Goal: Task Accomplishment & Management: Manage account settings

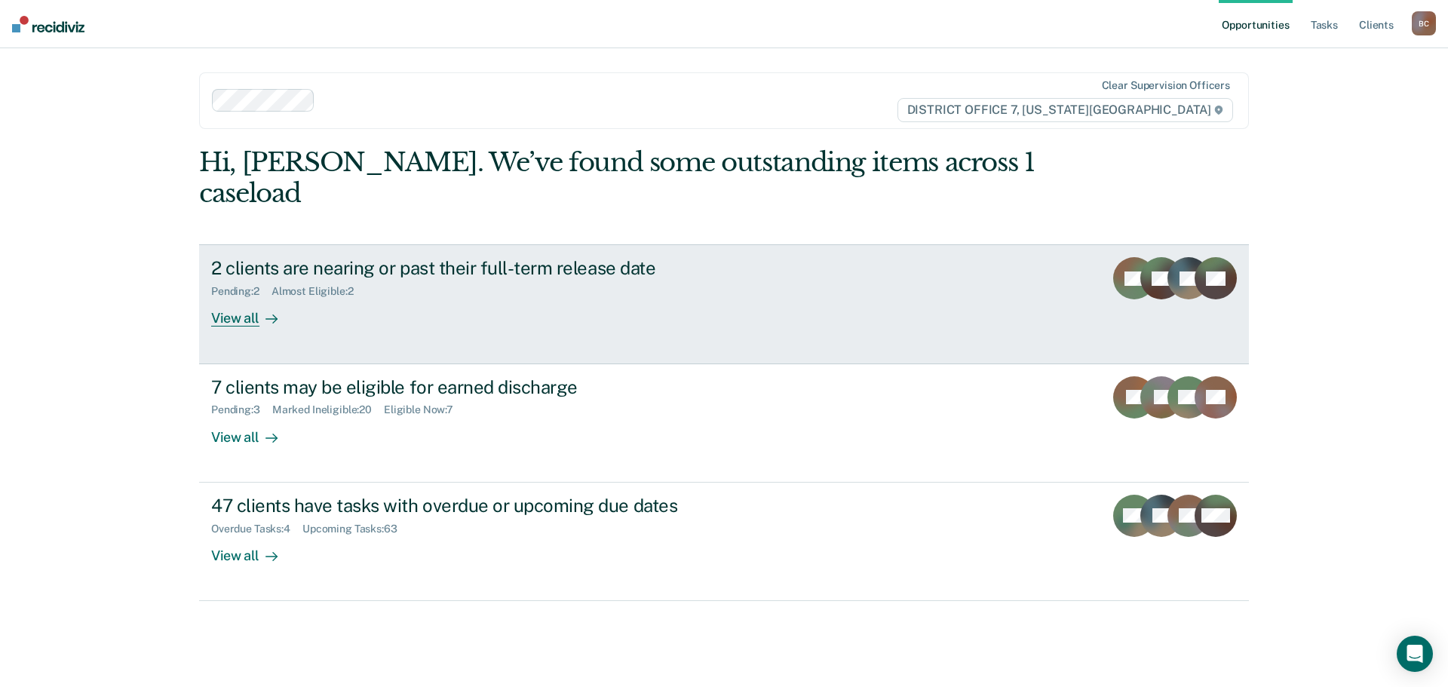
click at [264, 310] on div at bounding box center [268, 318] width 18 height 17
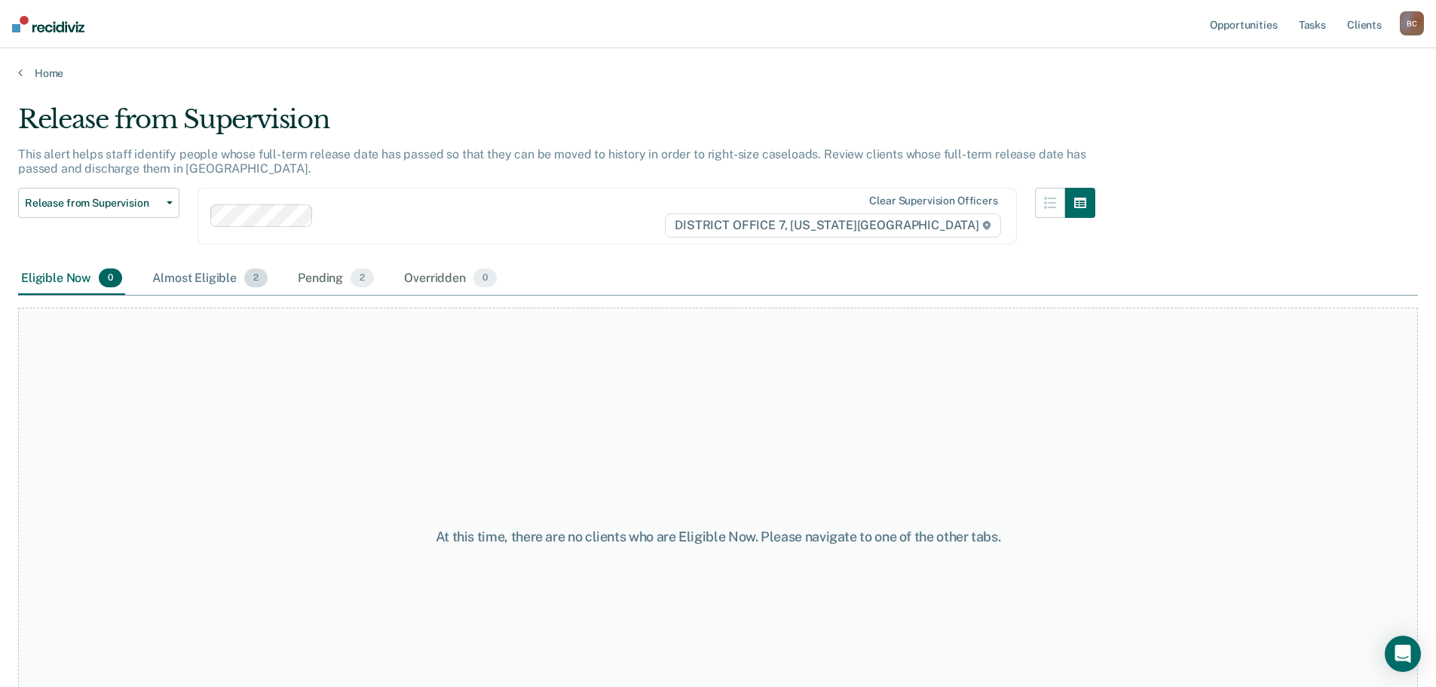
click at [192, 278] on div "Almost Eligible 2" at bounding box center [209, 278] width 121 height 33
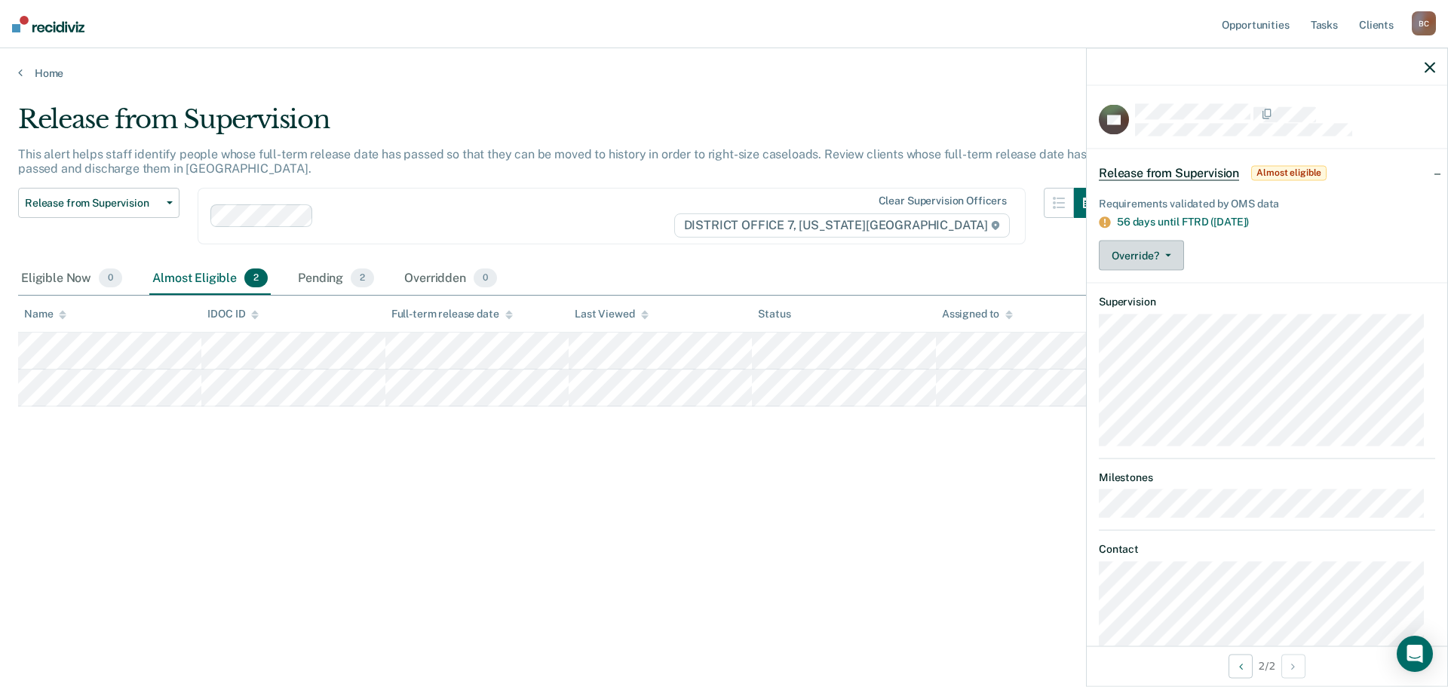
click at [1178, 256] on button "Override?" at bounding box center [1141, 256] width 85 height 30
click at [1180, 313] on button "[PERSON_NAME]" at bounding box center [1172, 316] width 146 height 24
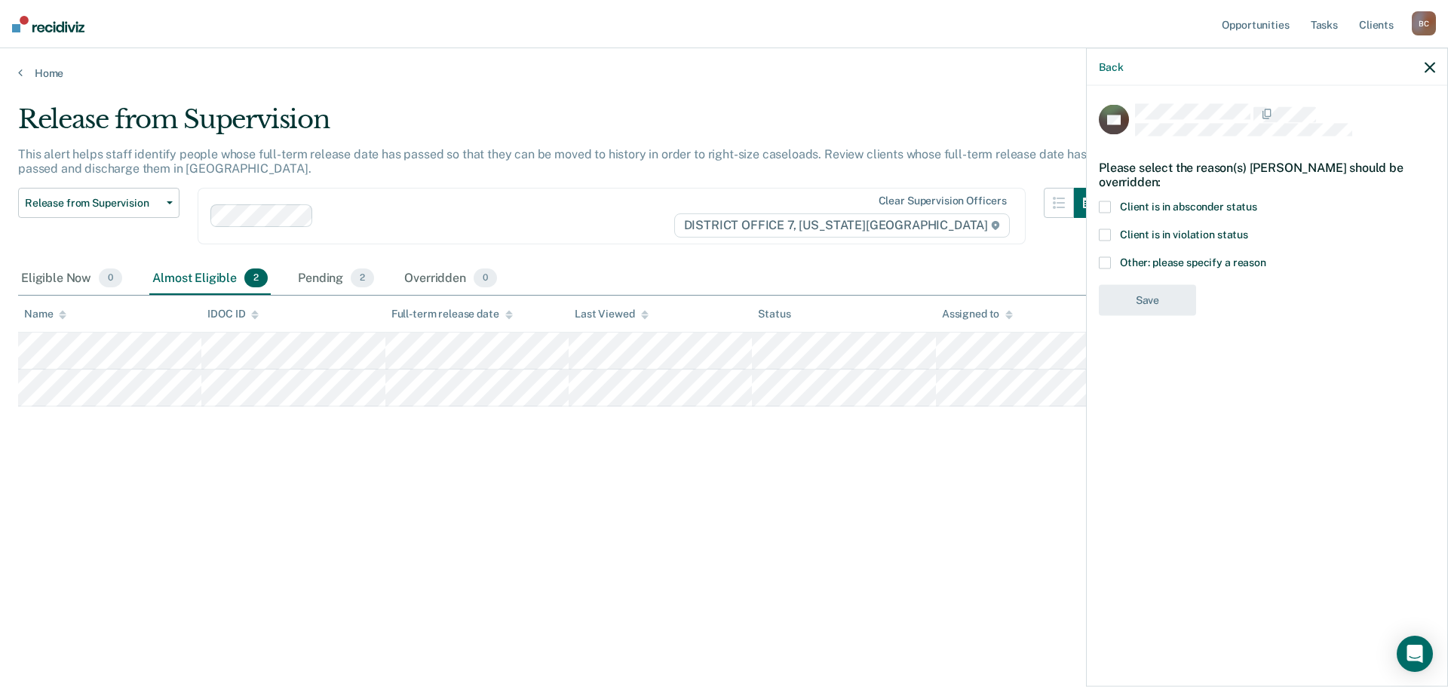
click at [1194, 263] on span "Other: please specify a reason" at bounding box center [1193, 262] width 146 height 12
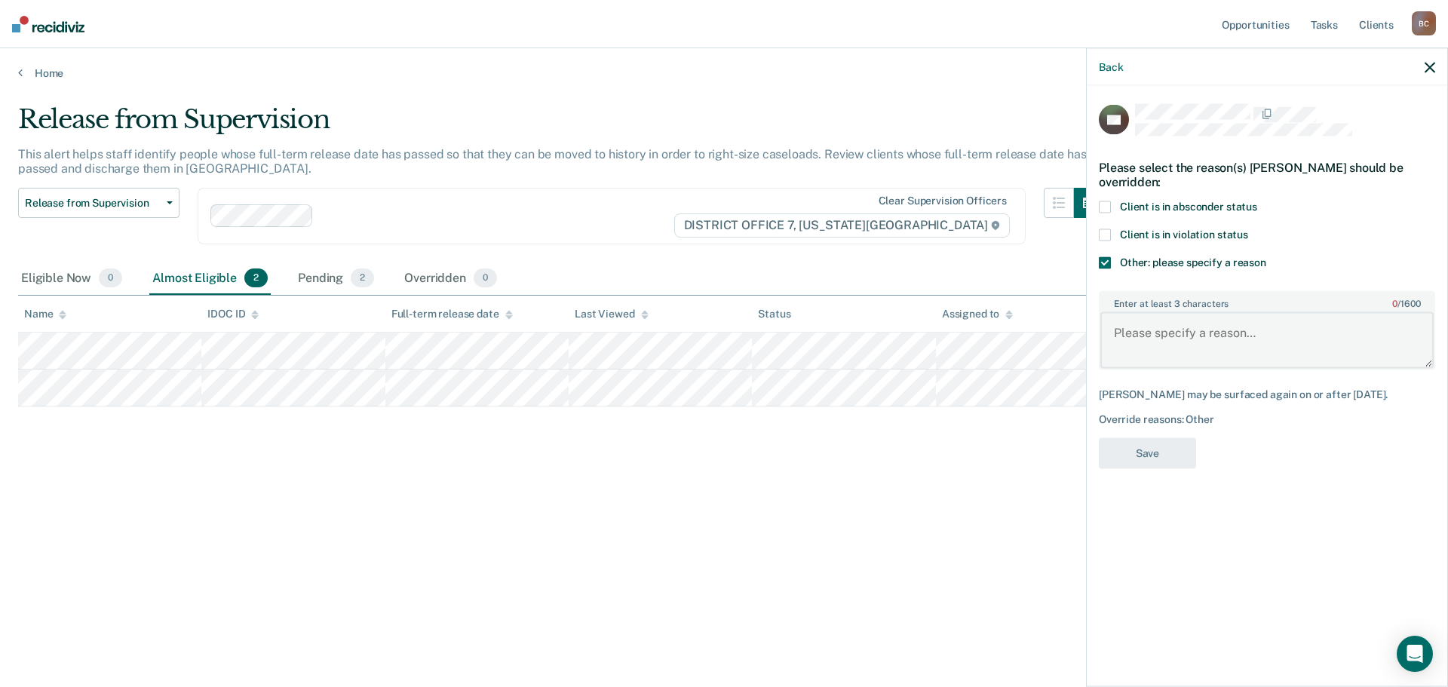
click at [1216, 334] on textarea "Enter at least 3 characters 0 / 1600" at bounding box center [1266, 340] width 333 height 56
click at [1228, 268] on label "Other: please specify a reason" at bounding box center [1267, 265] width 336 height 16
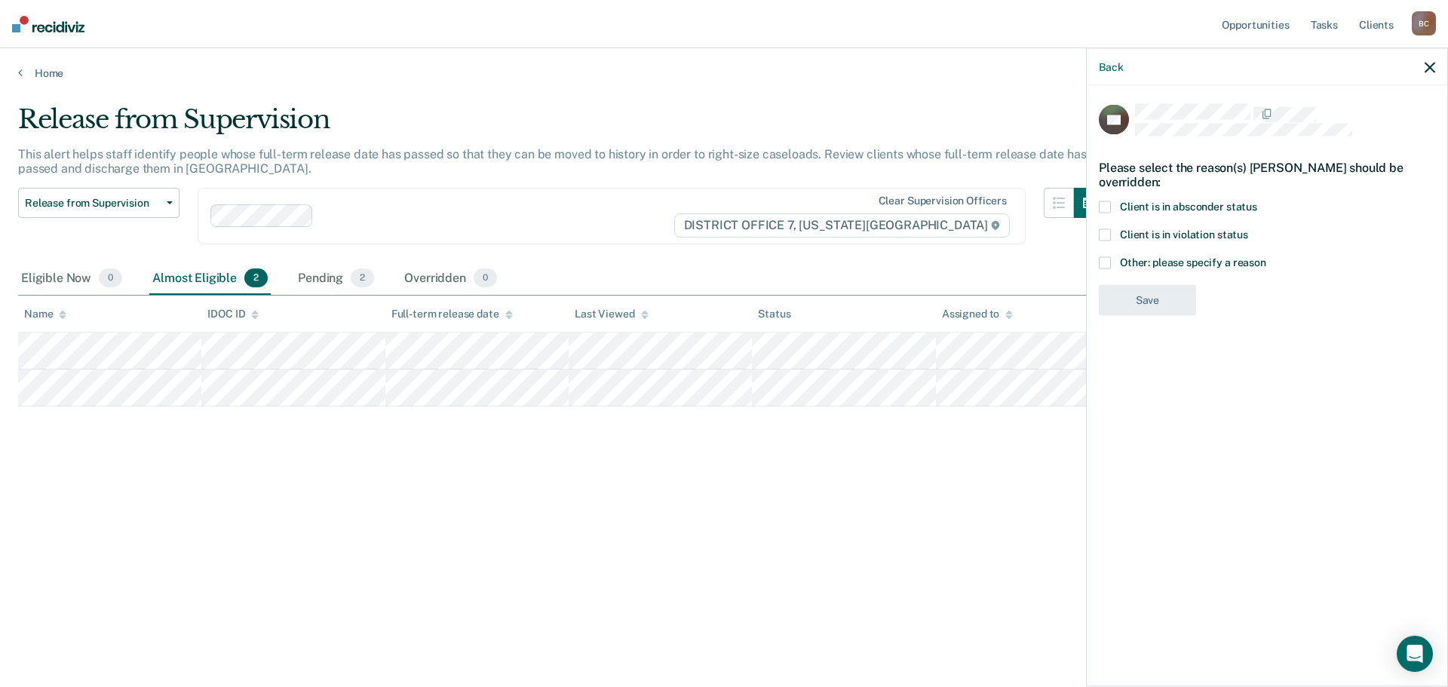
click at [1427, 63] on icon "button" at bounding box center [1429, 67] width 11 height 11
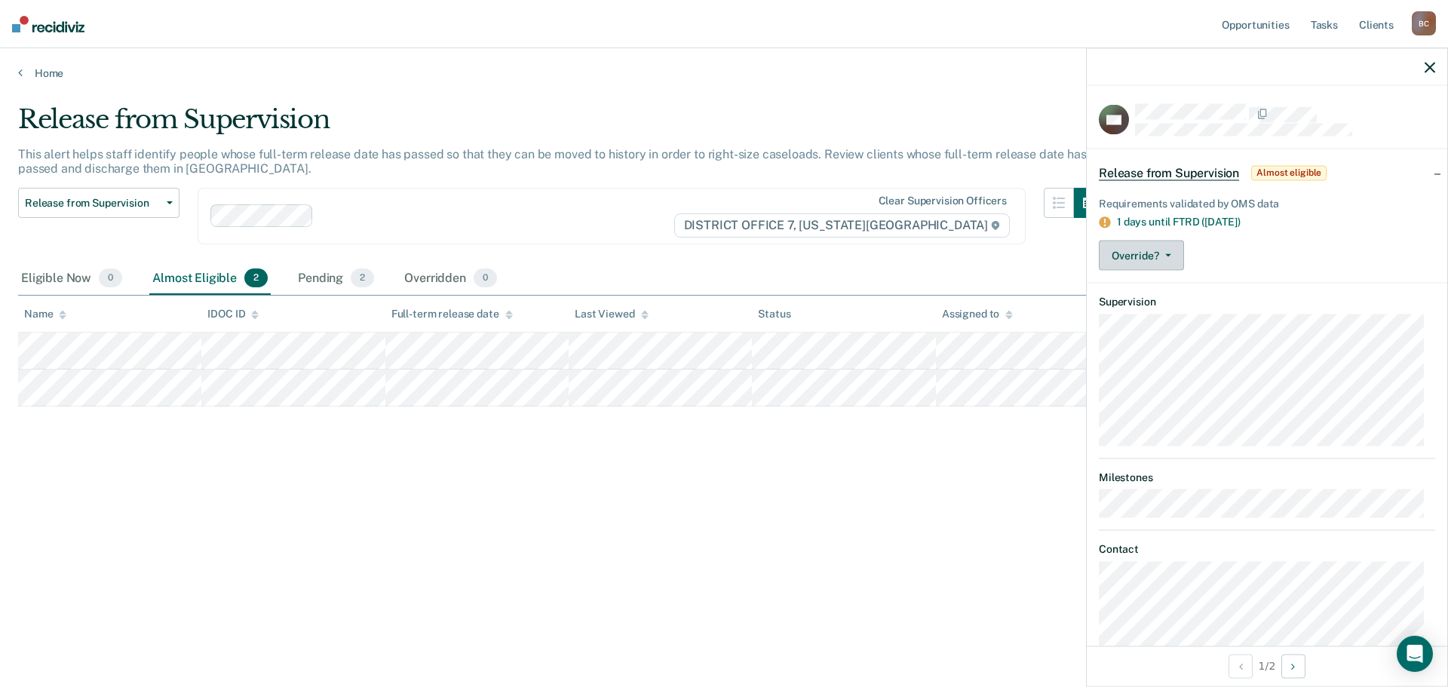
click at [1127, 262] on button "Override?" at bounding box center [1141, 256] width 85 height 30
click at [1163, 311] on button "[PERSON_NAME]" at bounding box center [1172, 316] width 146 height 24
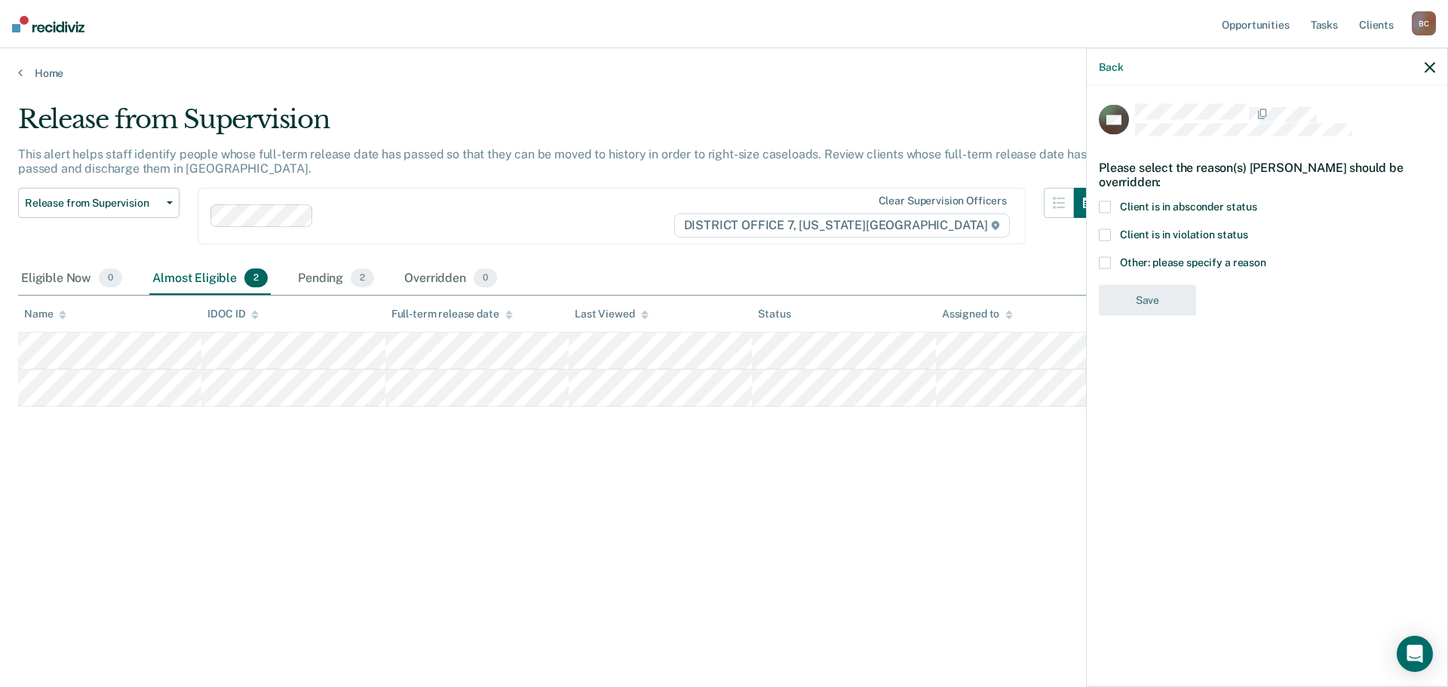
click at [1193, 234] on span "Client is in violation status" at bounding box center [1184, 234] width 128 height 12
click at [1170, 372] on button "Save" at bounding box center [1147, 362] width 97 height 31
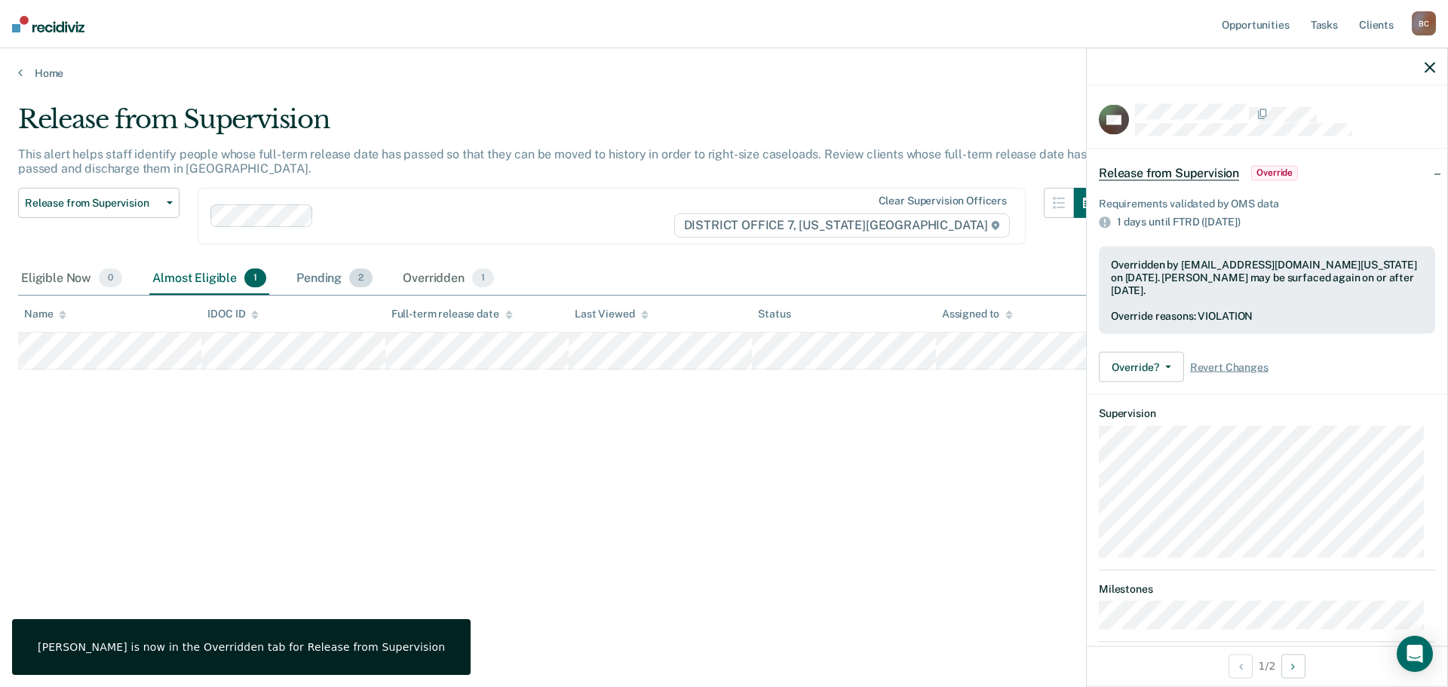
click at [326, 287] on div "Pending 2" at bounding box center [334, 278] width 82 height 33
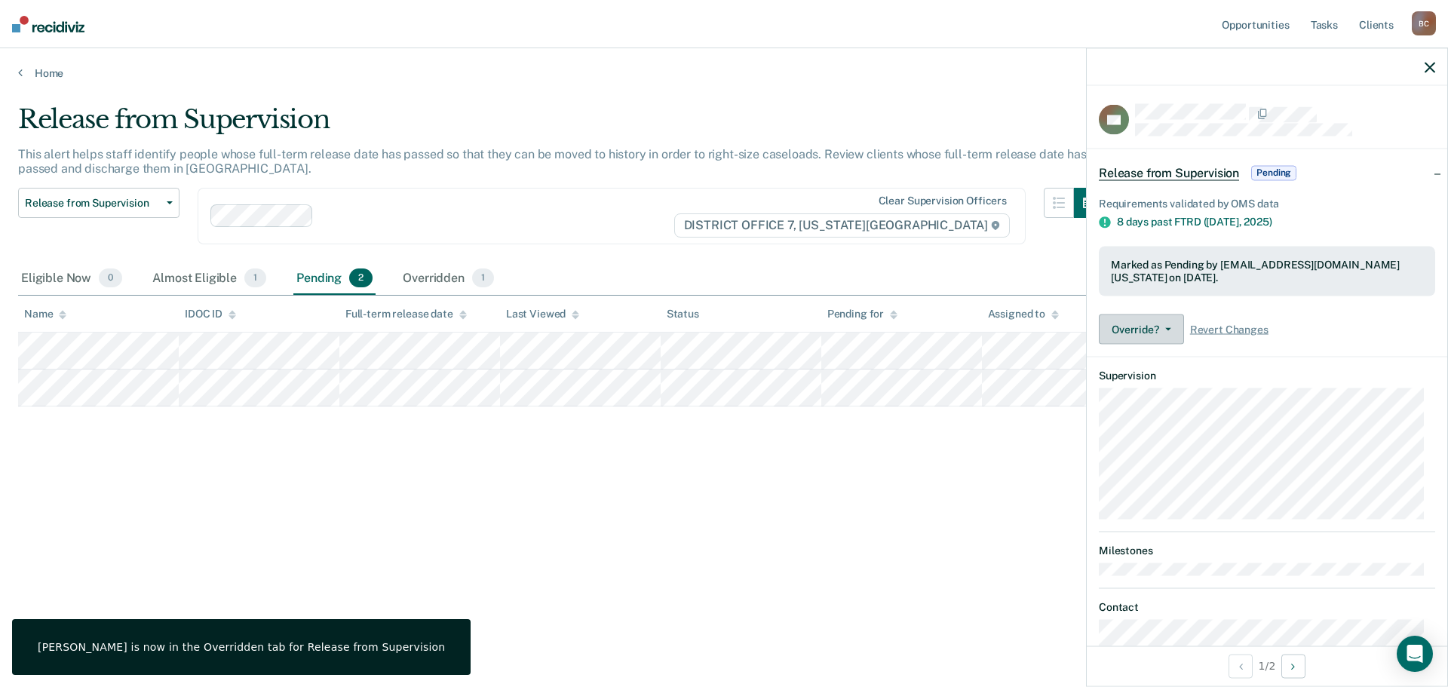
click at [1162, 322] on button "Override?" at bounding box center [1141, 329] width 85 height 30
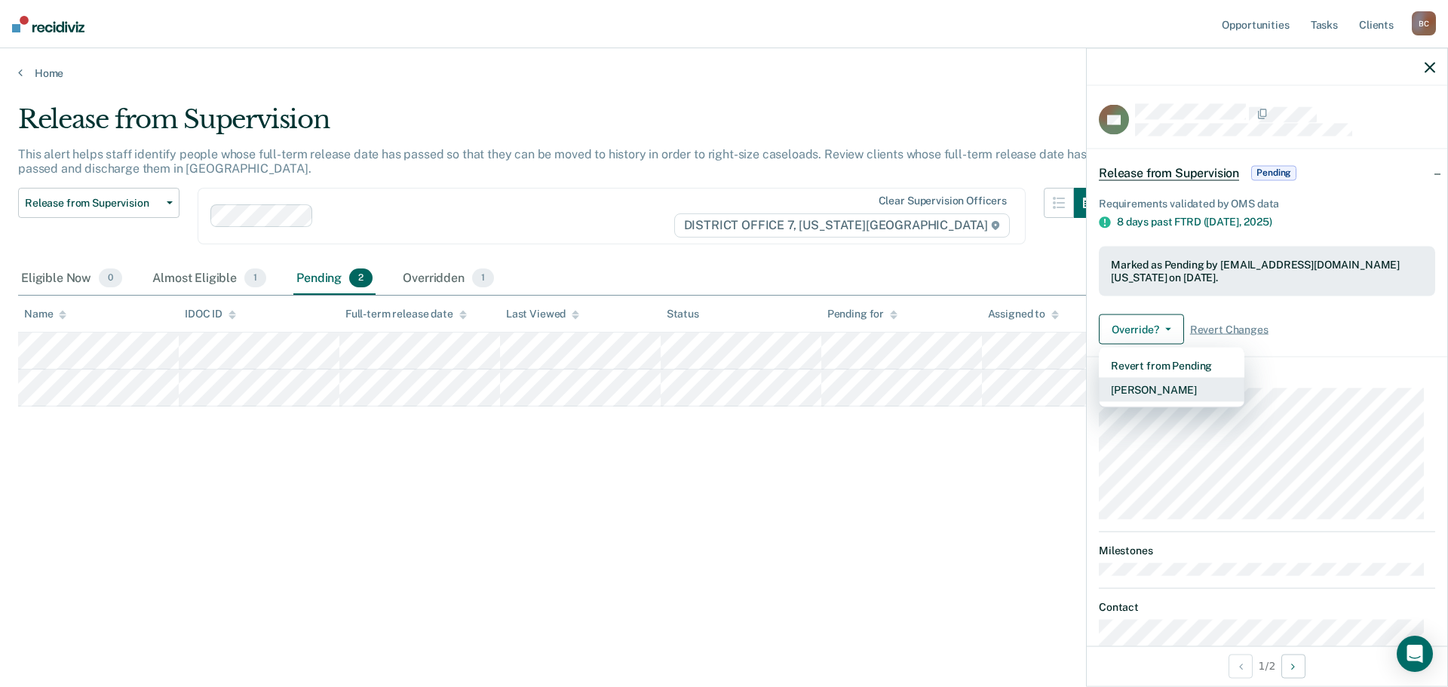
click at [1184, 384] on button "[PERSON_NAME]" at bounding box center [1172, 390] width 146 height 24
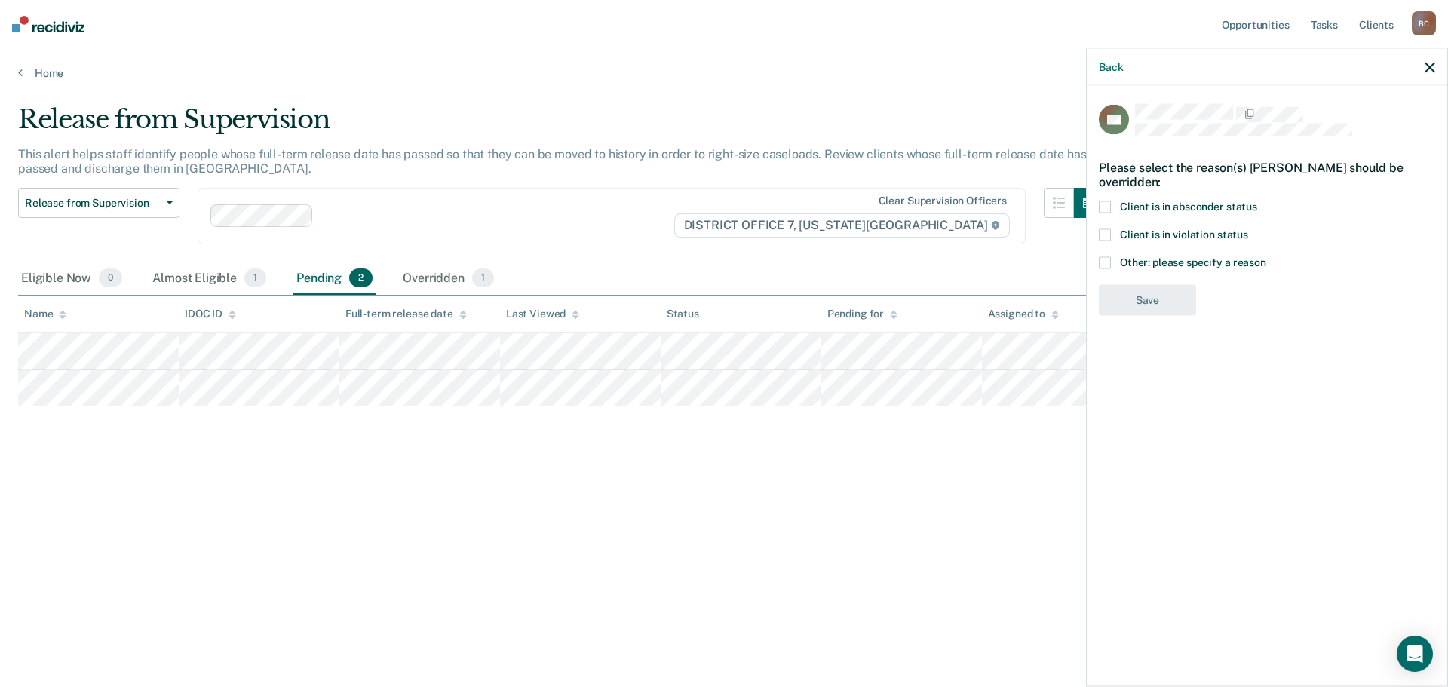
click at [1201, 261] on span "Other: please specify a reason" at bounding box center [1193, 262] width 146 height 12
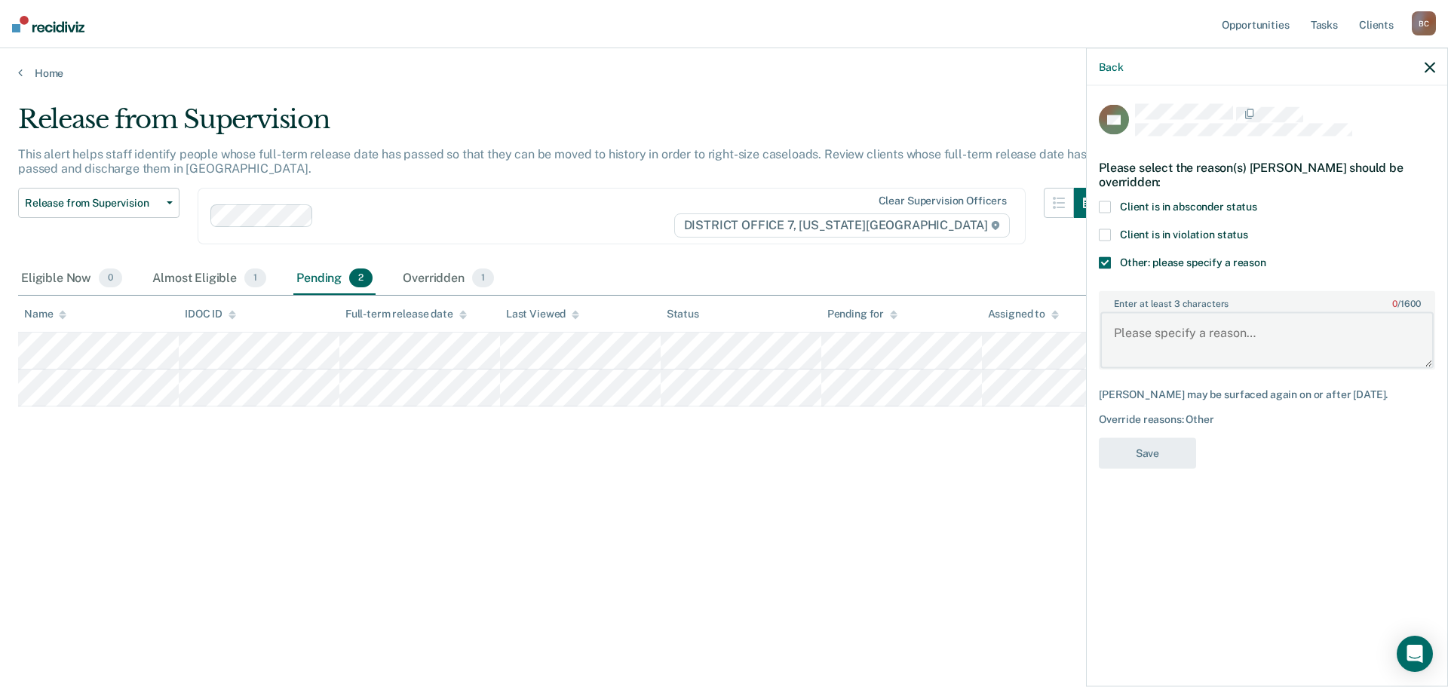
click at [1193, 332] on textarea "Enter at least 3 characters 0 / 1600" at bounding box center [1266, 340] width 333 height 56
type textarea "FTRD"
click at [1172, 455] on button "Save" at bounding box center [1147, 453] width 97 height 31
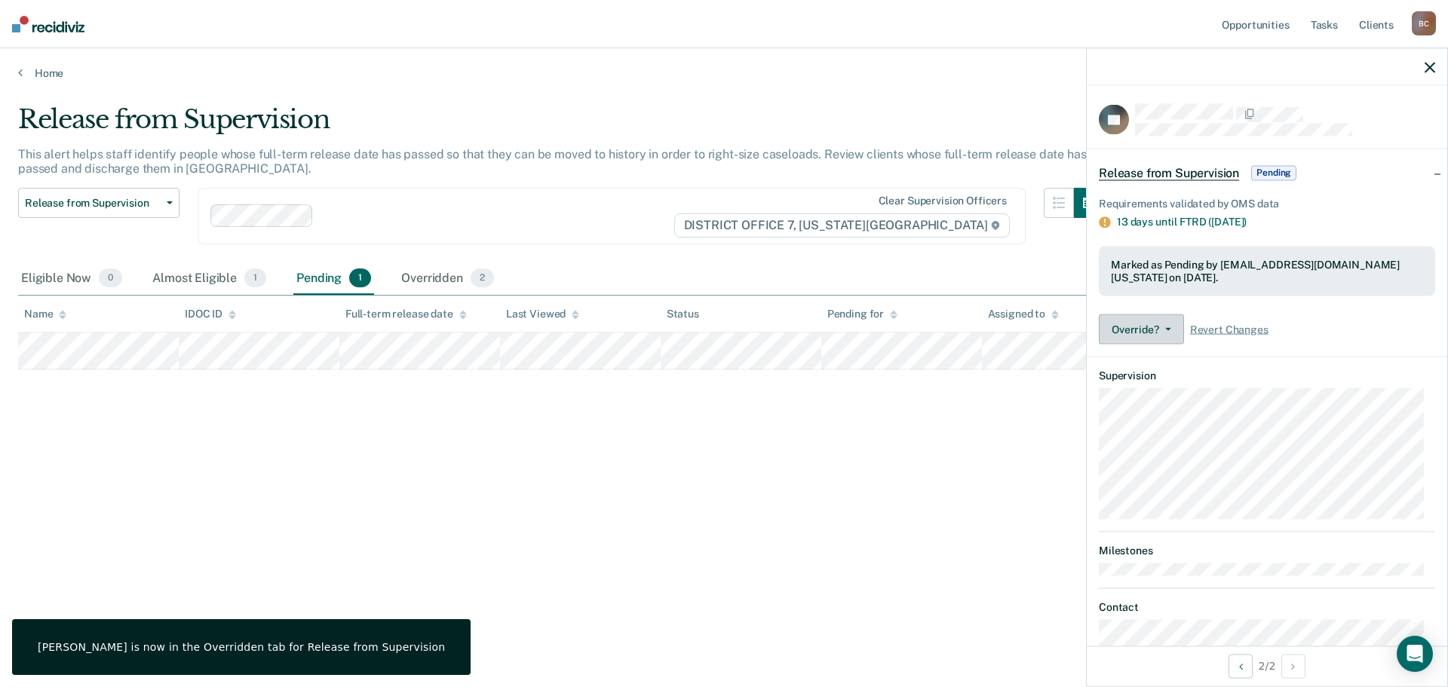
click at [1154, 336] on button "Override?" at bounding box center [1141, 329] width 85 height 30
click at [1181, 382] on button "[PERSON_NAME]" at bounding box center [1172, 390] width 146 height 24
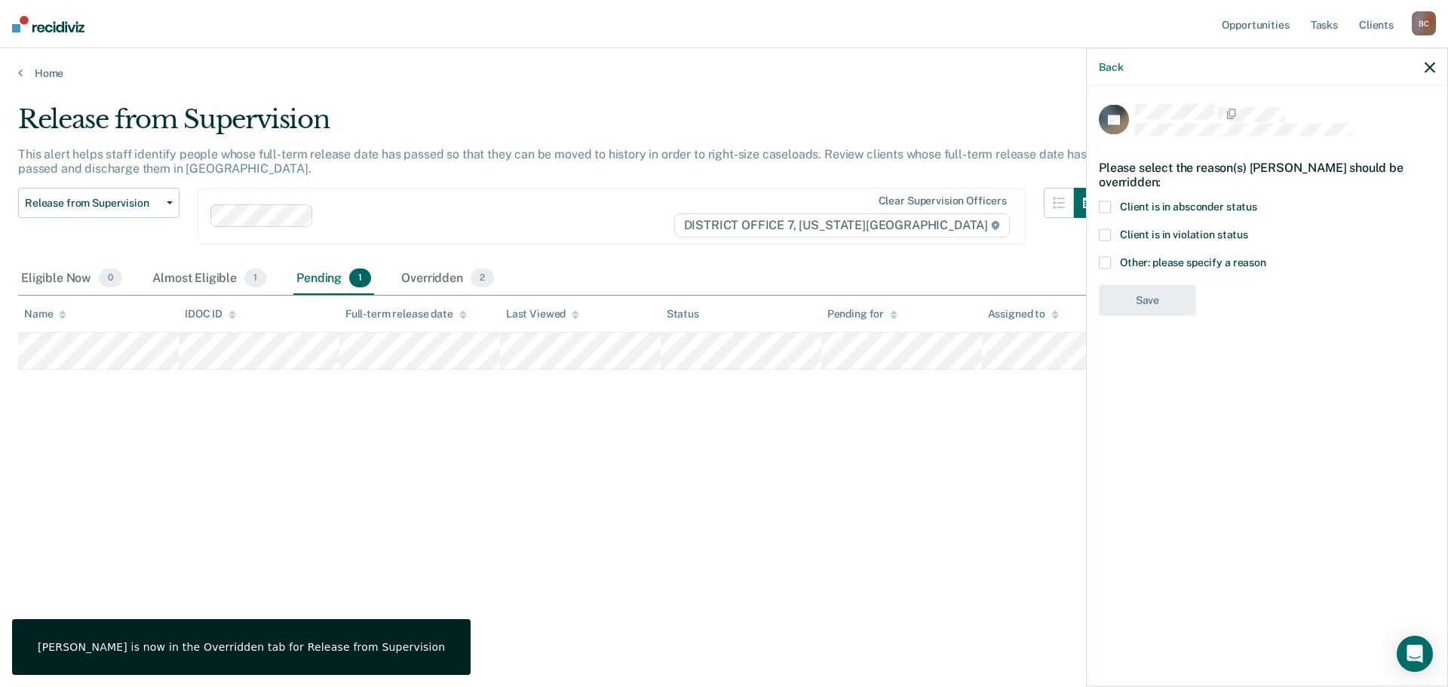
click at [1192, 264] on span "Other: please specify a reason" at bounding box center [1193, 262] width 146 height 12
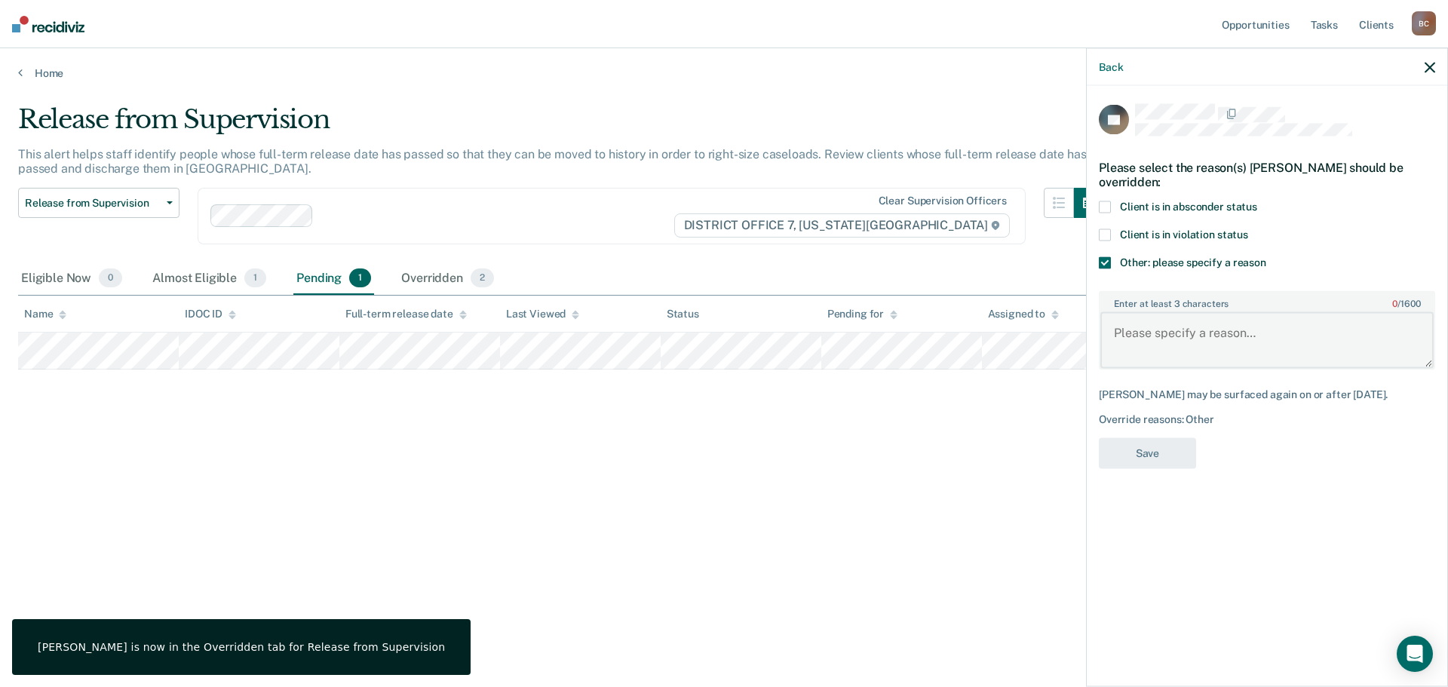
click at [1187, 317] on textarea "Enter at least 3 characters 0 / 1600" at bounding box center [1266, 340] width 333 height 56
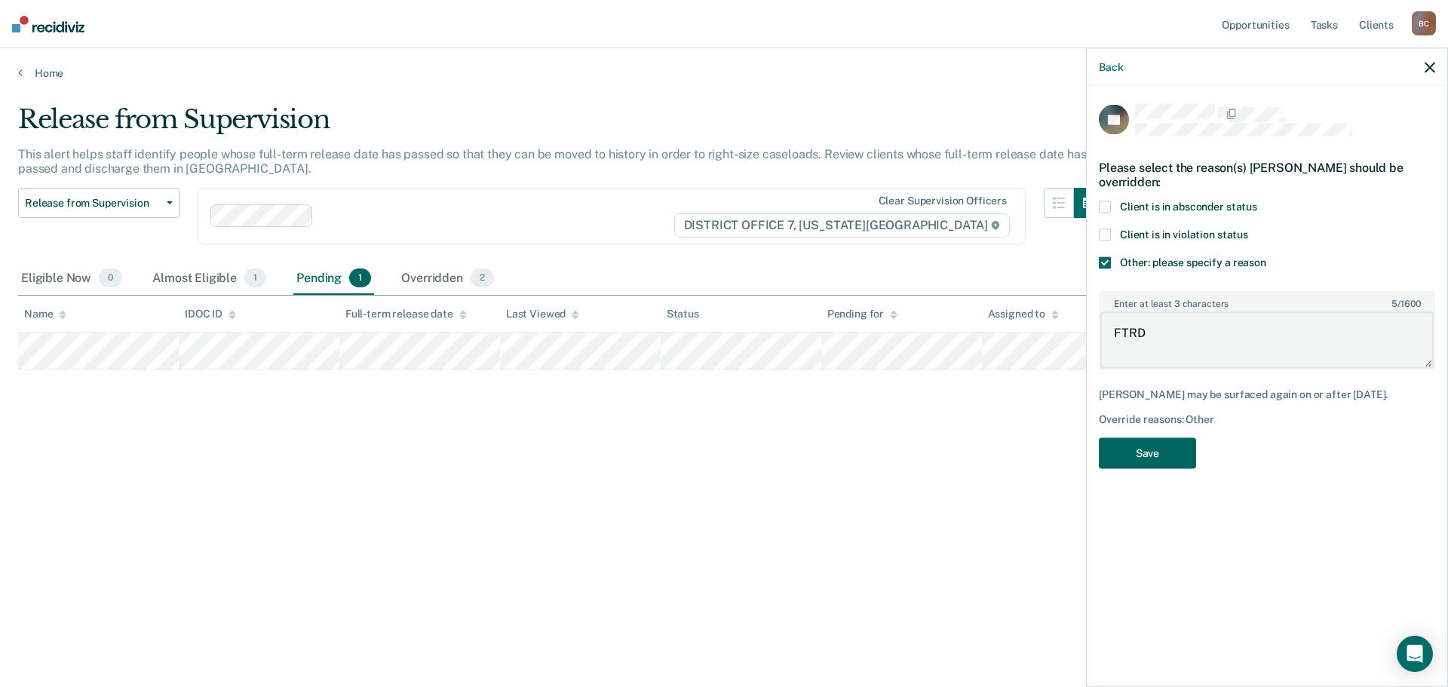
type textarea "FTRD"
click at [1151, 440] on button "Save" at bounding box center [1147, 453] width 97 height 31
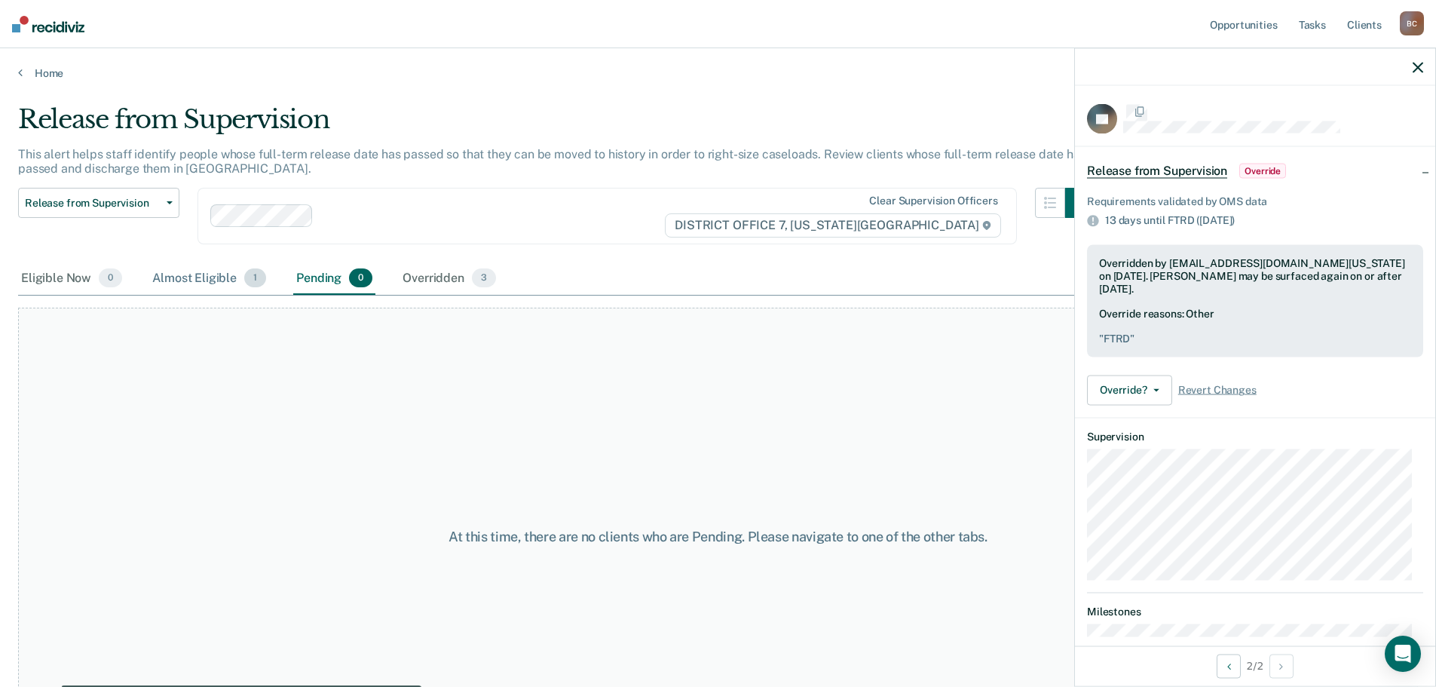
click at [224, 284] on div "Almost Eligible 1" at bounding box center [209, 278] width 120 height 33
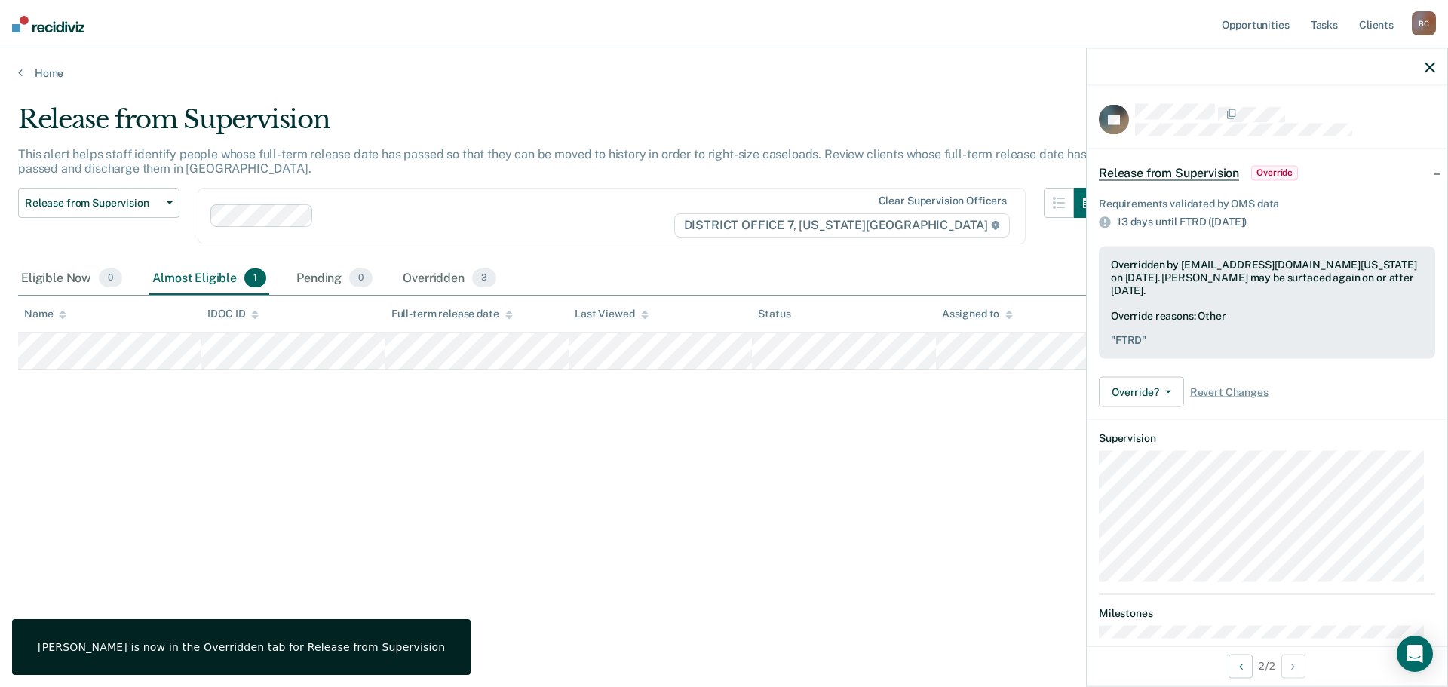
click at [1423, 64] on div at bounding box center [1266, 67] width 360 height 38
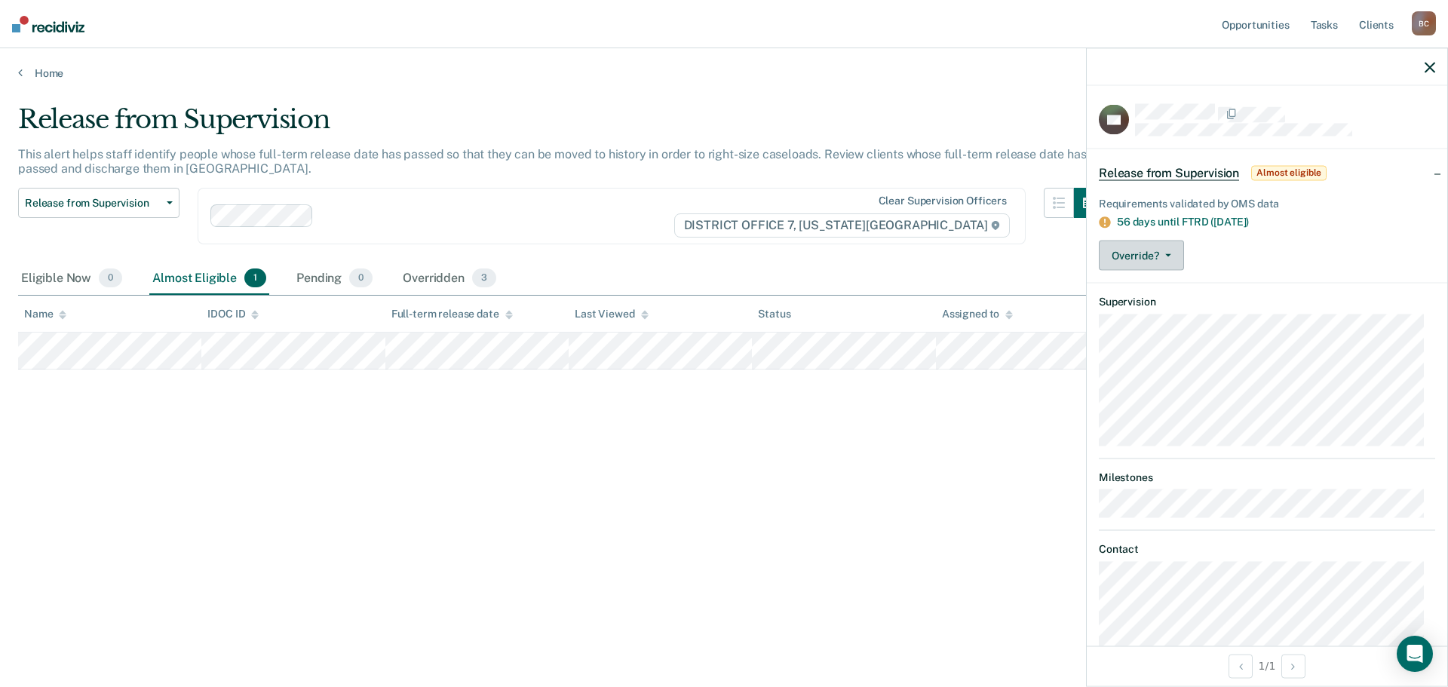
click at [1168, 249] on button "Override?" at bounding box center [1141, 256] width 85 height 30
click at [1183, 316] on button "[PERSON_NAME]" at bounding box center [1172, 316] width 146 height 24
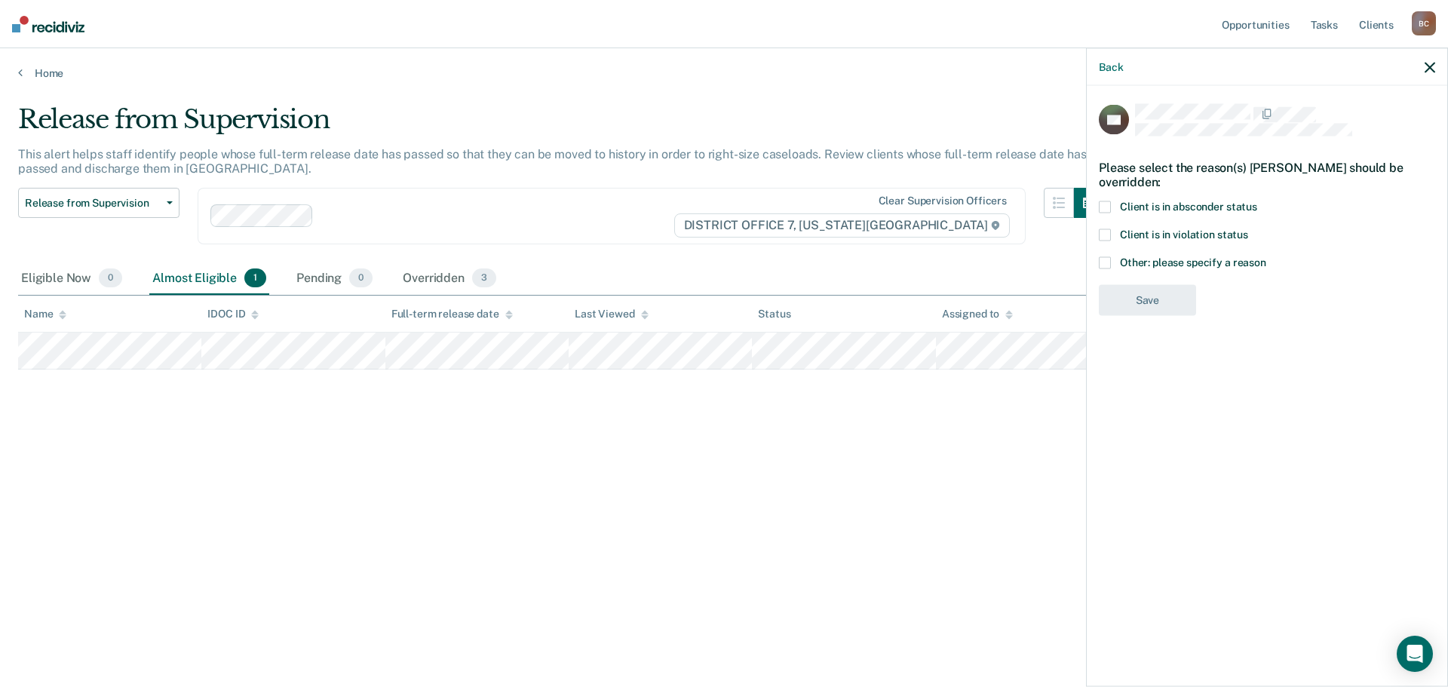
click at [1172, 264] on span "Other: please specify a reason" at bounding box center [1193, 262] width 146 height 12
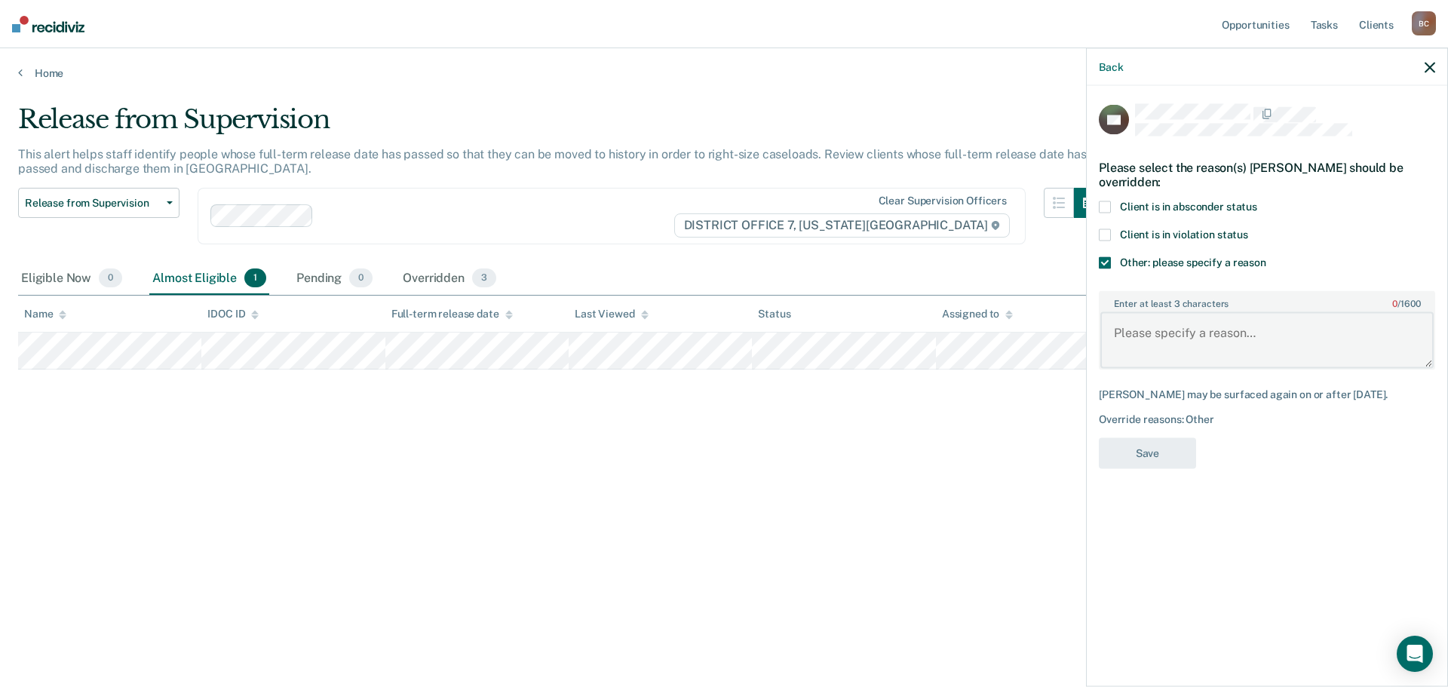
click at [1206, 350] on textarea "Enter at least 3 characters 0 / 1600" at bounding box center [1266, 340] width 333 height 56
type textarea "Will encourage commutation request upon halftime"
click at [1175, 459] on button "Save" at bounding box center [1147, 453] width 97 height 31
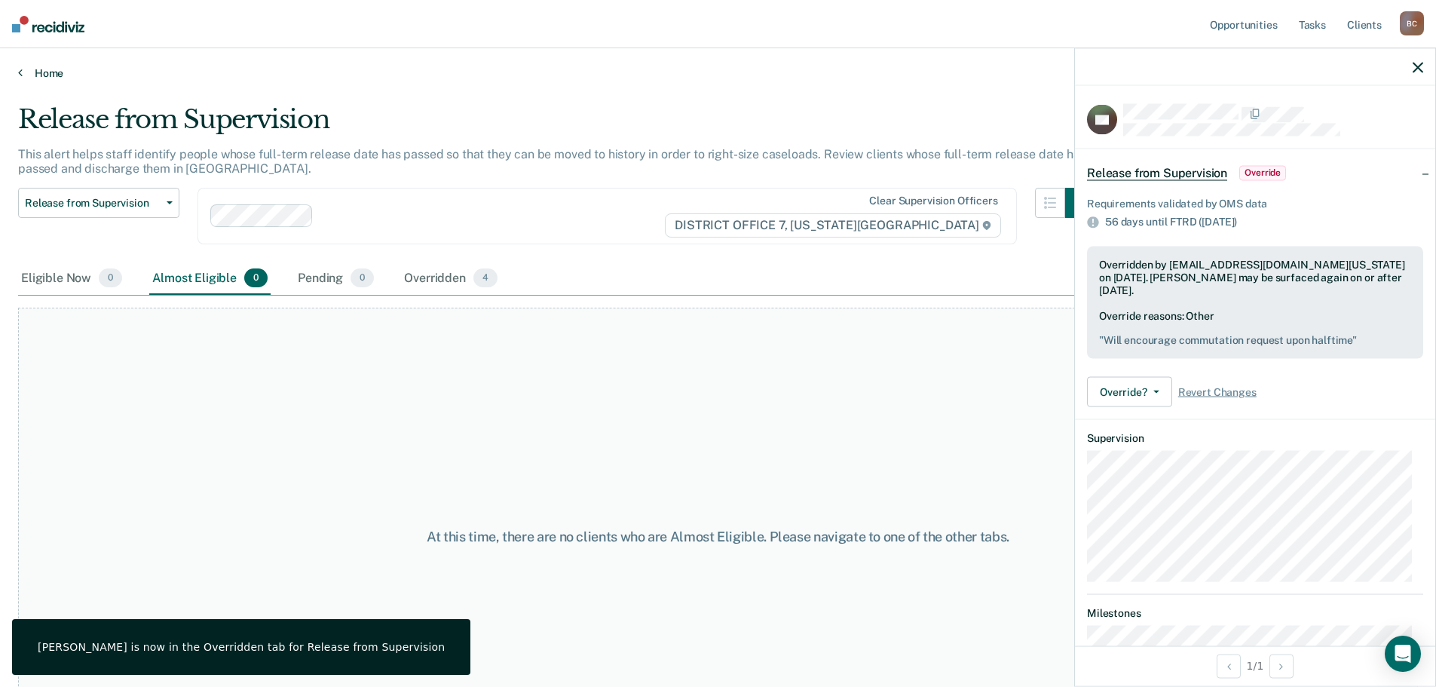
click at [57, 74] on link "Home" at bounding box center [718, 73] width 1400 height 14
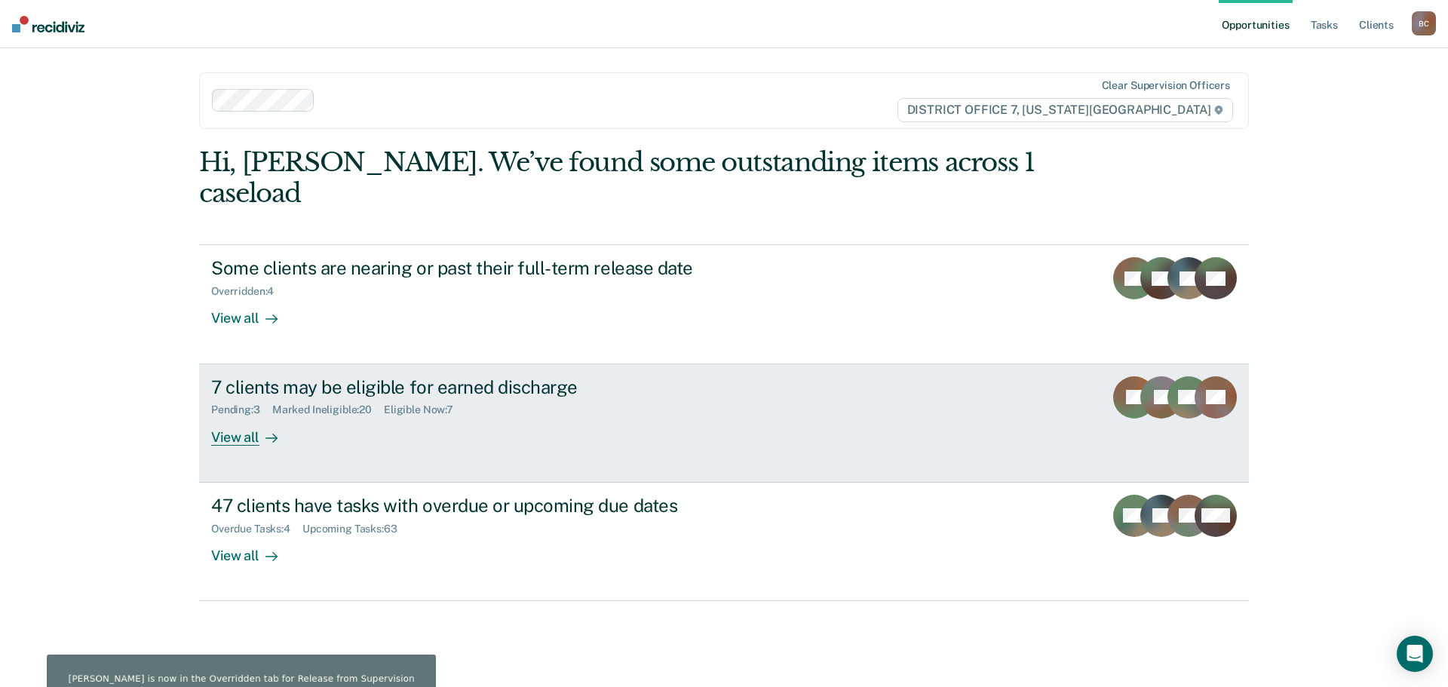
click at [317, 376] on div "7 clients may be eligible for earned discharge" at bounding box center [475, 387] width 529 height 22
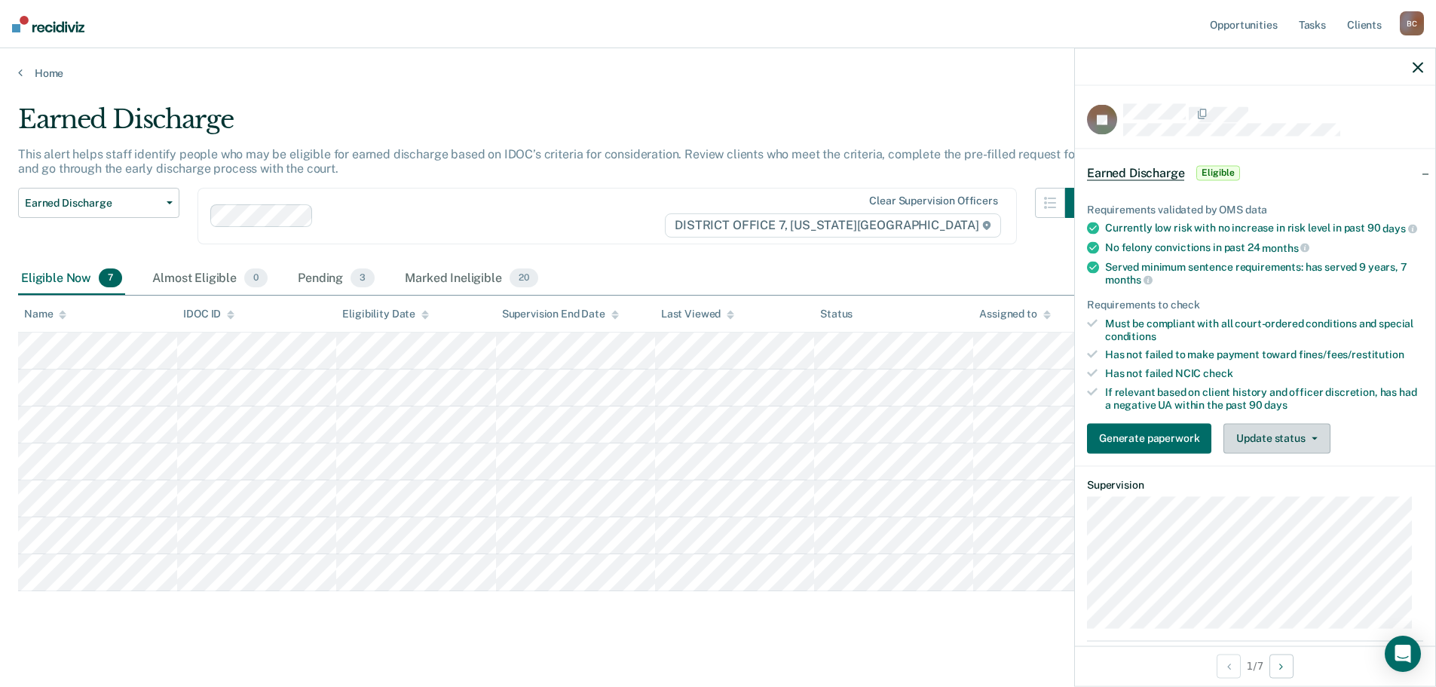
click at [1295, 451] on button "Update status" at bounding box center [1277, 438] width 106 height 30
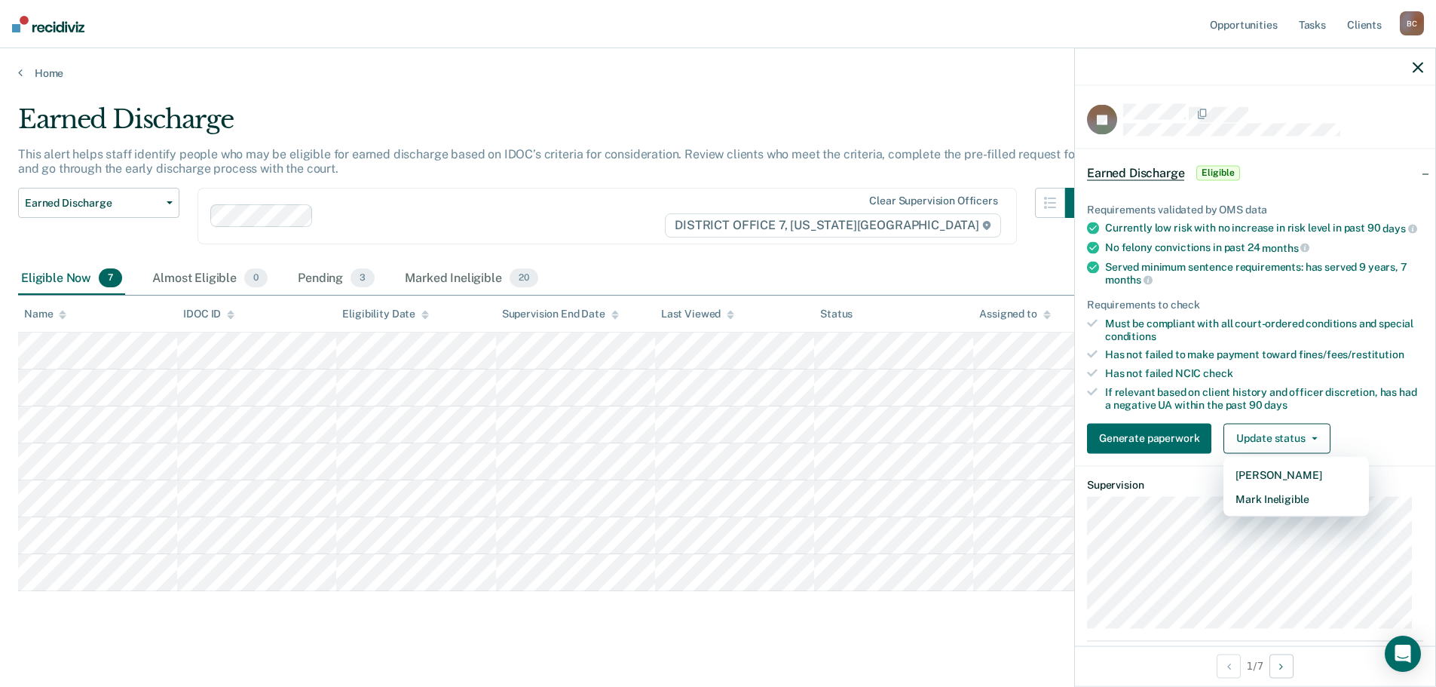
click at [1187, 507] on dl "Supervision" at bounding box center [1255, 553] width 336 height 150
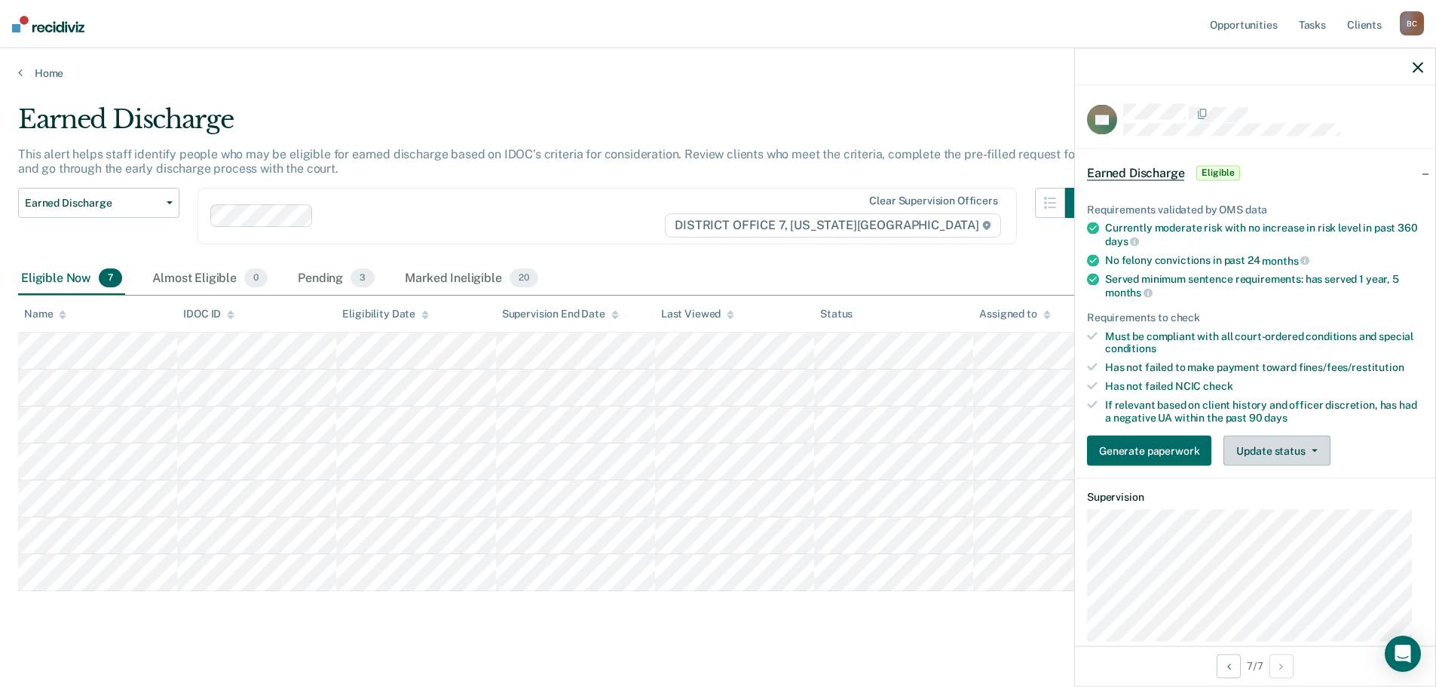
click at [1315, 456] on button "Update status" at bounding box center [1277, 451] width 106 height 30
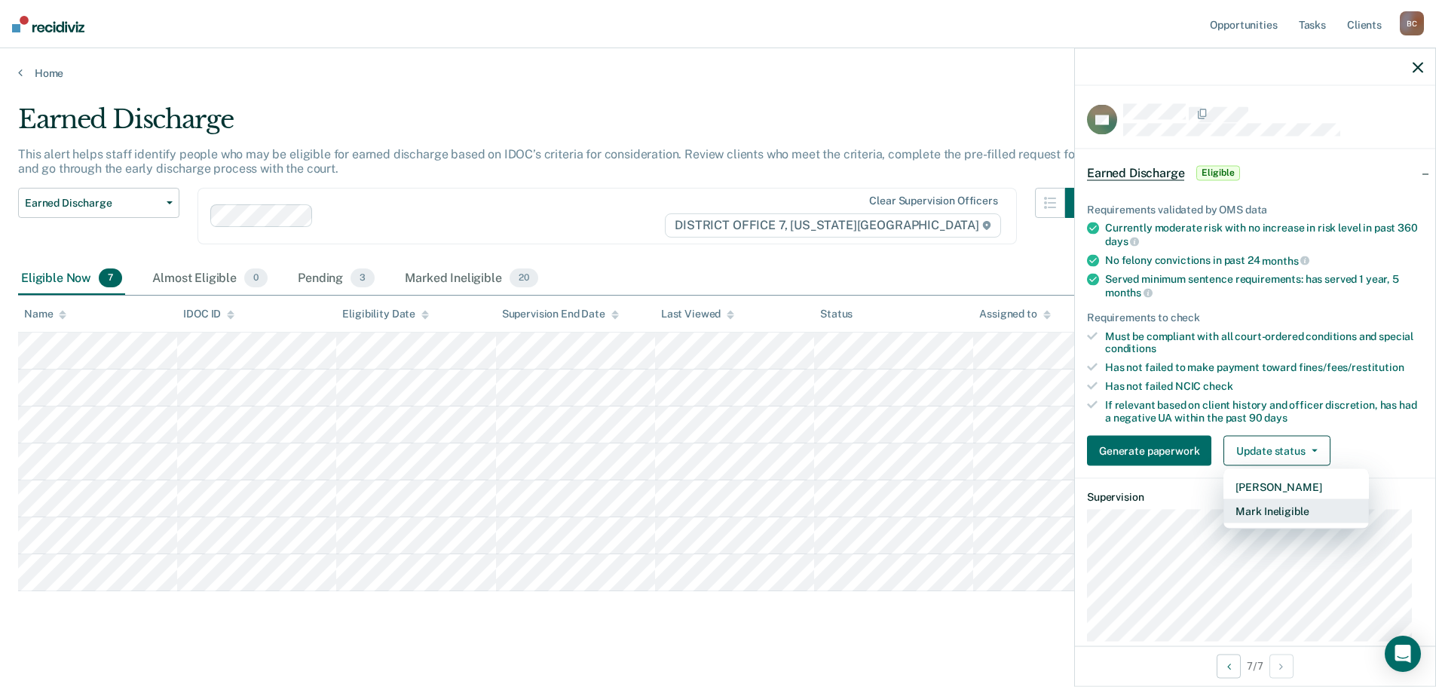
click at [1267, 513] on button "Mark Ineligible" at bounding box center [1297, 511] width 146 height 24
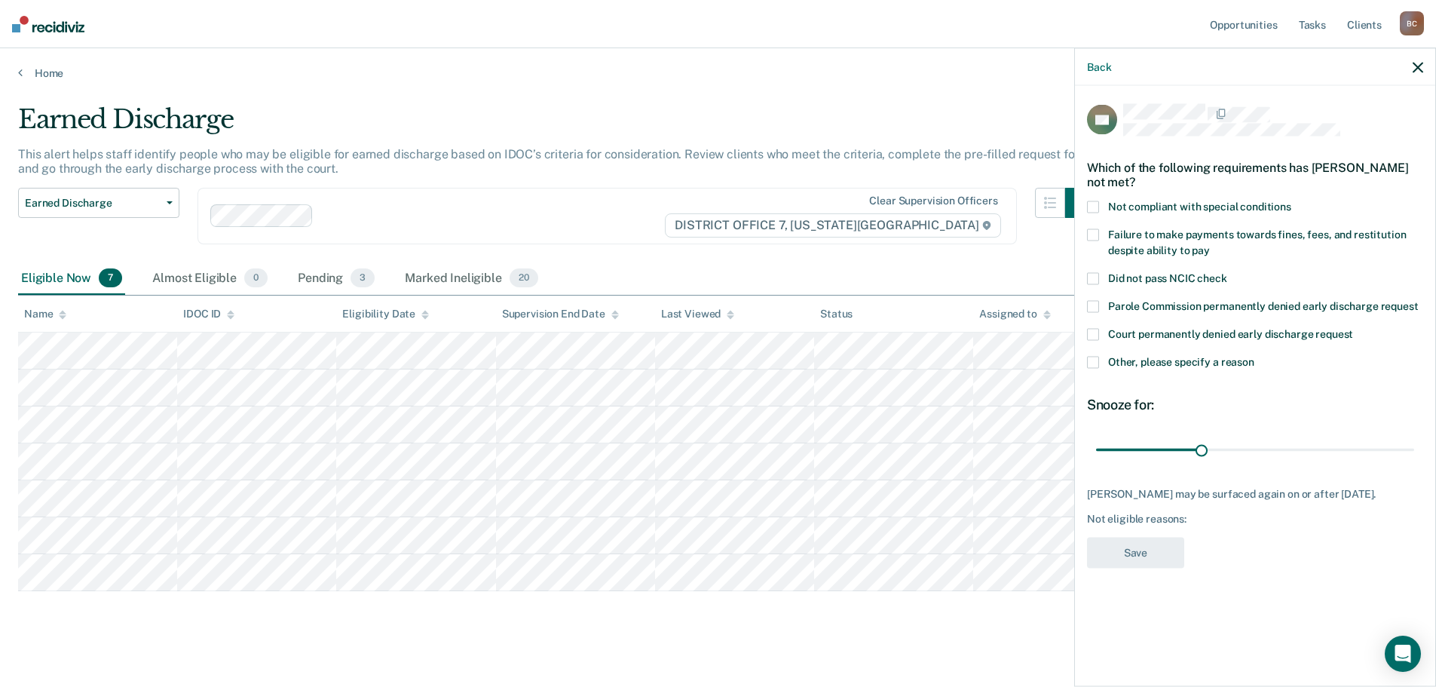
click at [1194, 208] on span "Not compliant with special conditions" at bounding box center [1199, 207] width 183 height 12
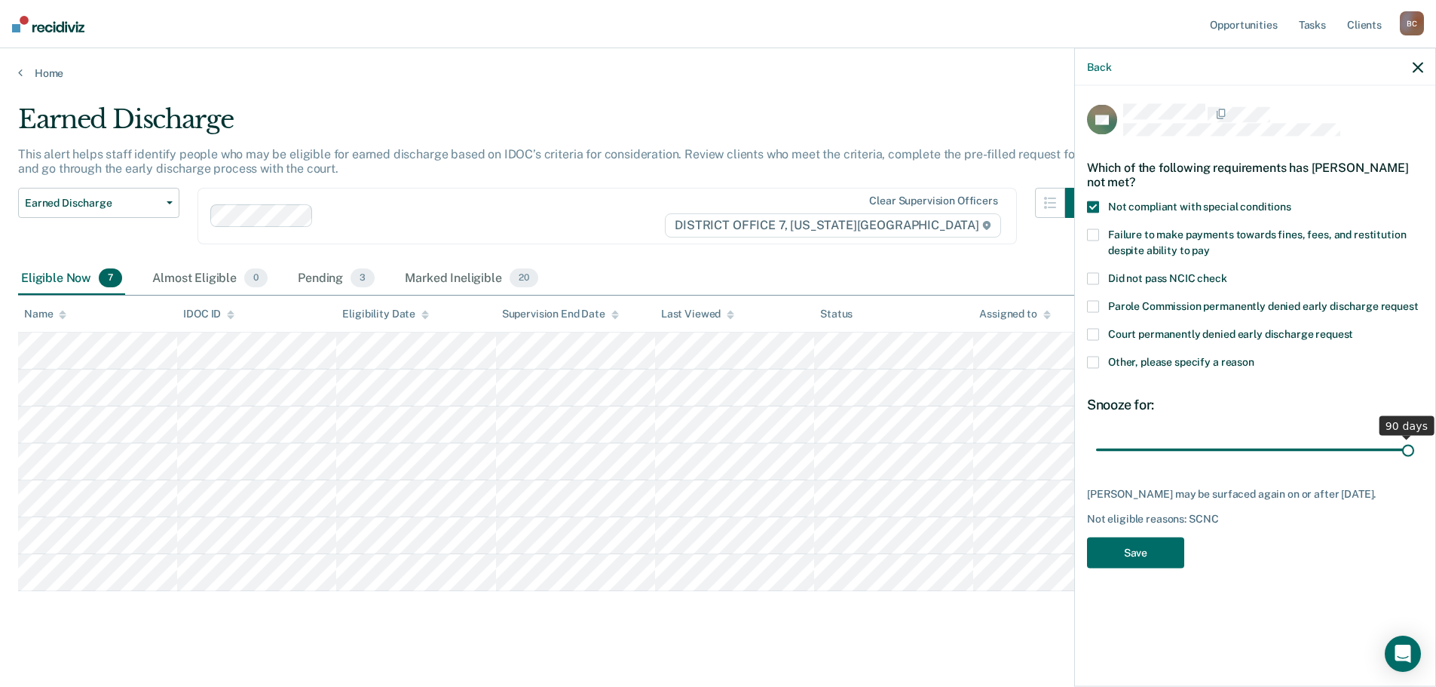
drag, startPoint x: 1203, startPoint y: 454, endPoint x: 1442, endPoint y: 448, distance: 239.1
type input "90"
click at [1414, 448] on input "range" at bounding box center [1255, 450] width 318 height 26
click at [1142, 553] on button "Save" at bounding box center [1135, 553] width 97 height 31
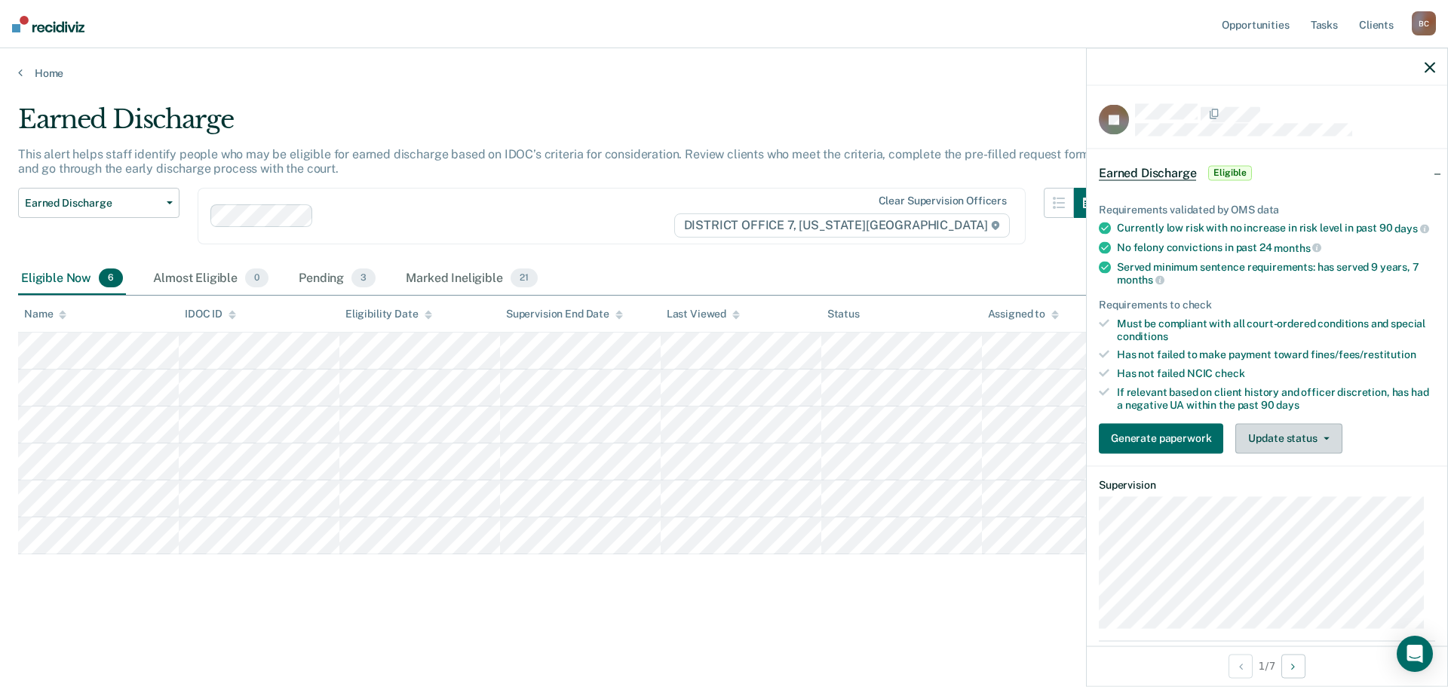
click at [1301, 449] on button "Update status" at bounding box center [1288, 438] width 106 height 30
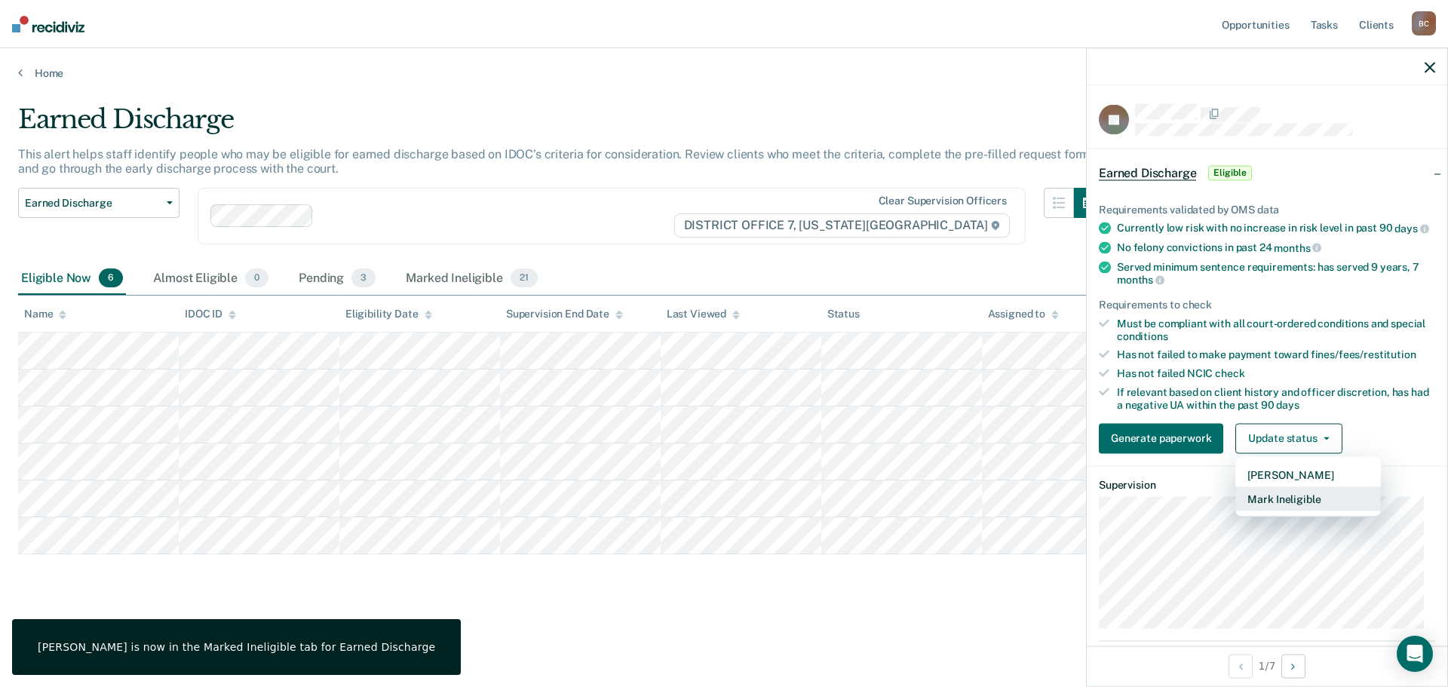
click at [1304, 503] on button "Mark Ineligible" at bounding box center [1308, 498] width 146 height 24
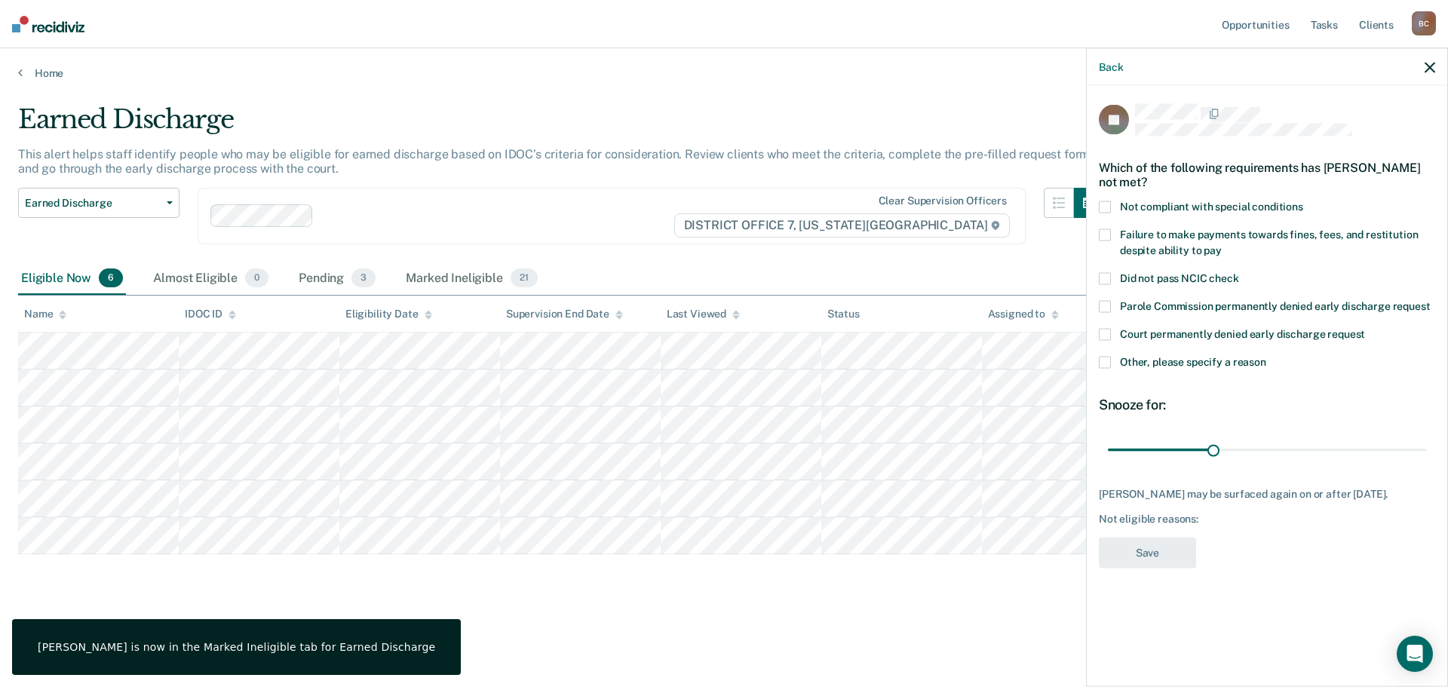
click at [1286, 300] on span "Parole Commission permanently denied early discharge request" at bounding box center [1275, 306] width 311 height 12
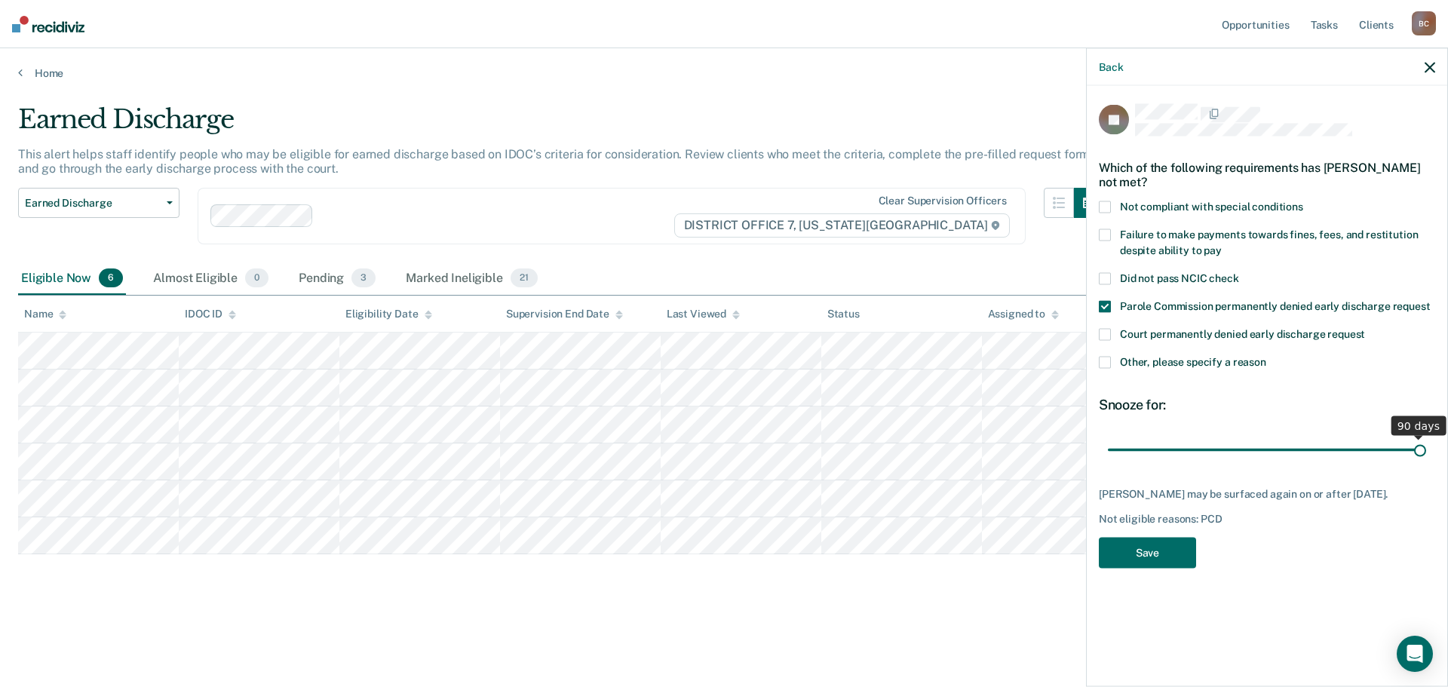
drag, startPoint x: 1211, startPoint y: 431, endPoint x: 1458, endPoint y: 433, distance: 247.3
type input "90"
click at [1426, 437] on input "range" at bounding box center [1267, 450] width 318 height 26
click at [1161, 546] on button "Save" at bounding box center [1147, 553] width 97 height 31
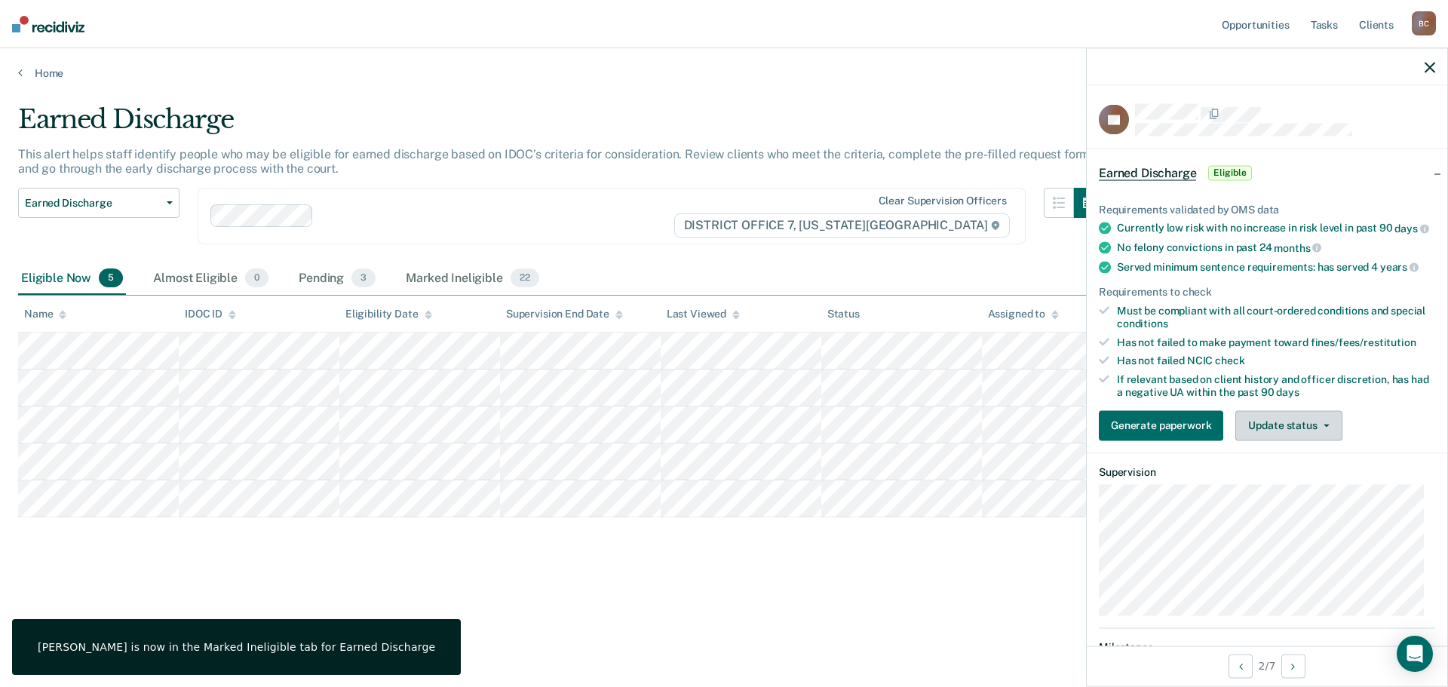
click at [1309, 440] on button "Update status" at bounding box center [1288, 425] width 106 height 30
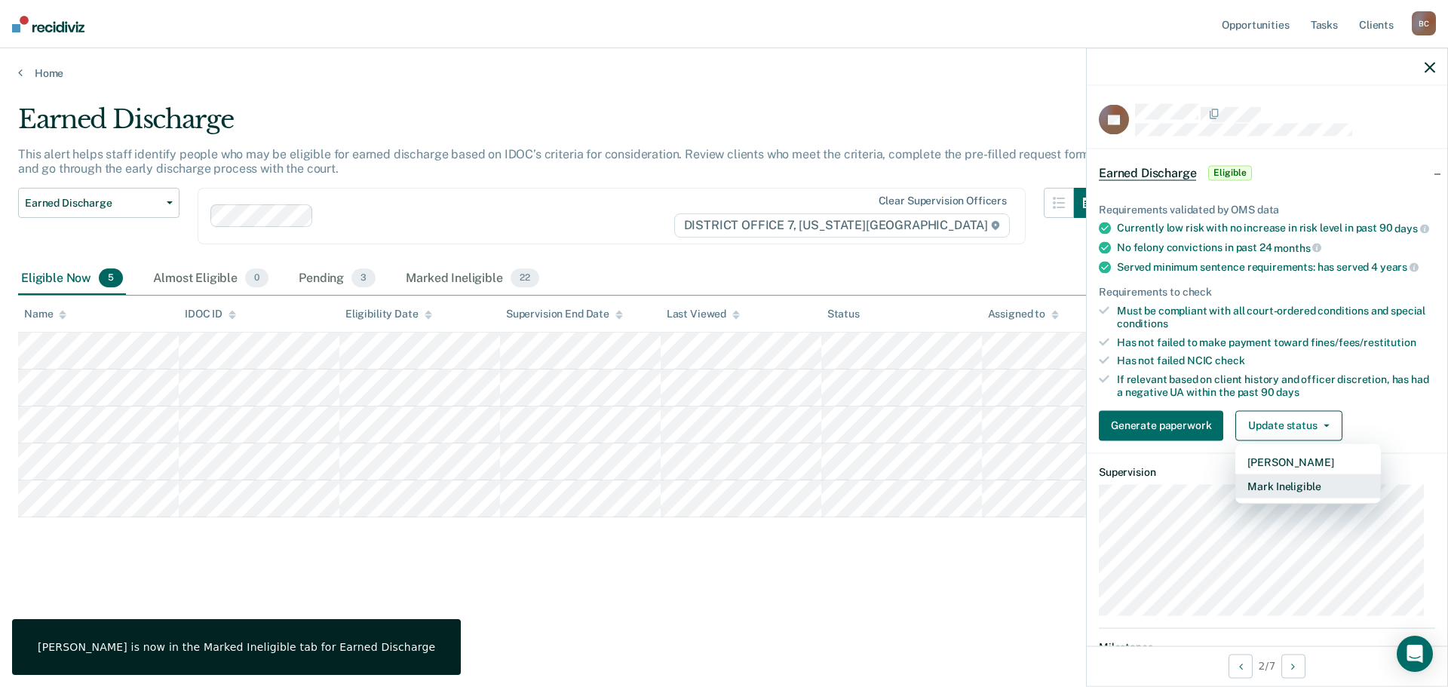
click at [1305, 495] on button "Mark Ineligible" at bounding box center [1308, 485] width 146 height 24
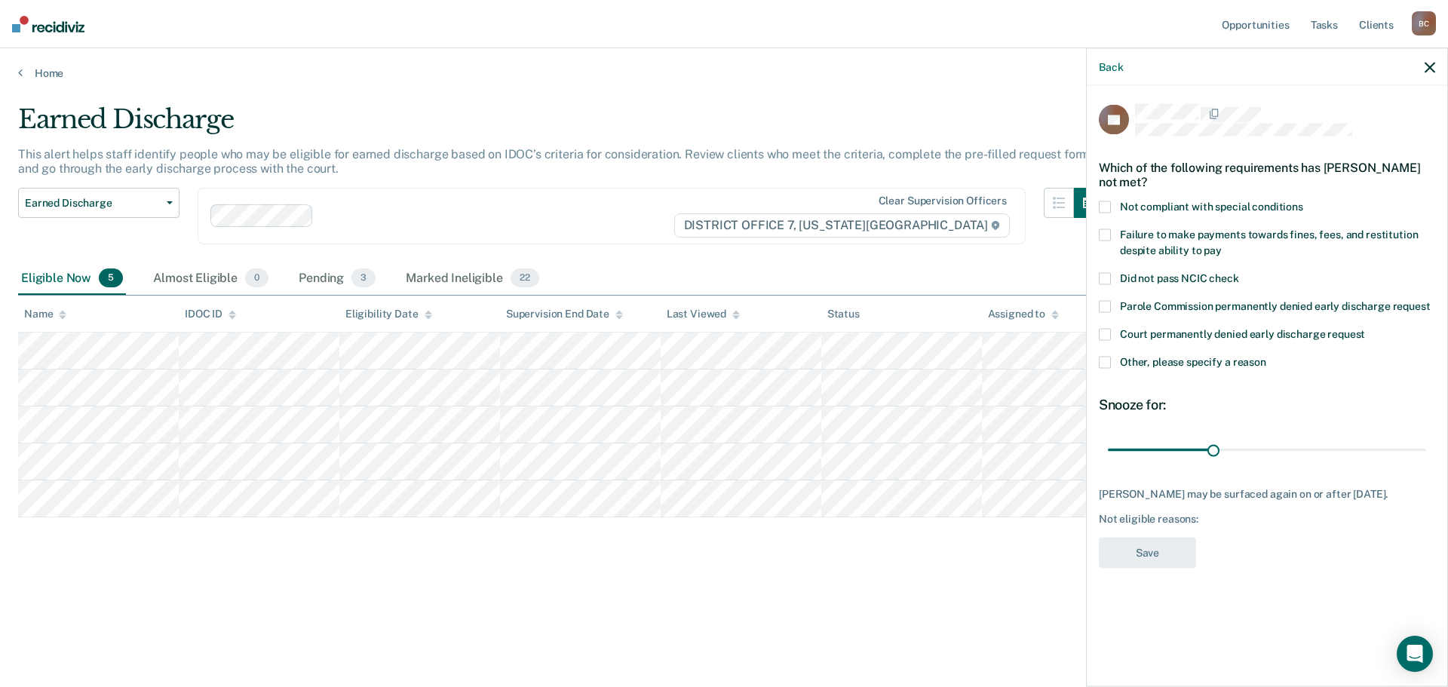
click at [1221, 356] on span "Other, please specify a reason" at bounding box center [1193, 362] width 146 height 12
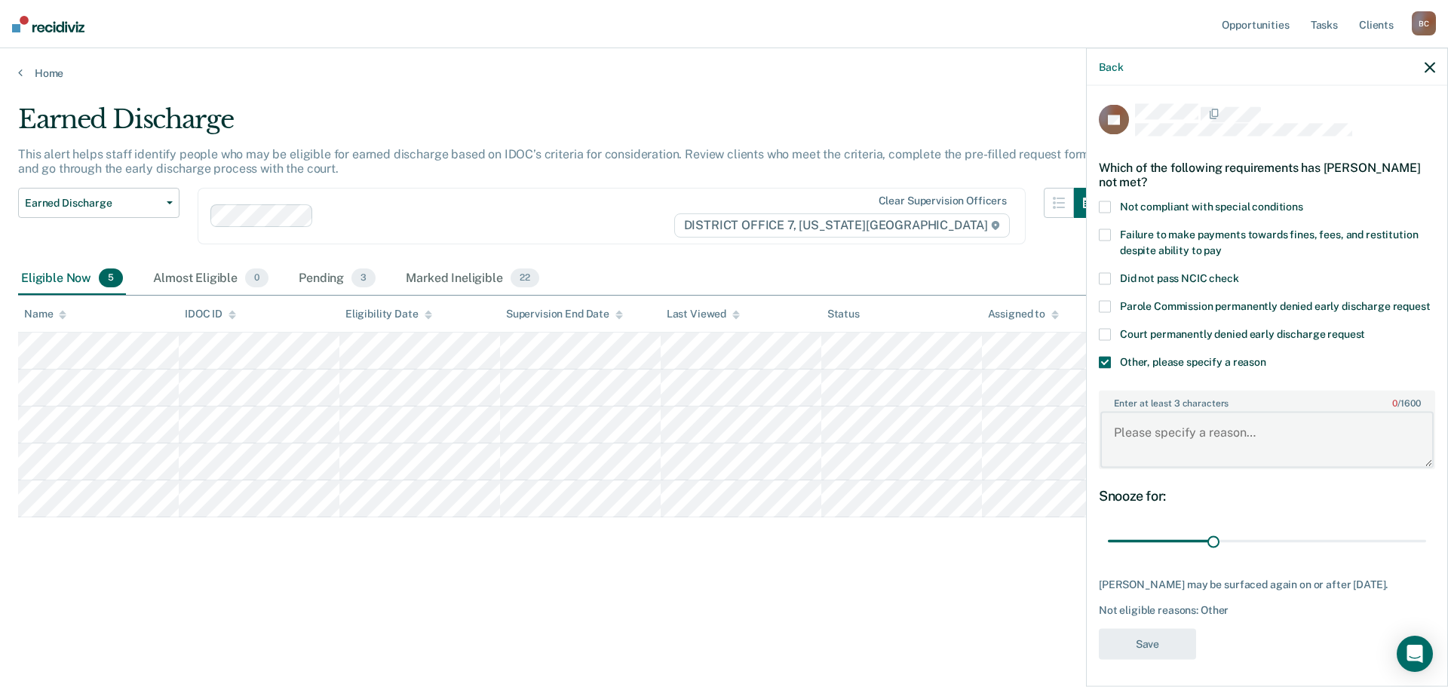
click at [1221, 427] on textarea "Enter at least 3 characters 0 / 1600" at bounding box center [1266, 440] width 333 height 56
click at [1157, 421] on textarea "Will enourage commutation" at bounding box center [1266, 440] width 333 height 56
type textarea "Will encourage commutation"
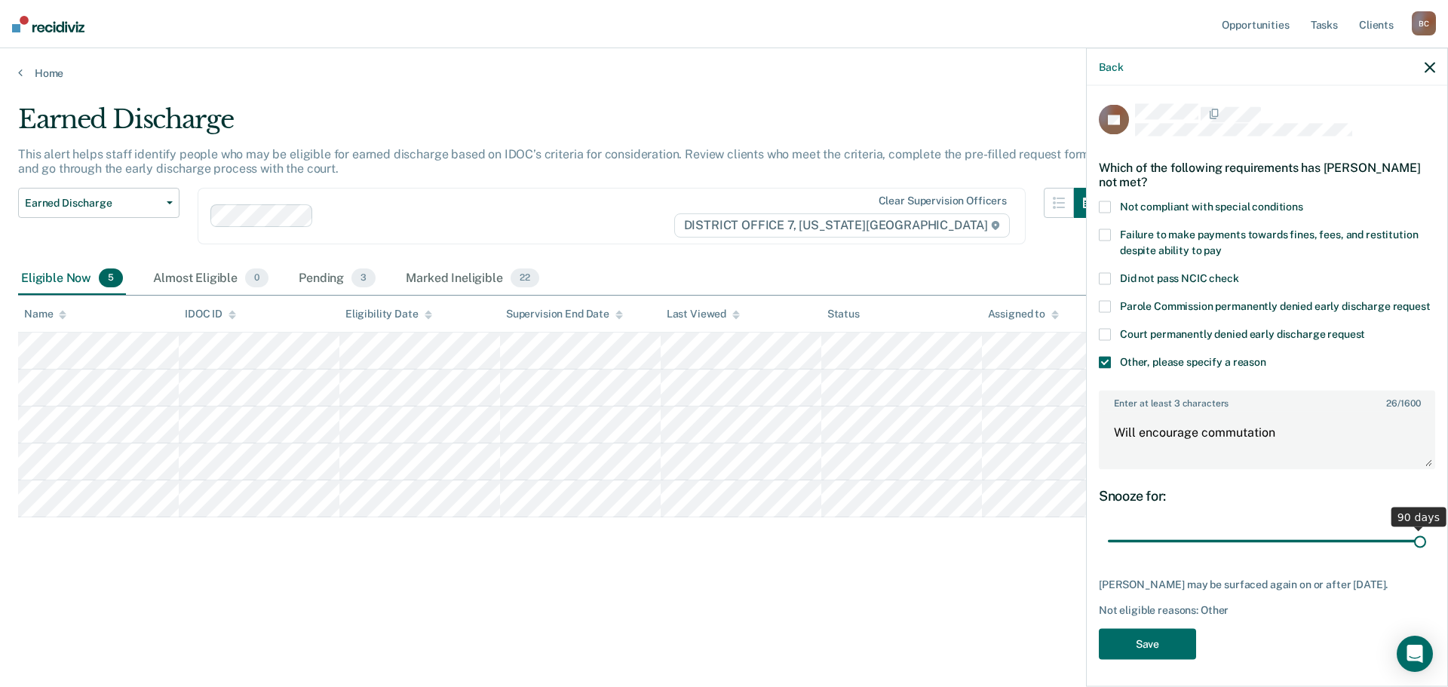
drag, startPoint x: 1216, startPoint y: 525, endPoint x: 1460, endPoint y: 516, distance: 244.4
type input "90"
click at [1426, 528] on input "range" at bounding box center [1267, 541] width 318 height 26
click at [1148, 628] on button "Save" at bounding box center [1147, 643] width 97 height 31
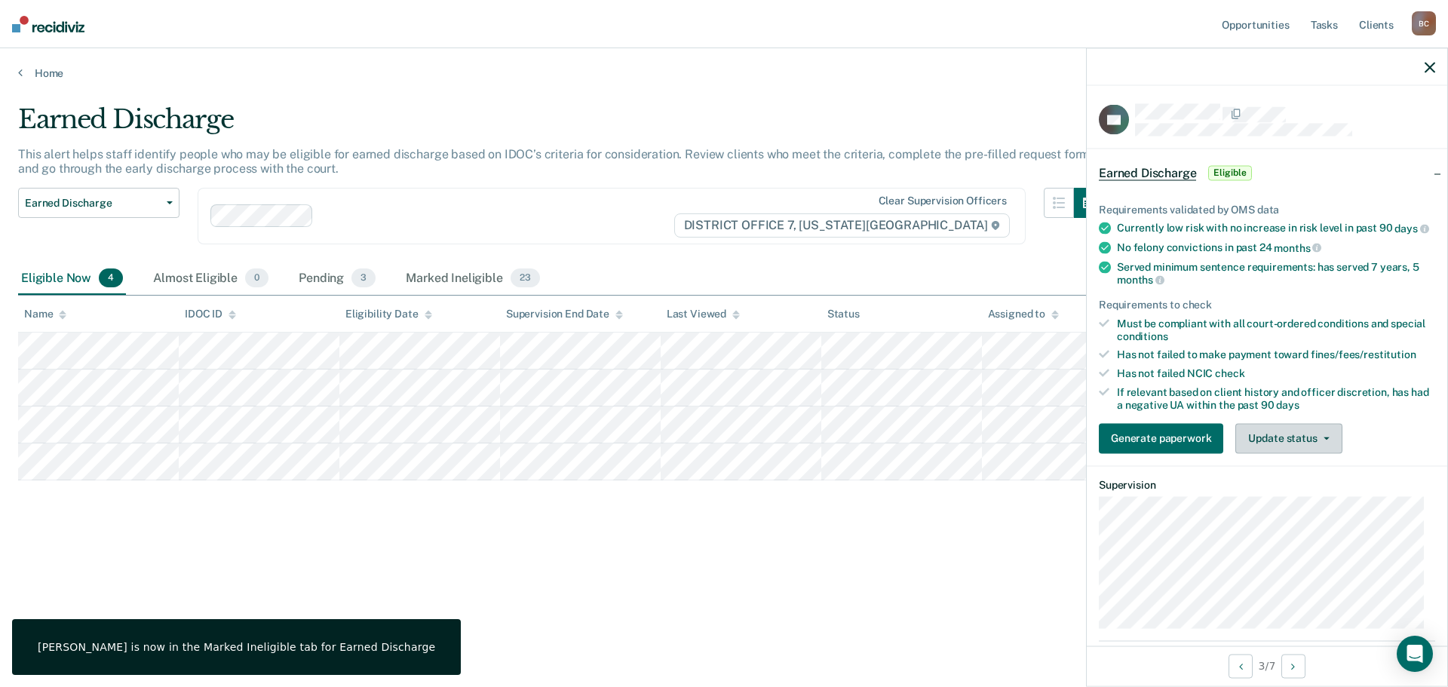
click at [1305, 450] on button "Update status" at bounding box center [1288, 438] width 106 height 30
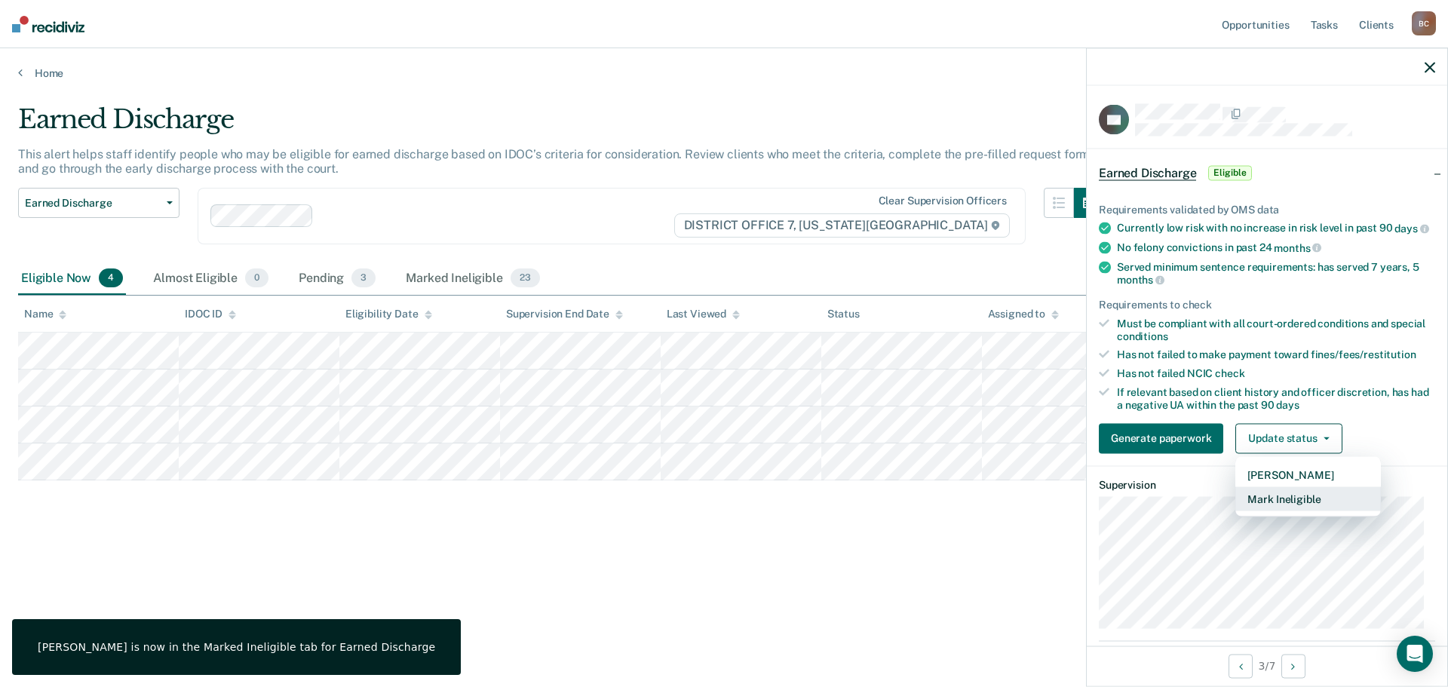
click at [1307, 507] on button "Mark Ineligible" at bounding box center [1308, 498] width 146 height 24
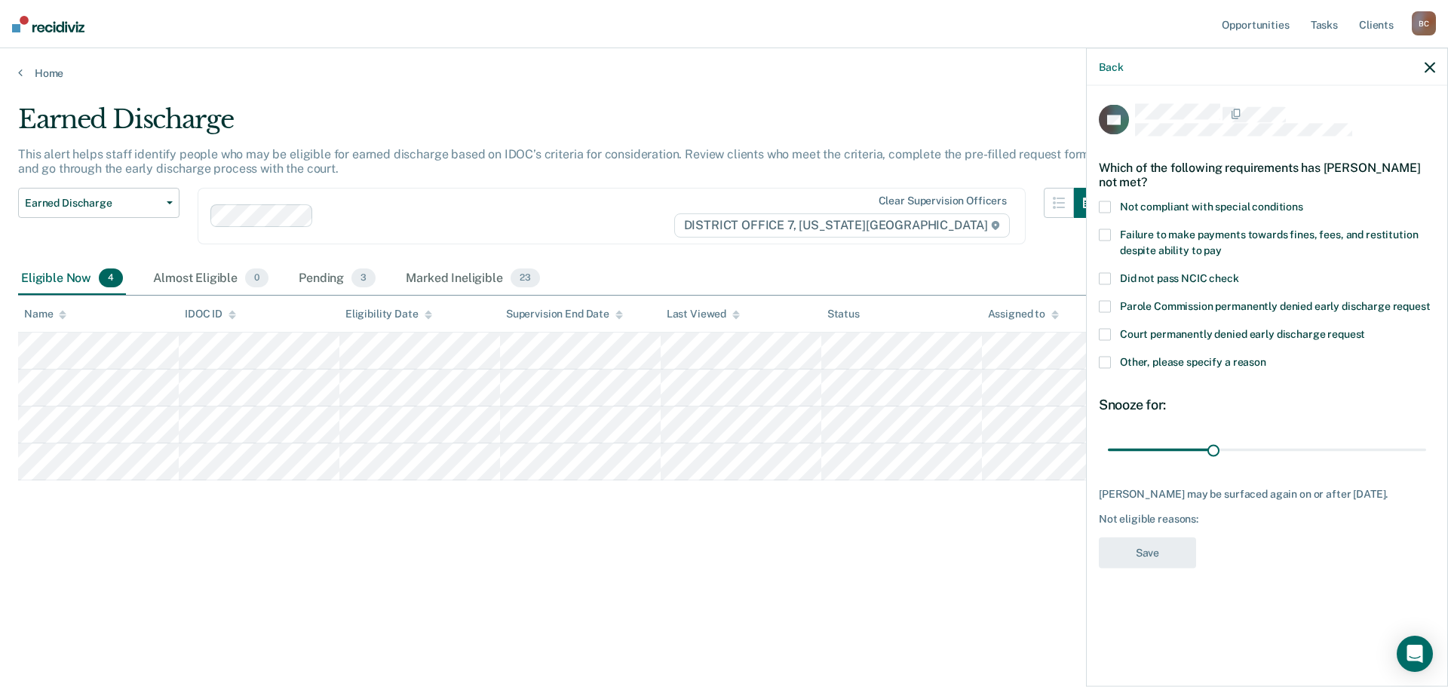
click at [1178, 361] on span "Other, please specify a reason" at bounding box center [1193, 362] width 146 height 12
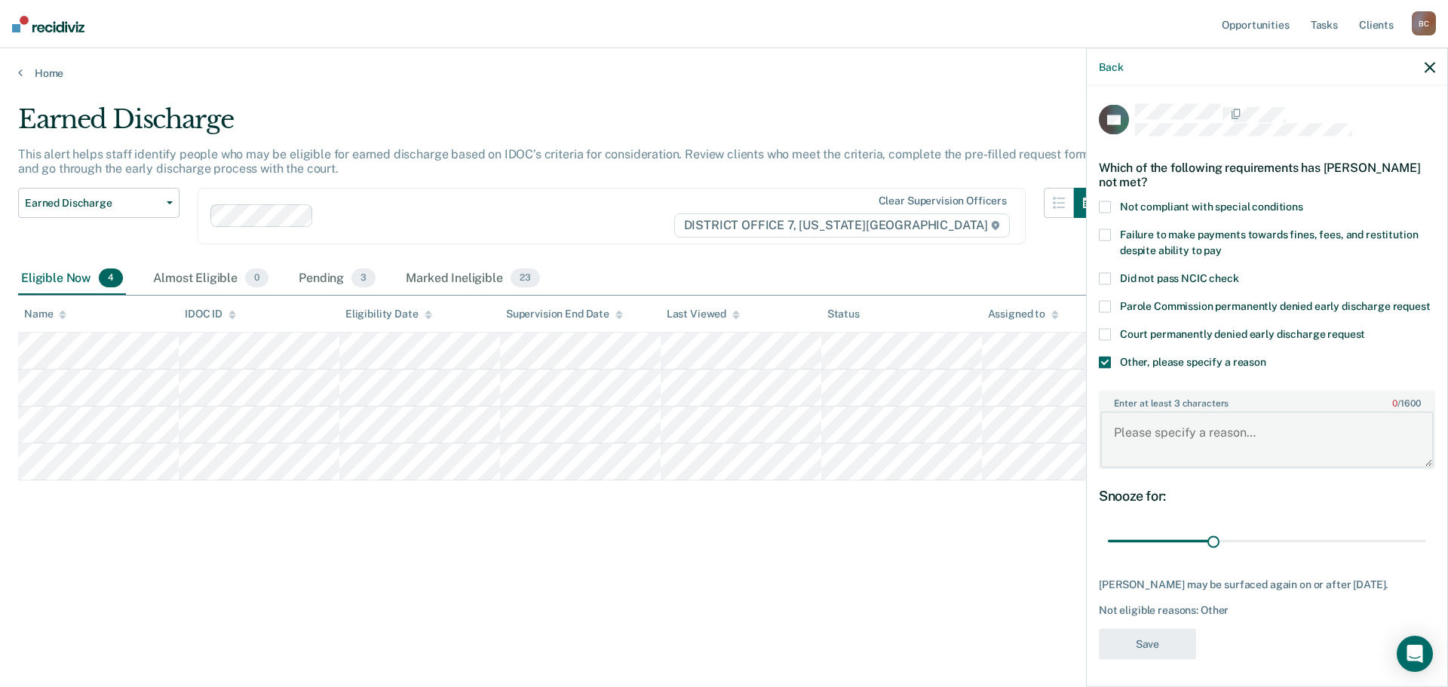
click at [1195, 458] on textarea "Enter at least 3 characters 0 / 1600" at bounding box center [1266, 440] width 333 height 56
type textarea "Will encourage commutation request"
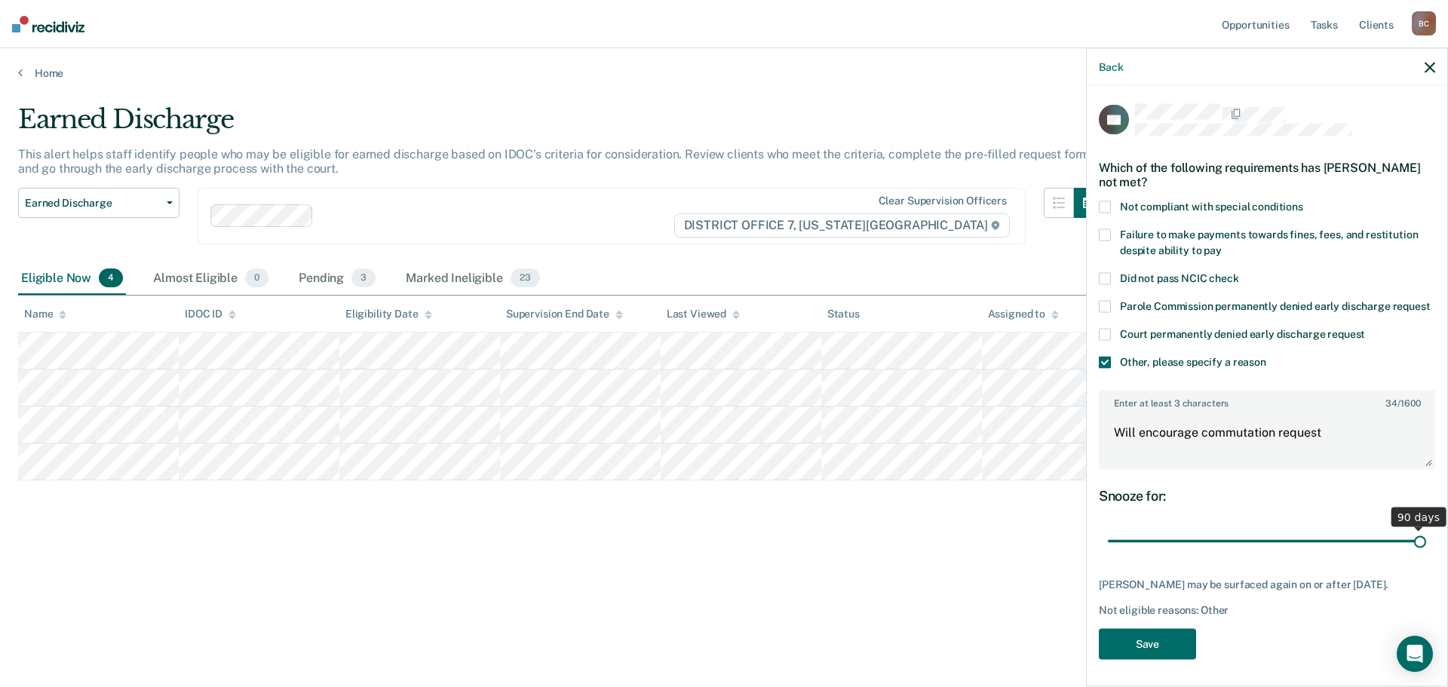
drag, startPoint x: 1210, startPoint y: 554, endPoint x: 1439, endPoint y: 553, distance: 229.2
type input "90"
click at [1426, 553] on input "range" at bounding box center [1267, 541] width 318 height 26
click at [1151, 659] on button "Save" at bounding box center [1147, 643] width 97 height 31
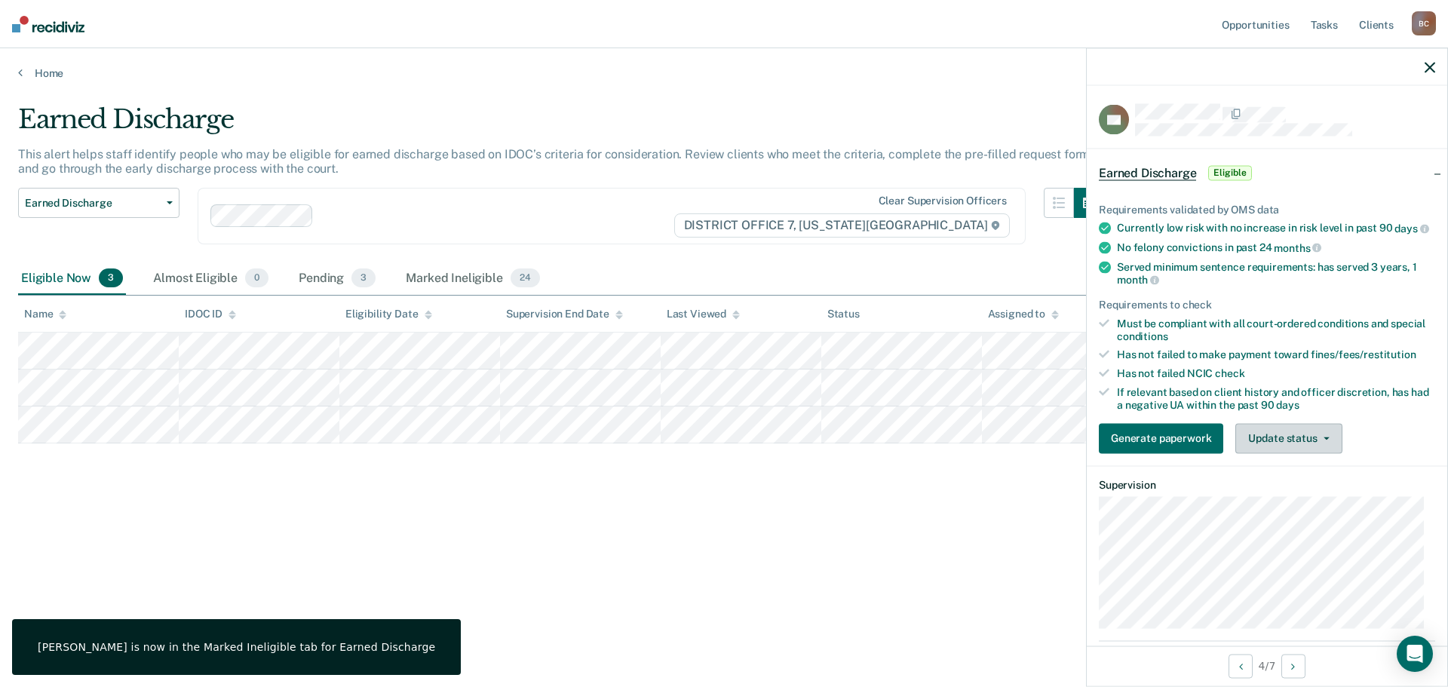
click at [1273, 438] on button "Update status" at bounding box center [1288, 438] width 106 height 30
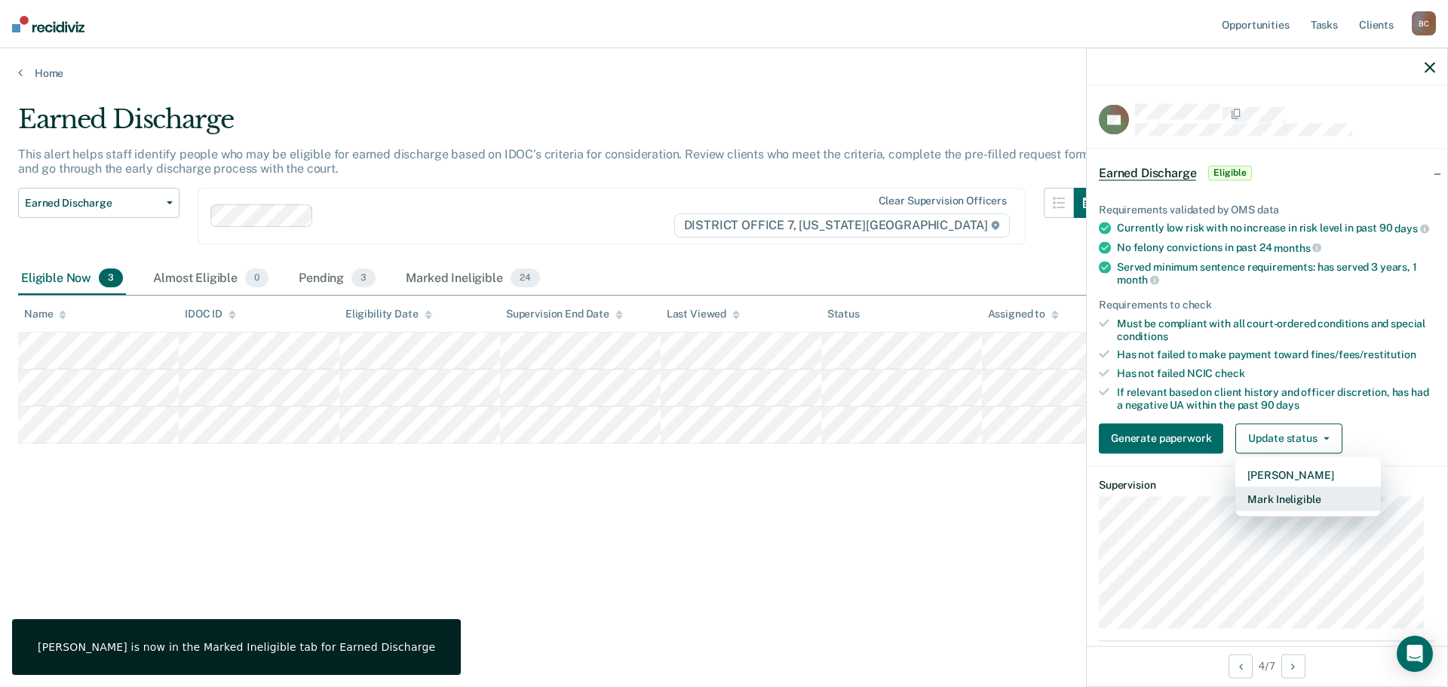
click at [1297, 506] on button "Mark Ineligible" at bounding box center [1308, 498] width 146 height 24
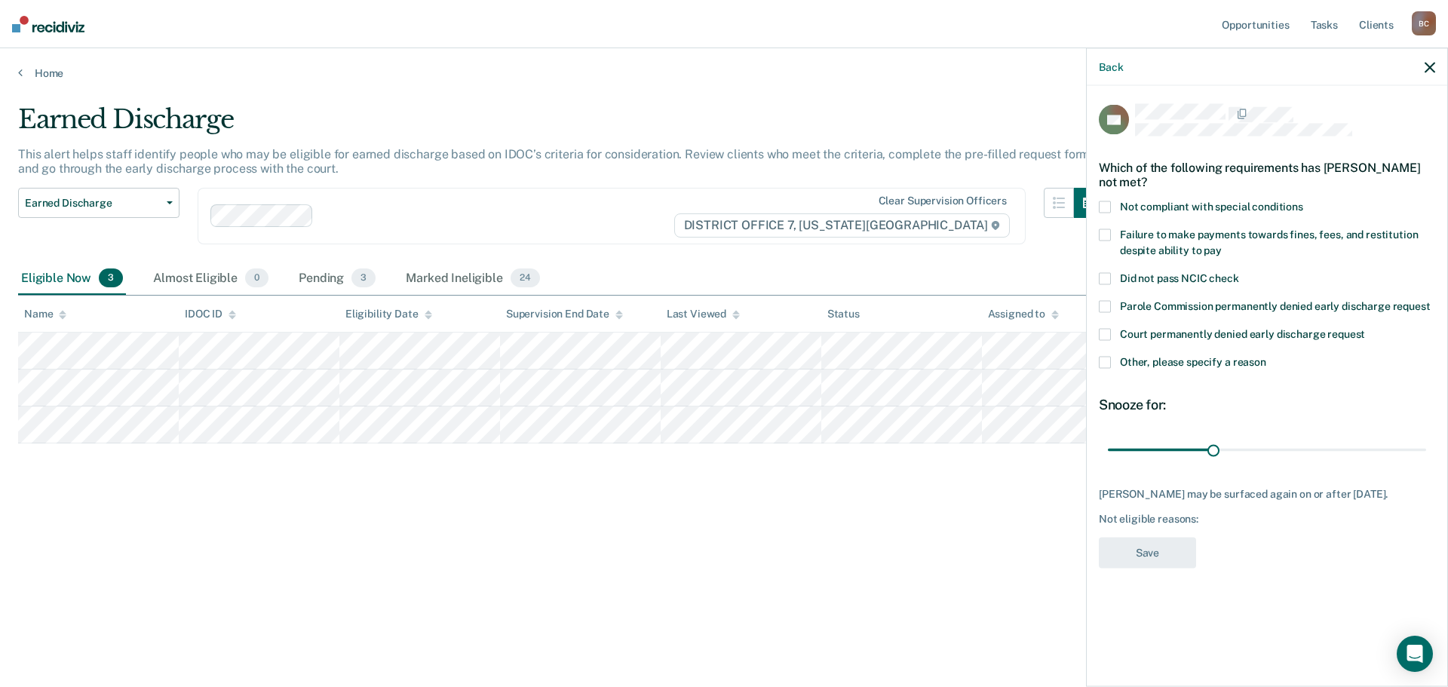
click at [1212, 358] on span "Other, please specify a reason" at bounding box center [1193, 362] width 146 height 12
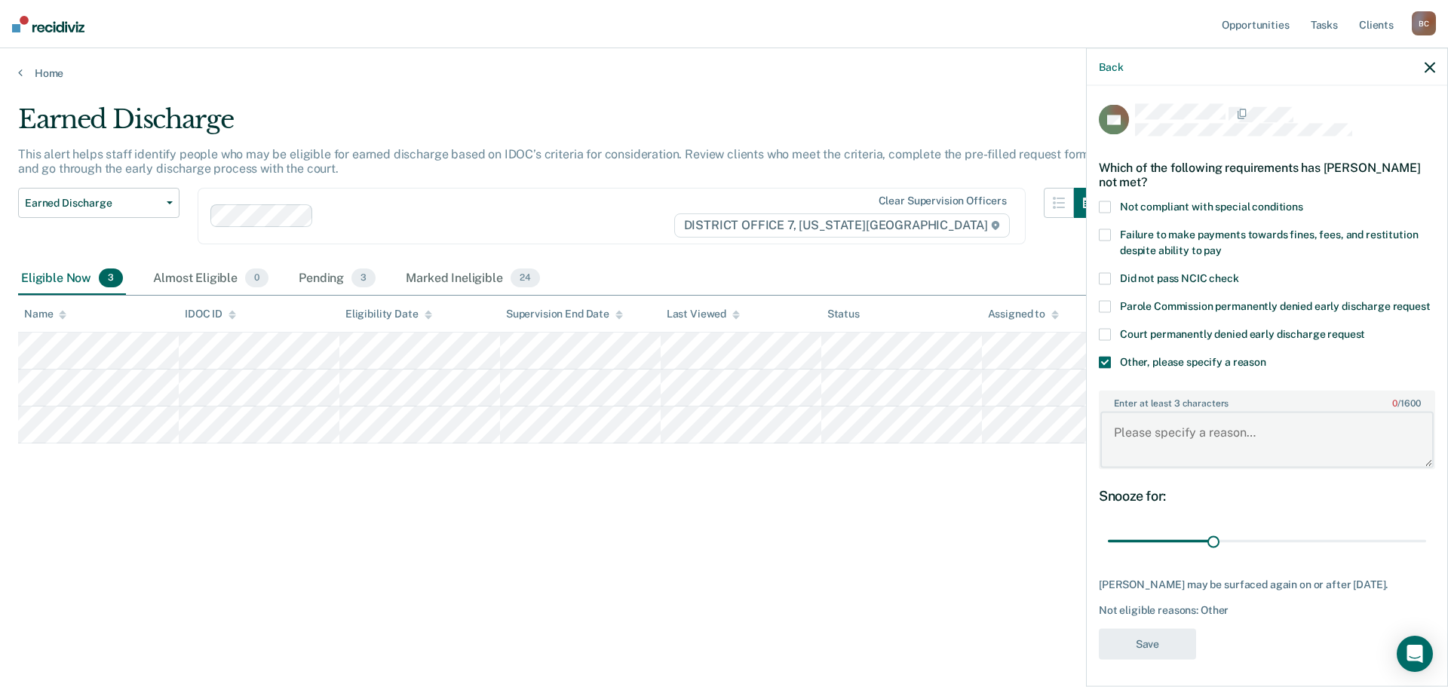
click at [1219, 437] on textarea "Enter at least 3 characters 0 / 1600" at bounding box center [1266, 440] width 333 height 56
type textarea "Will apply for EDR upon halftime"
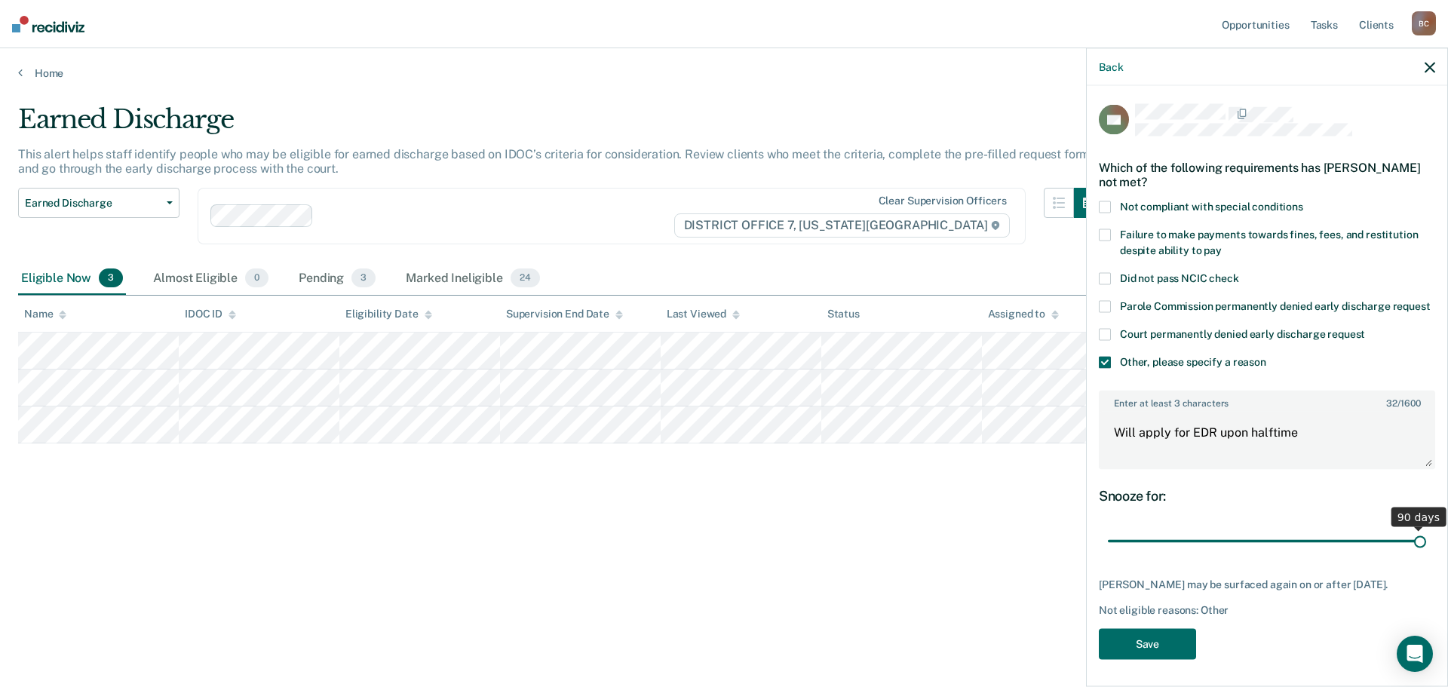
drag, startPoint x: 1206, startPoint y: 553, endPoint x: 1439, endPoint y: 548, distance: 233.8
type input "90"
click at [1426, 548] on input "range" at bounding box center [1267, 541] width 318 height 26
click at [1154, 659] on button "Save" at bounding box center [1147, 643] width 97 height 31
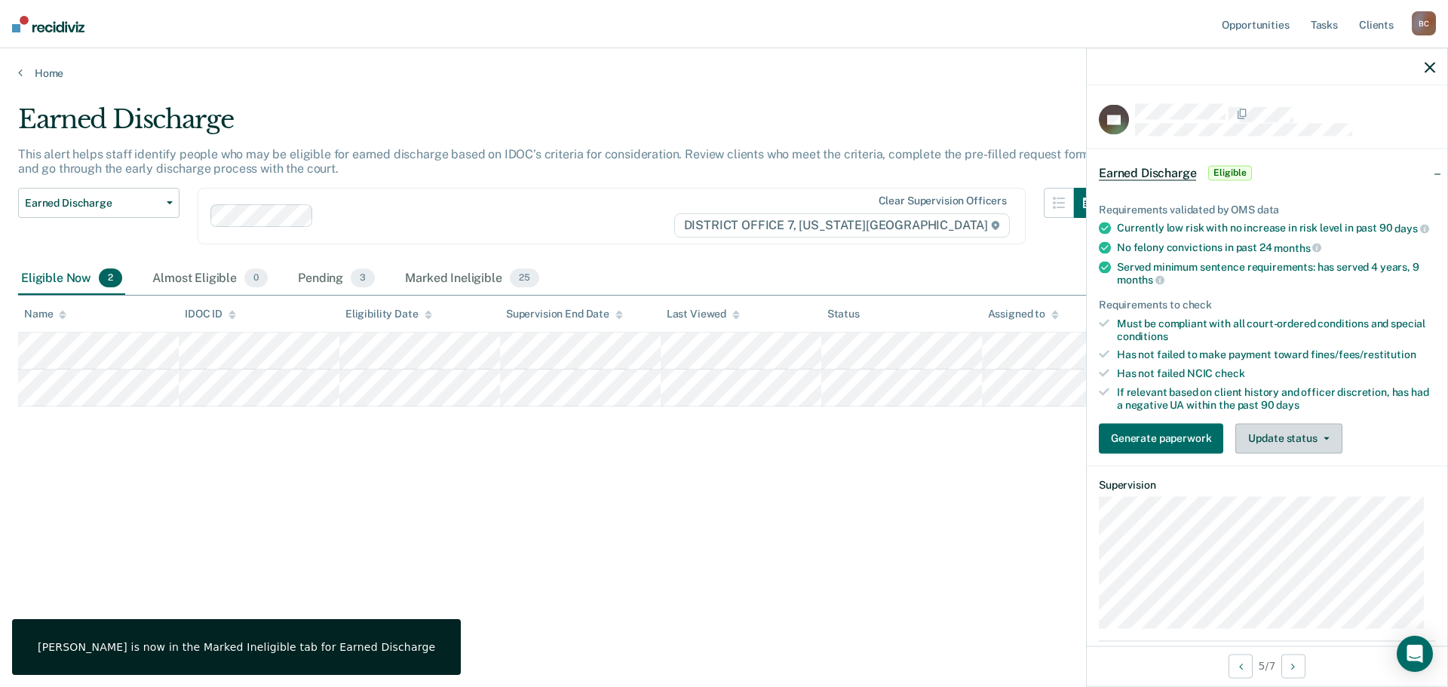
click at [1305, 453] on button "Update status" at bounding box center [1288, 438] width 106 height 30
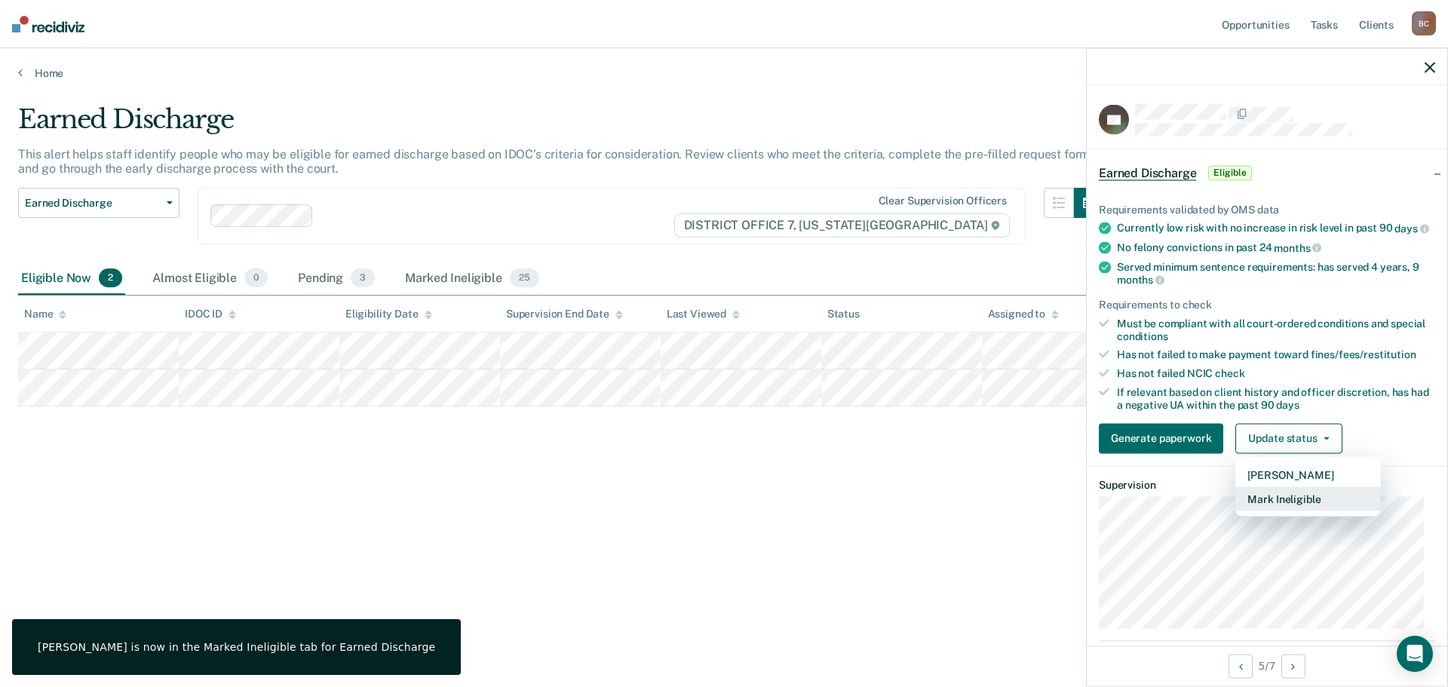
click at [1306, 508] on button "Mark Ineligible" at bounding box center [1308, 498] width 146 height 24
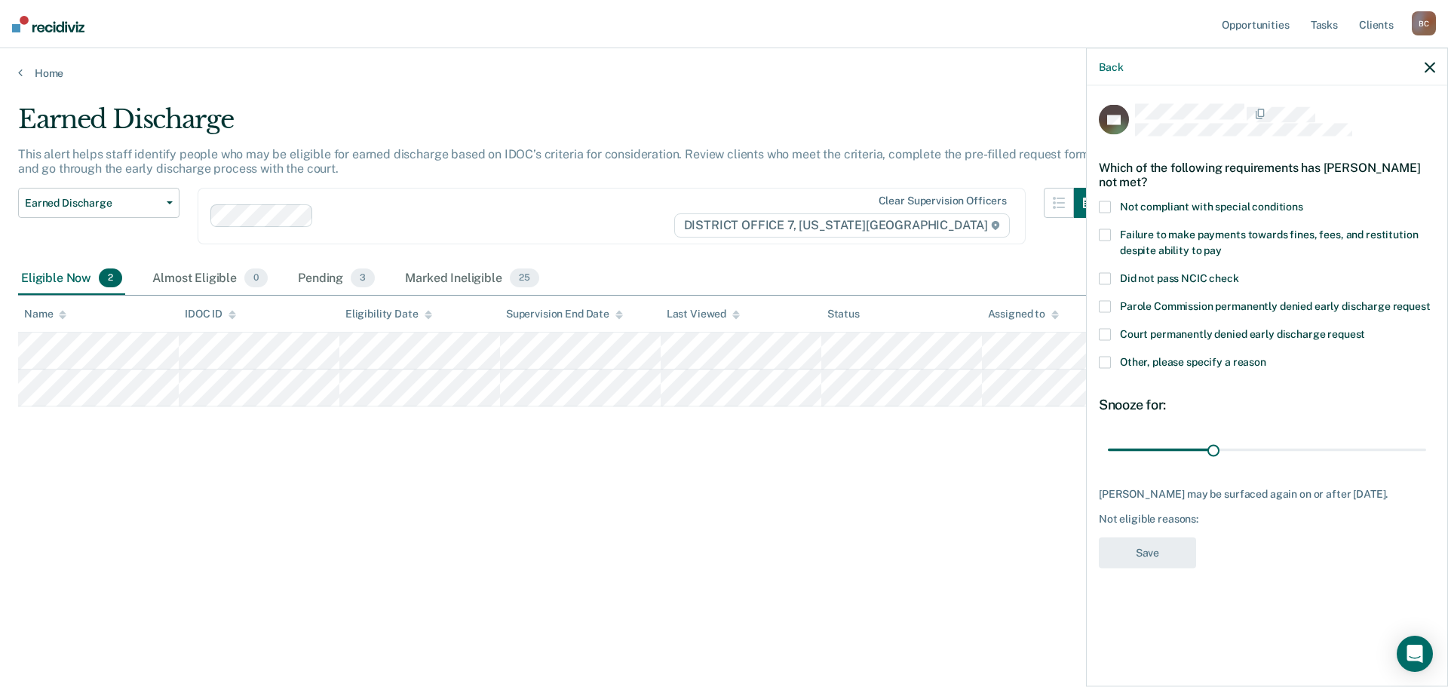
click at [1196, 365] on span "Other, please specify a reason" at bounding box center [1193, 362] width 146 height 12
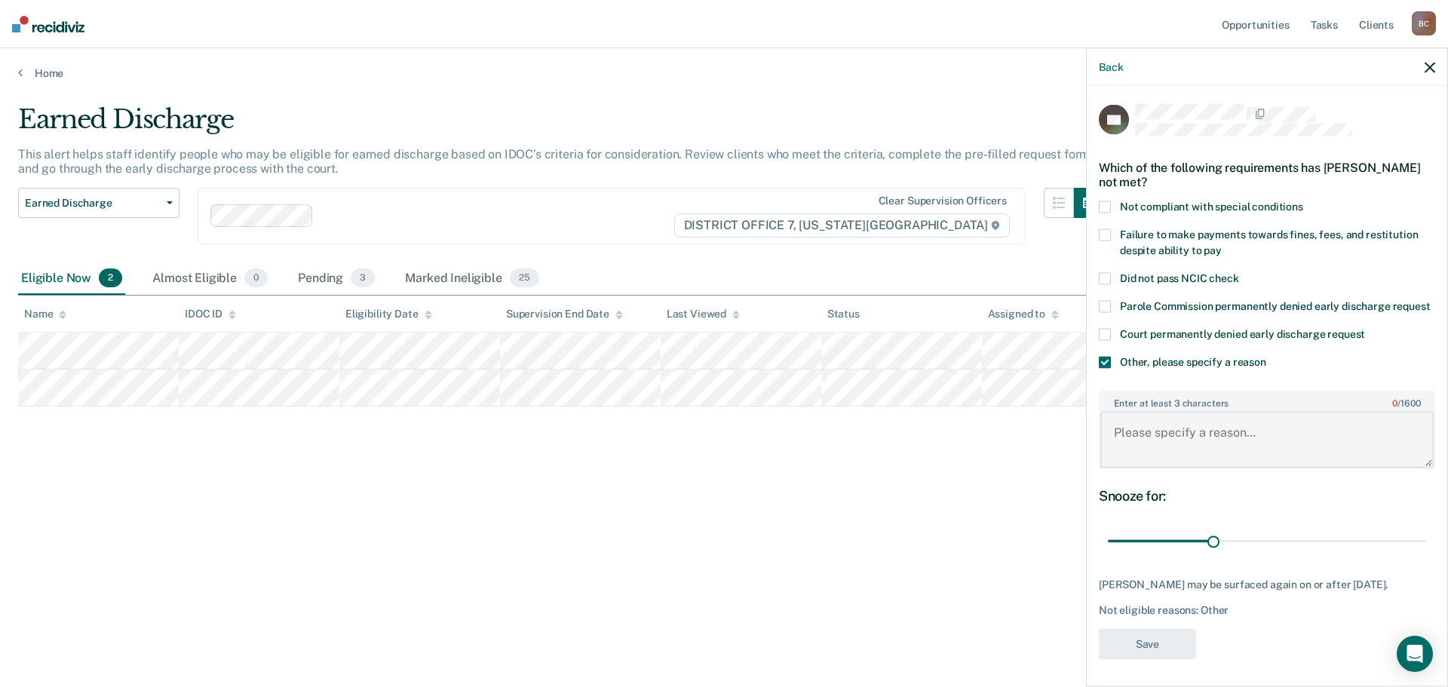
click at [1191, 458] on textarea "Enter at least 3 characters 0 / 1600" at bounding box center [1266, 440] width 333 height 56
click at [1206, 452] on textarea "Will encourage pcommuation request" at bounding box center [1266, 440] width 333 height 56
click at [1244, 449] on textarea "Will encourage commuation request" at bounding box center [1266, 440] width 333 height 56
type textarea "Will encourage commutation request"
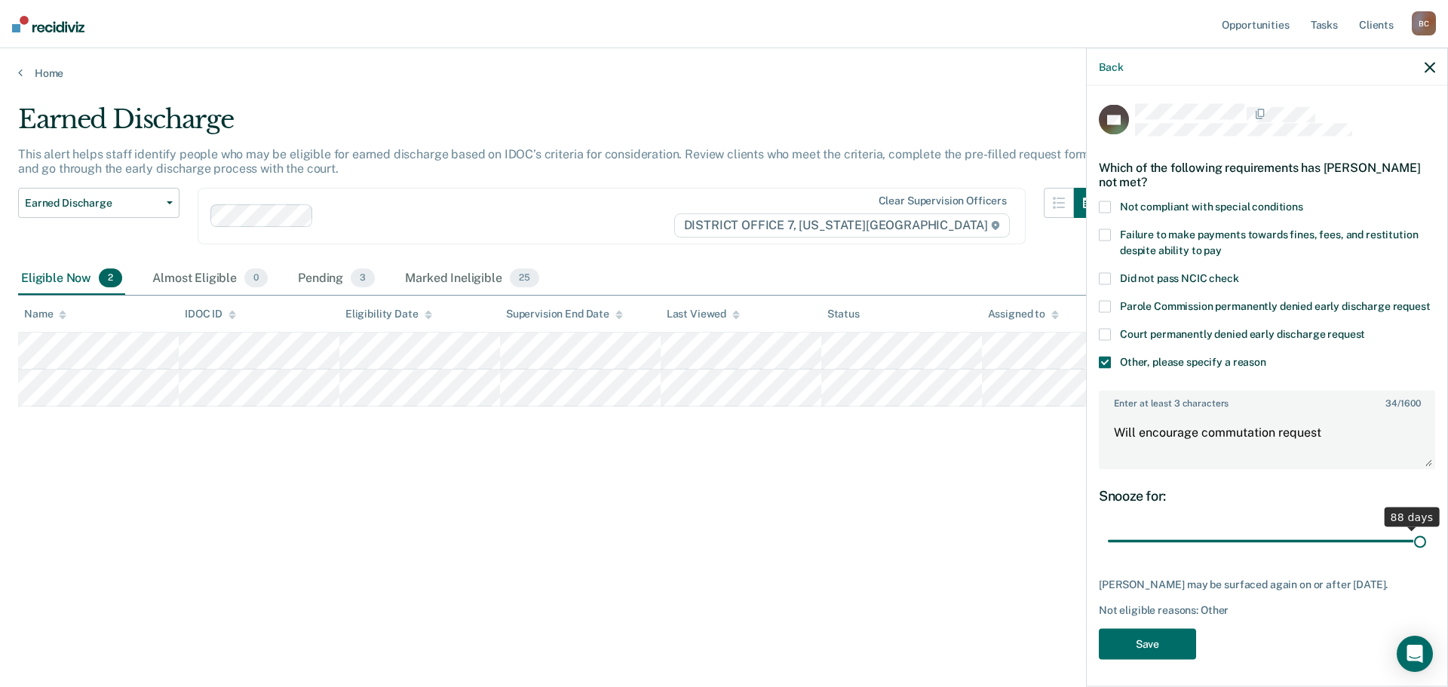
drag, startPoint x: 1204, startPoint y: 559, endPoint x: 1472, endPoint y: 551, distance: 267.8
type input "90"
click at [1426, 551] on input "range" at bounding box center [1267, 541] width 318 height 26
click at [1158, 659] on button "Save" at bounding box center [1147, 643] width 97 height 31
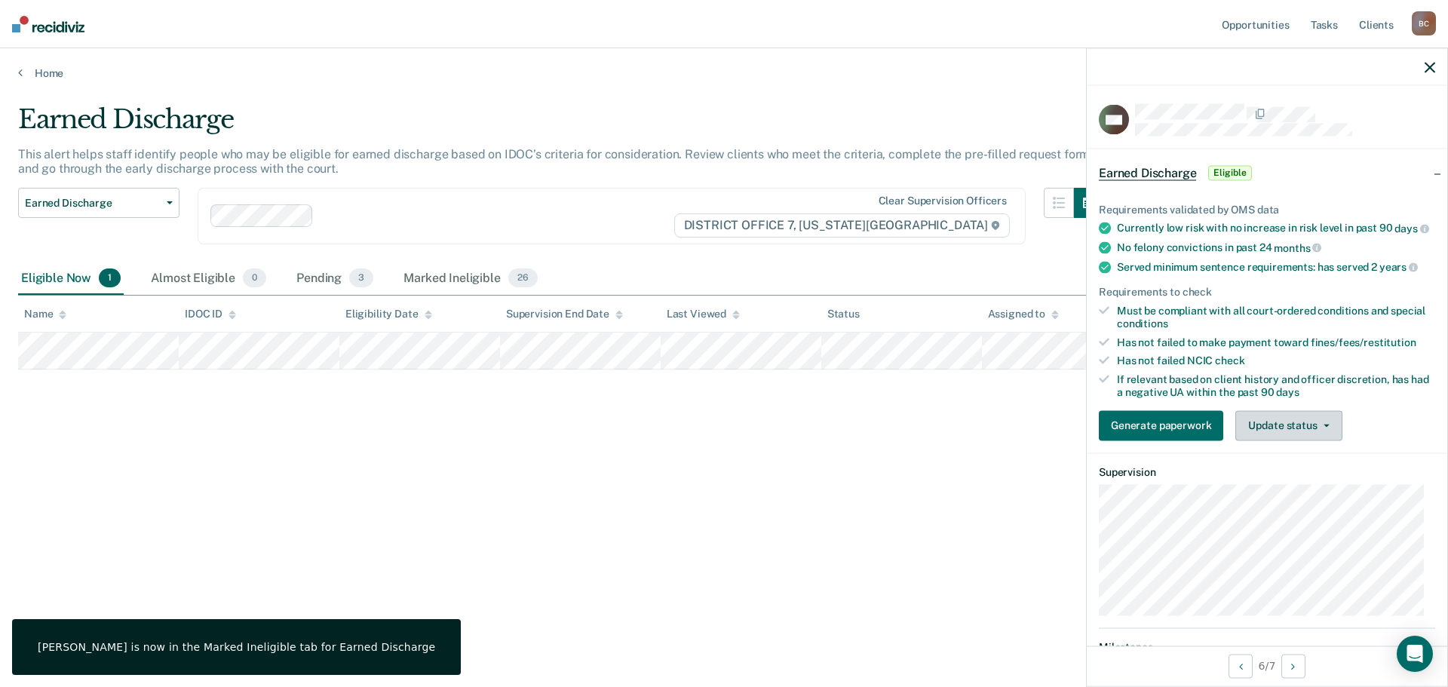
click at [1284, 433] on button "Update status" at bounding box center [1288, 425] width 106 height 30
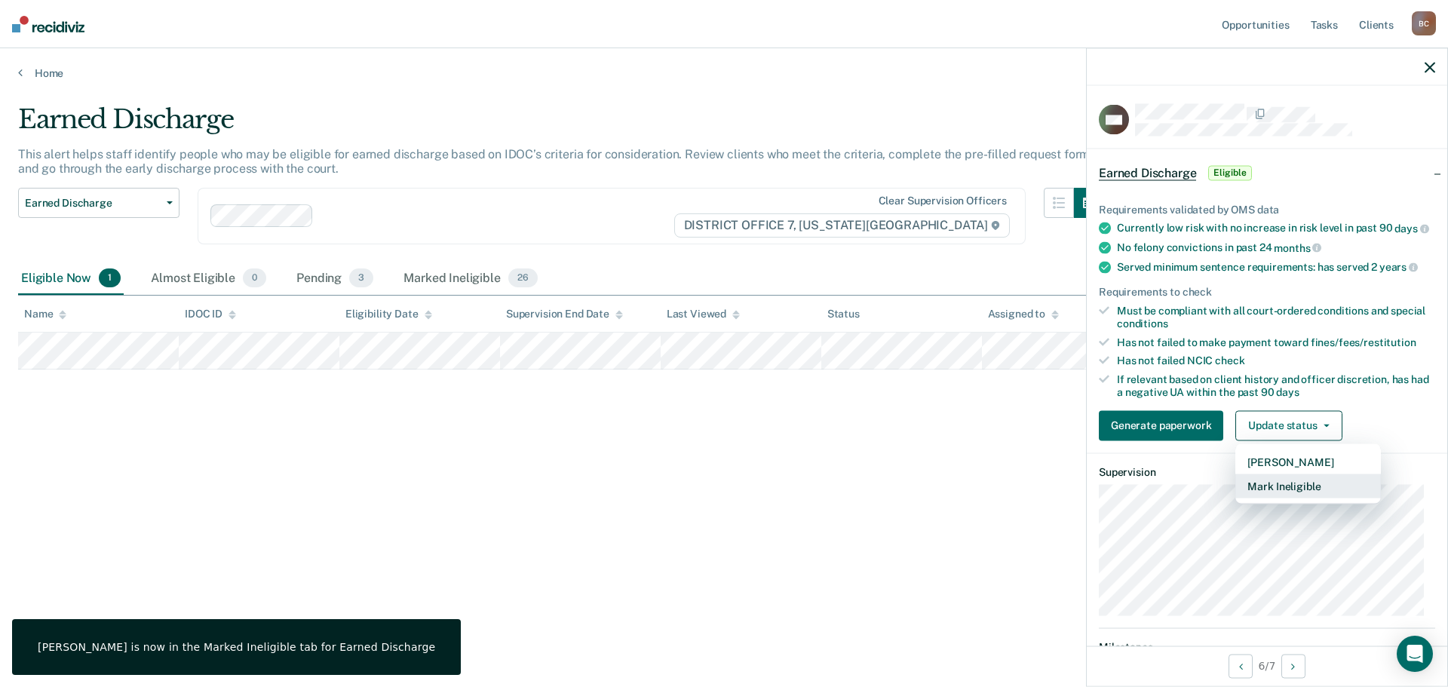
click at [1292, 498] on button "Mark Ineligible" at bounding box center [1308, 485] width 146 height 24
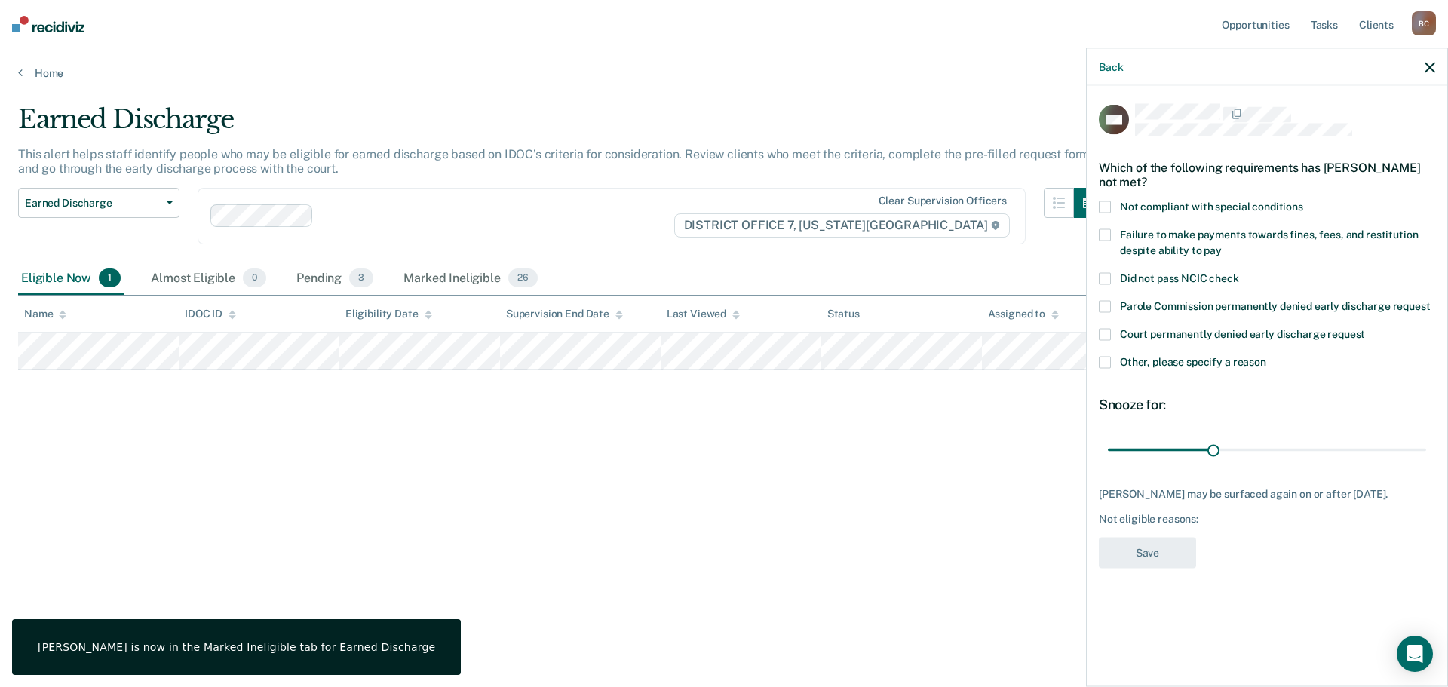
click at [1144, 360] on span "Other, please specify a reason" at bounding box center [1193, 362] width 146 height 12
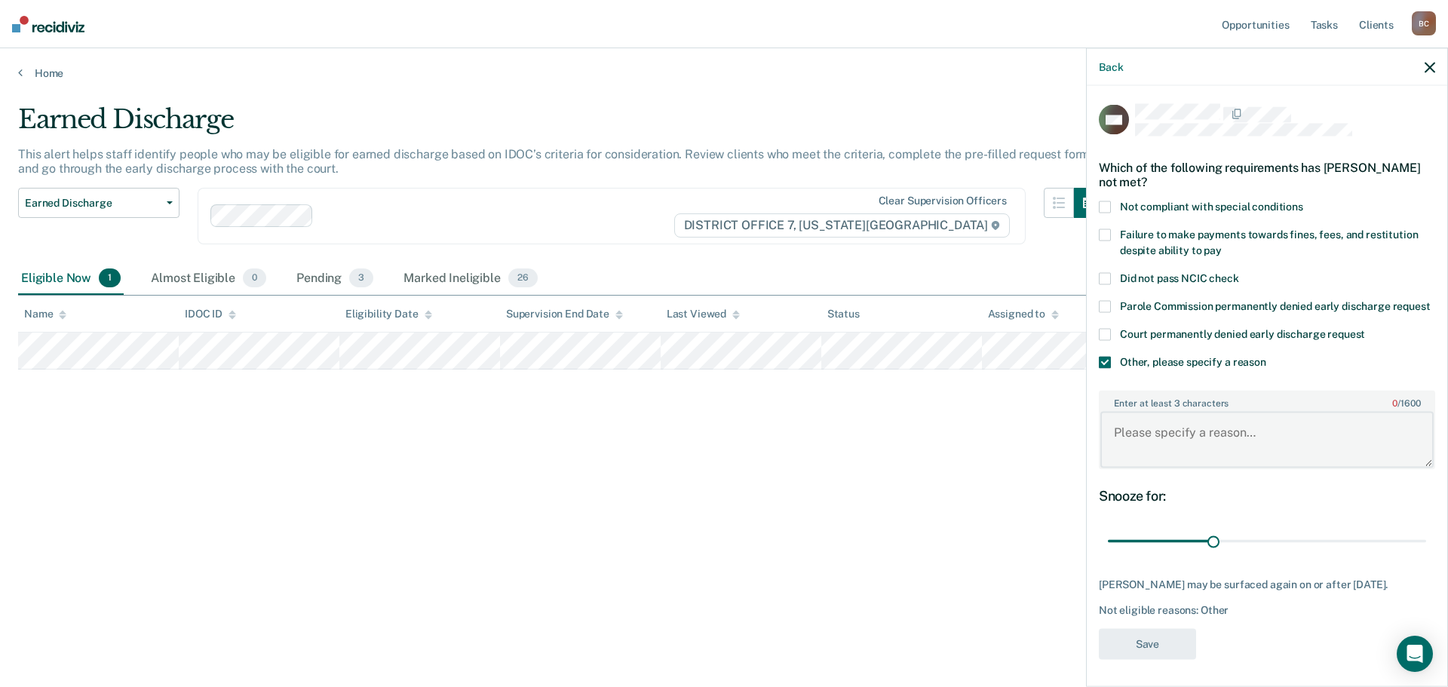
click at [1208, 459] on textarea "Enter at least 3 characters 0 / 1600" at bounding box center [1266, 440] width 333 height 56
type textarea "Will apply for EDR upon halftime"
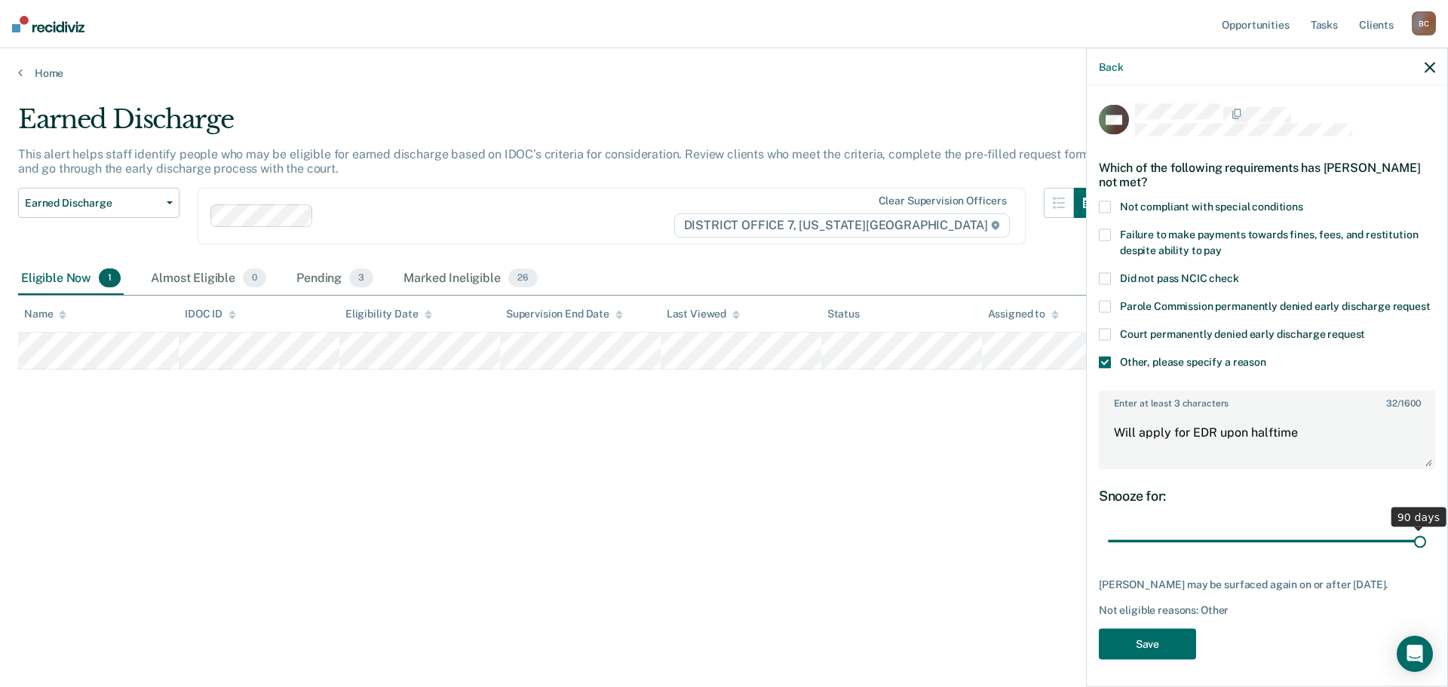
drag, startPoint x: 1208, startPoint y: 560, endPoint x: 1465, endPoint y: 557, distance: 257.1
type input "90"
click at [1426, 554] on input "range" at bounding box center [1267, 541] width 318 height 26
click at [1138, 659] on button "Save" at bounding box center [1147, 643] width 97 height 31
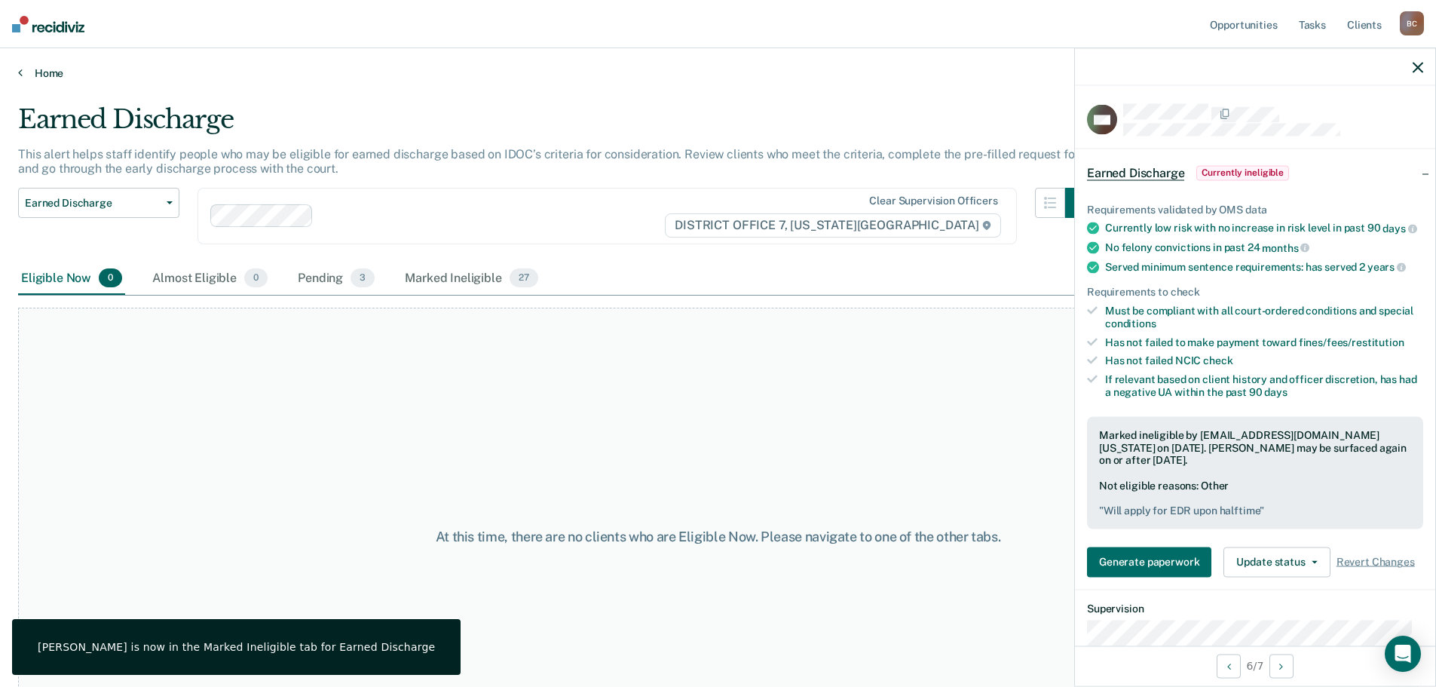
click at [41, 78] on link "Home" at bounding box center [718, 73] width 1400 height 14
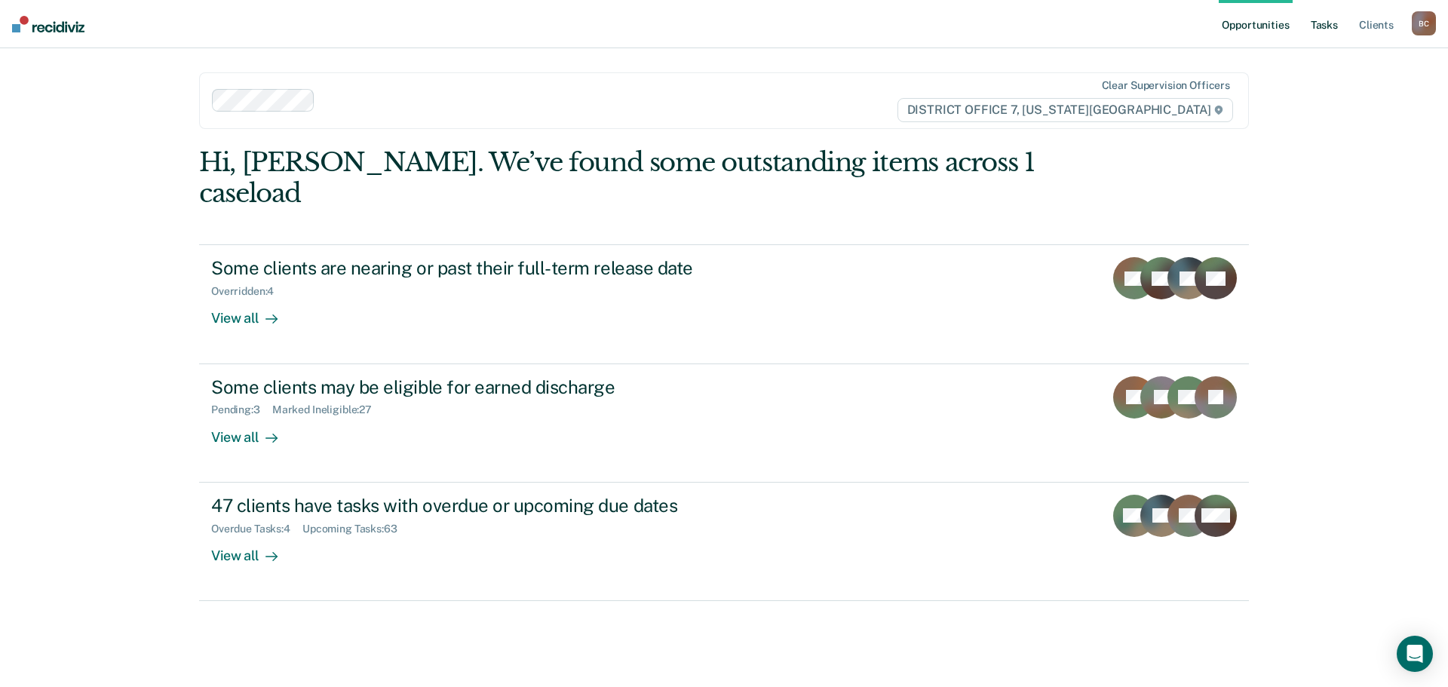
click at [1316, 17] on link "Tasks" at bounding box center [1323, 24] width 33 height 48
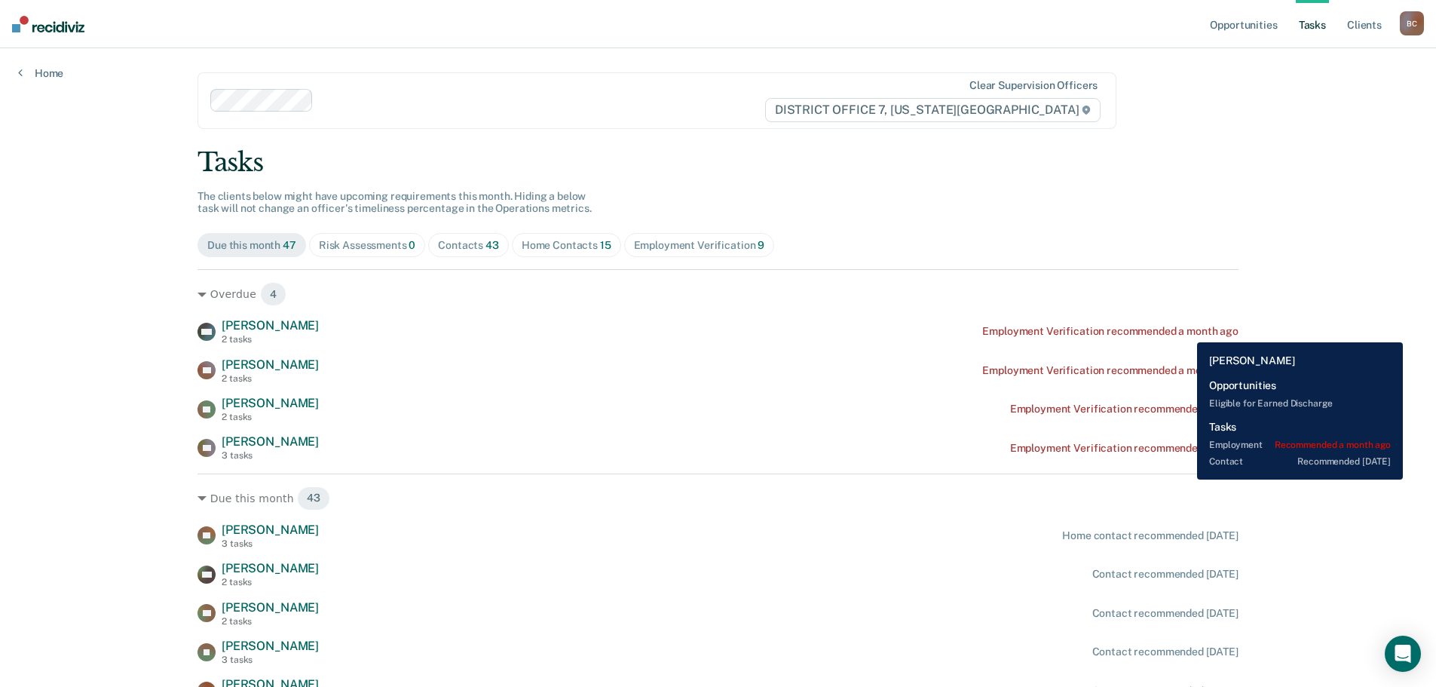
click at [1186, 331] on div "Employment Verification recommended a month ago" at bounding box center [1110, 331] width 256 height 13
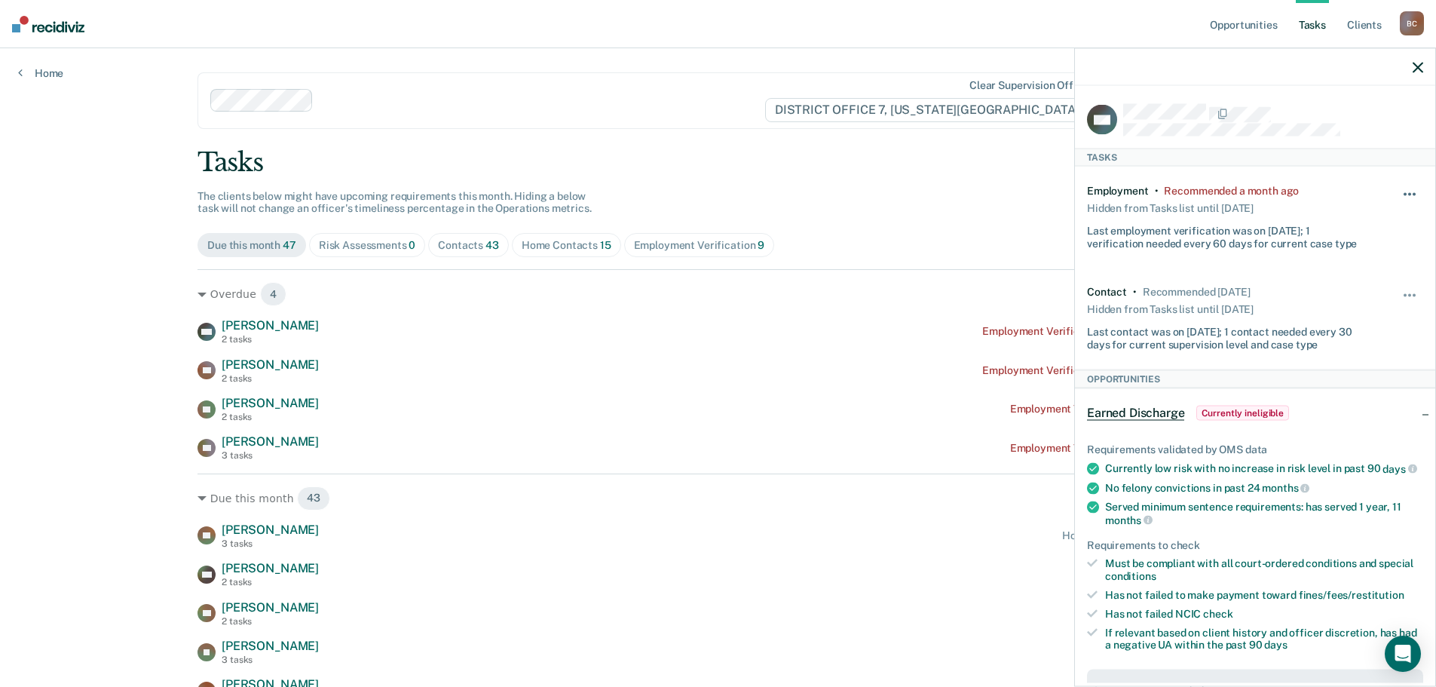
click at [1404, 198] on button "button" at bounding box center [1411, 202] width 26 height 24
click at [1373, 280] on button "30 days" at bounding box center [1369, 290] width 109 height 24
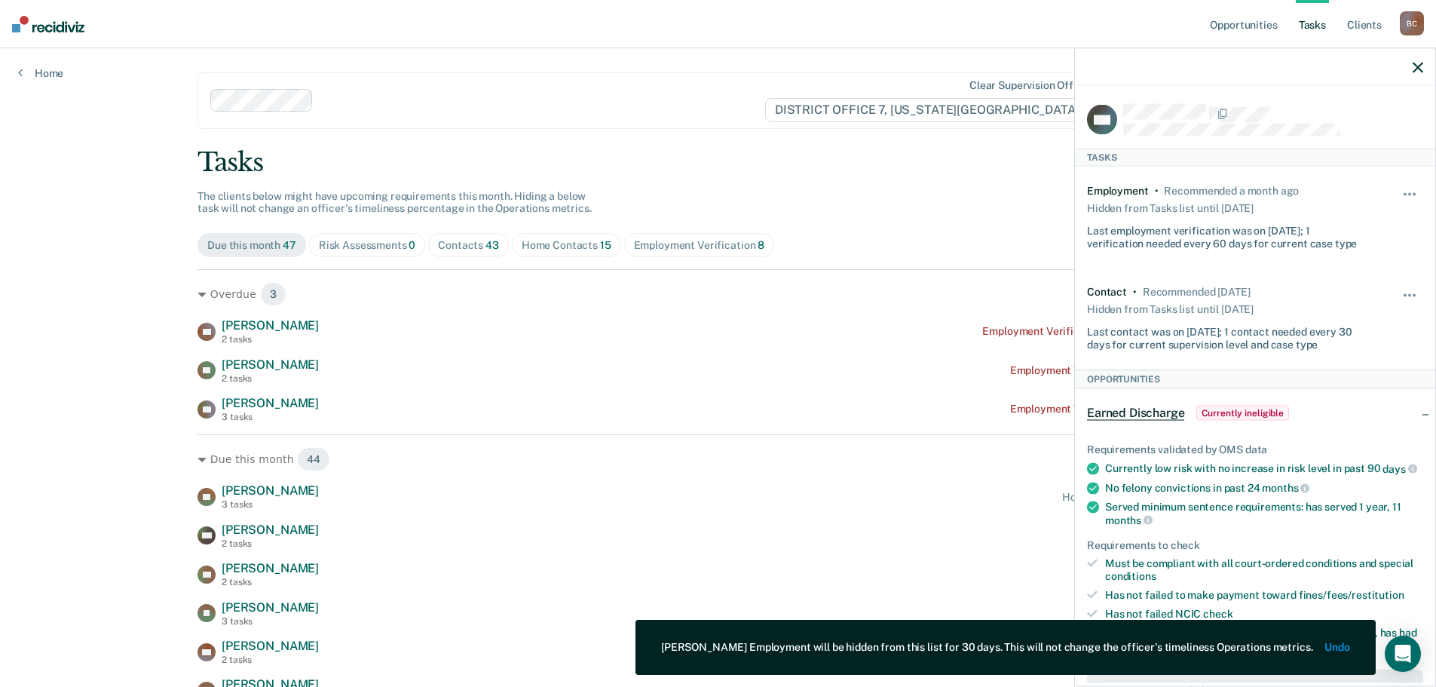
click at [981, 234] on div "Due this month 47 Risk Assessments 0 Contacts 43 Home Contacts 15 Employment Ve…" at bounding box center [718, 245] width 1041 height 24
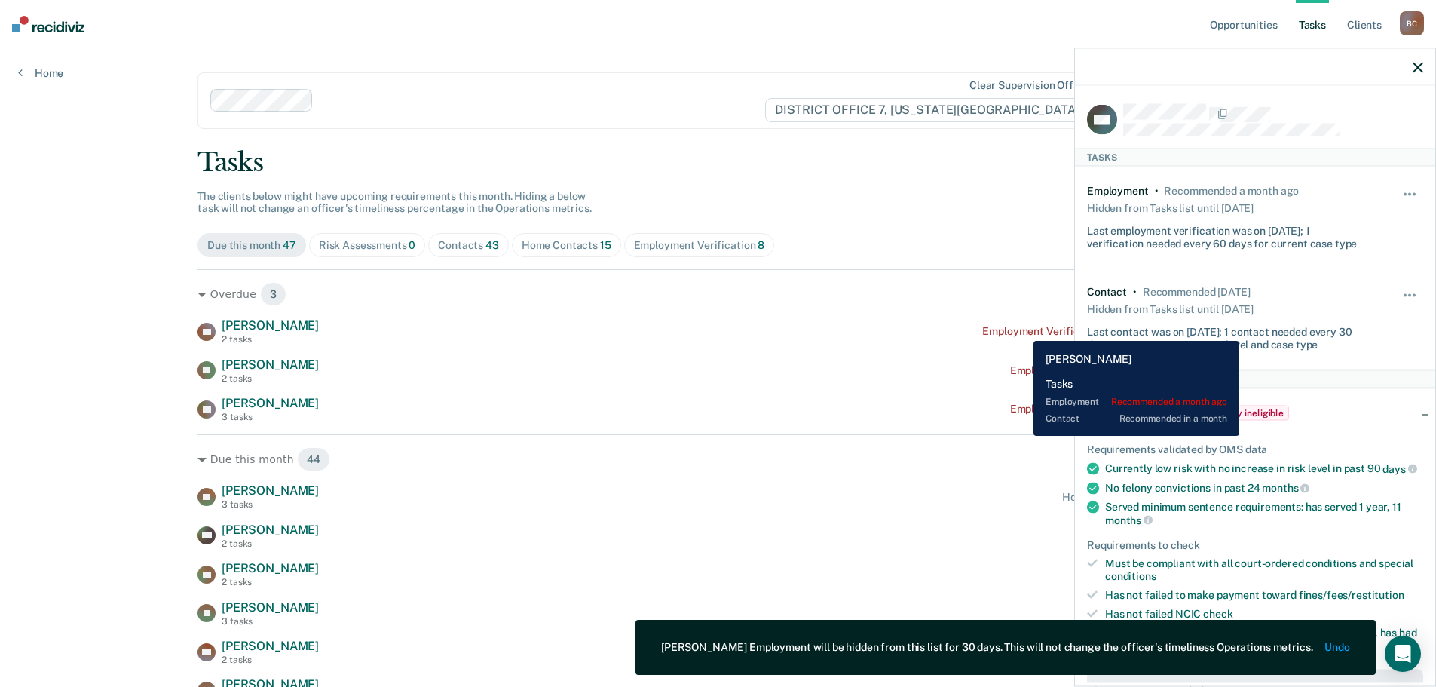
click at [1022, 329] on div "Employment Verification recommended a month ago" at bounding box center [1110, 331] width 256 height 13
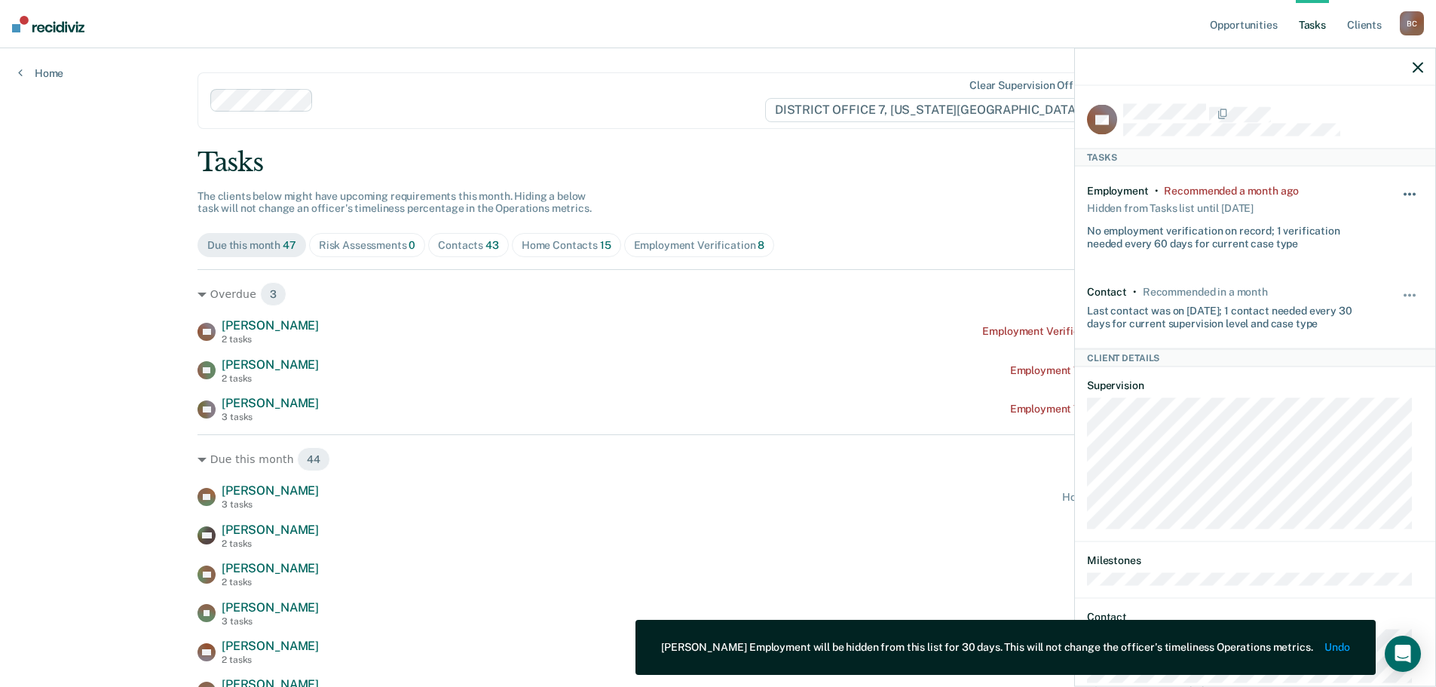
click at [1404, 194] on button "button" at bounding box center [1411, 202] width 26 height 24
click at [1349, 263] on button "7 days" at bounding box center [1369, 266] width 109 height 24
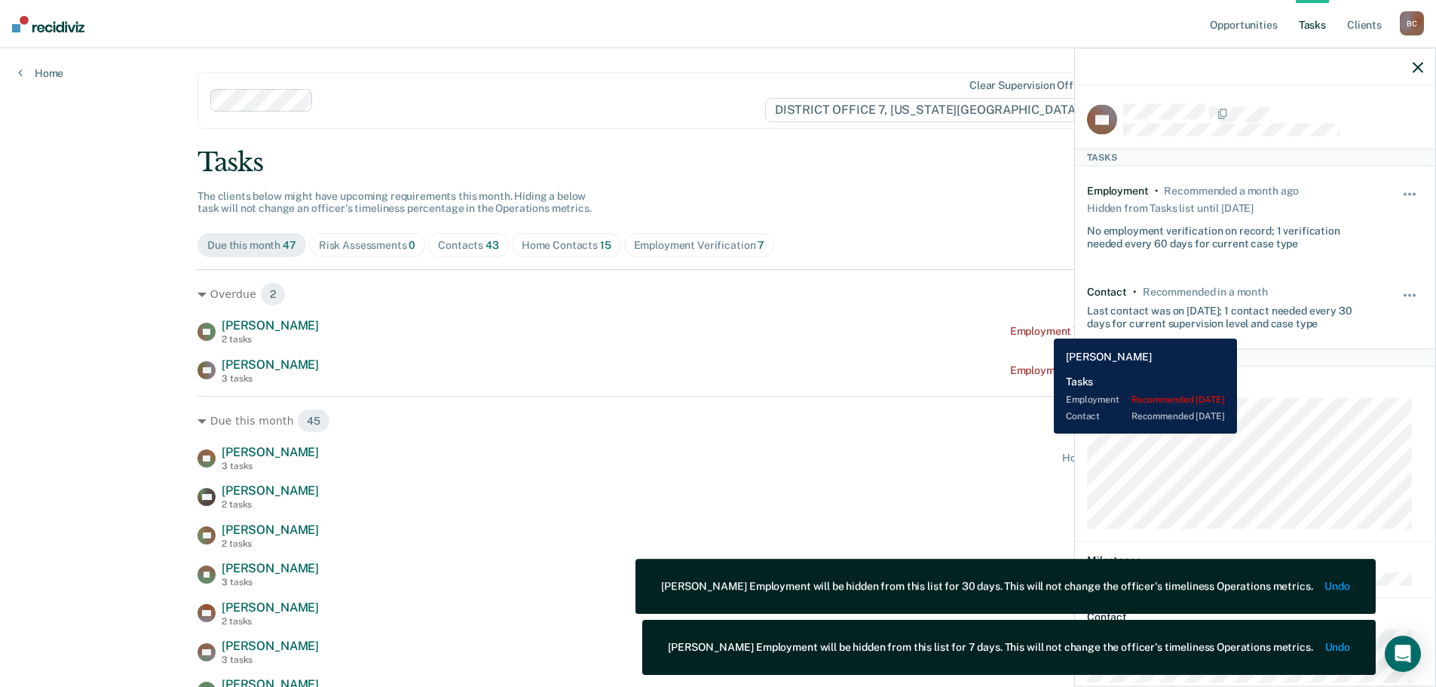
click at [1043, 327] on div "Employment Verification recommended [DATE]" at bounding box center [1124, 331] width 228 height 13
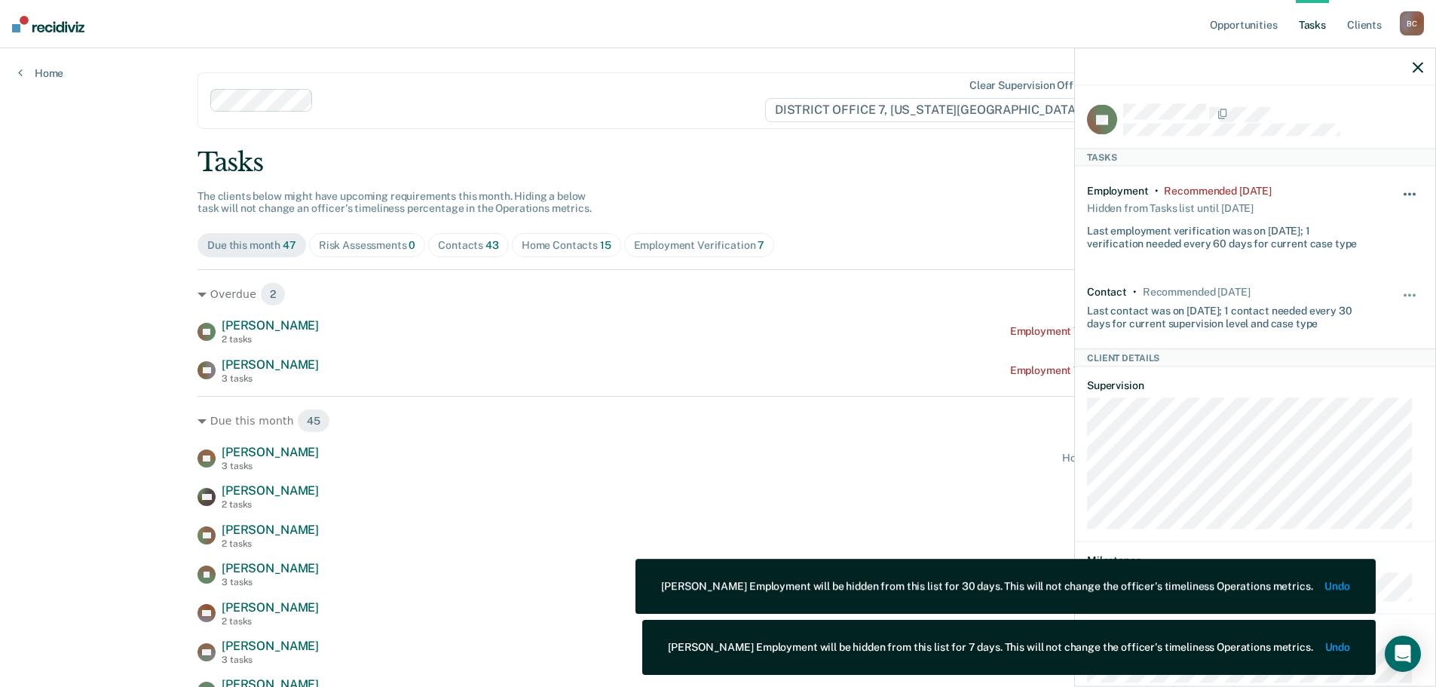
click at [1413, 193] on span "button" at bounding box center [1414, 194] width 3 height 3
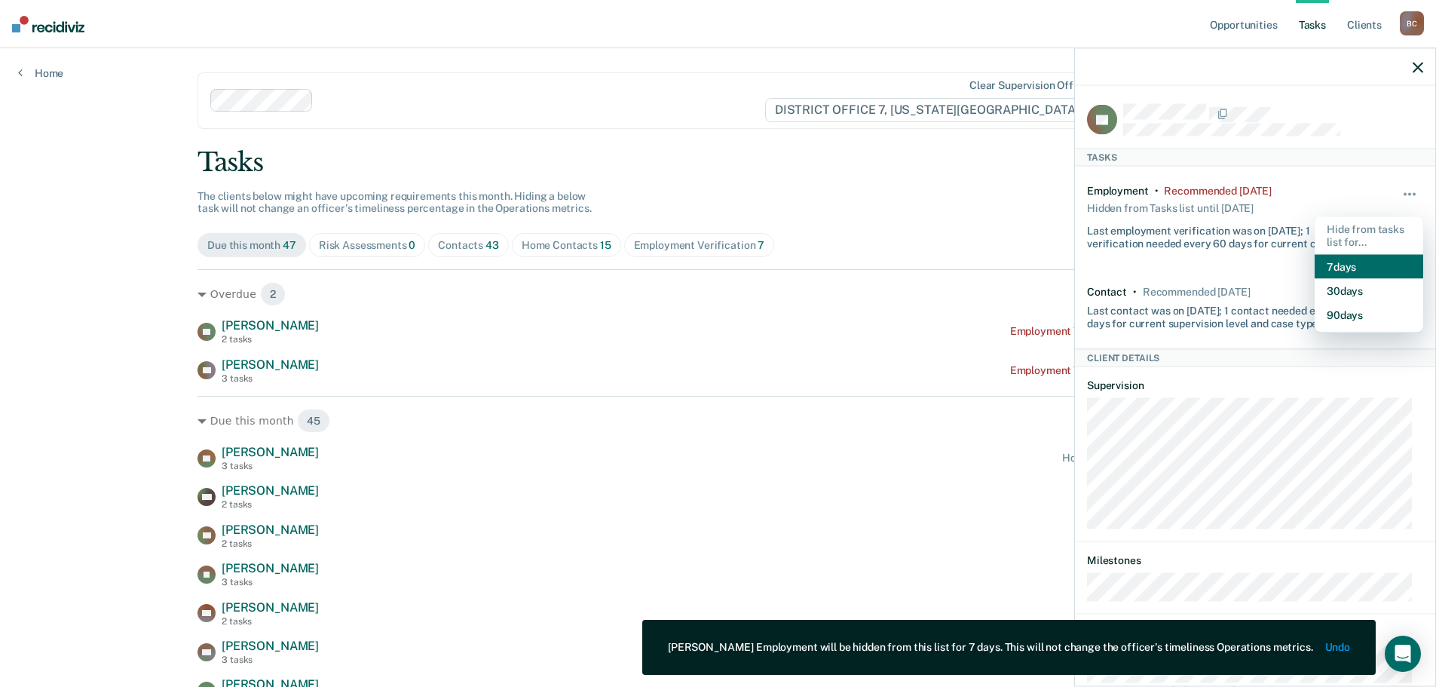
click at [1363, 263] on button "7 days" at bounding box center [1369, 266] width 109 height 24
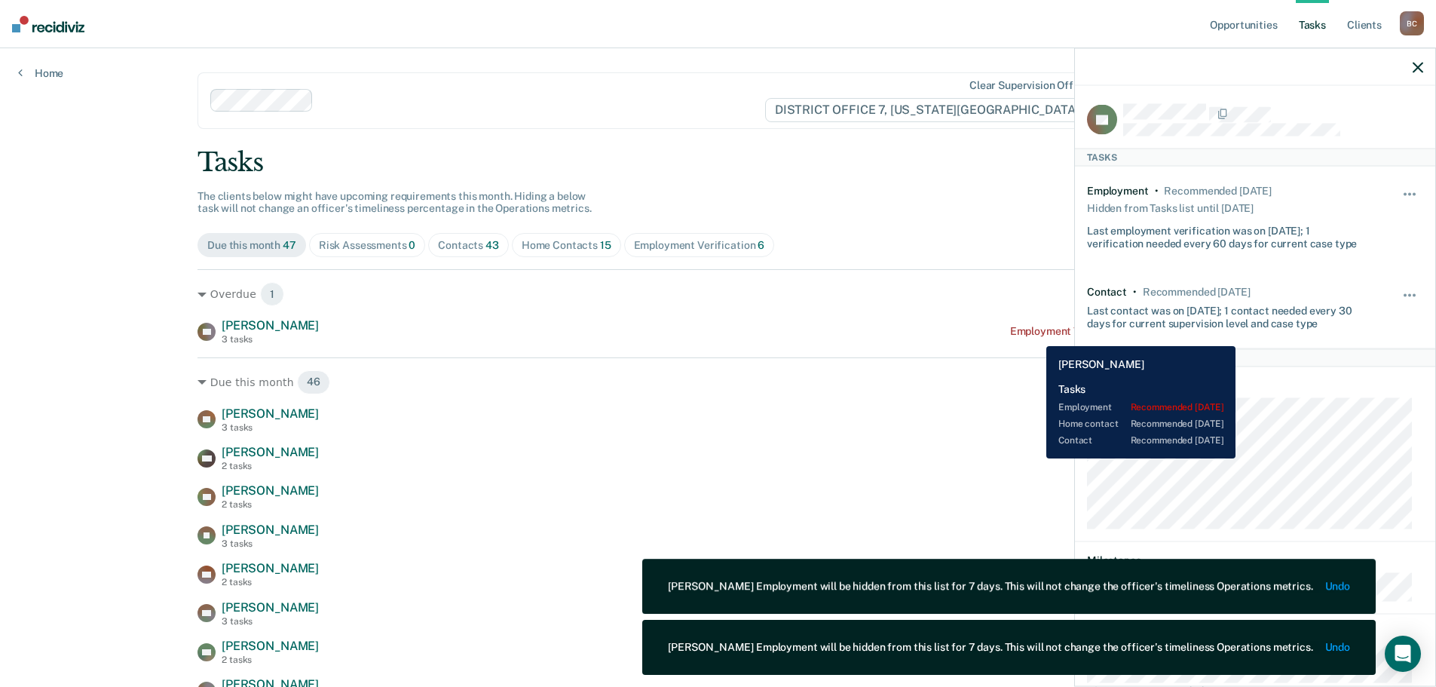
click at [1035, 335] on div "Employment Verification recommended [DATE]" at bounding box center [1124, 331] width 228 height 13
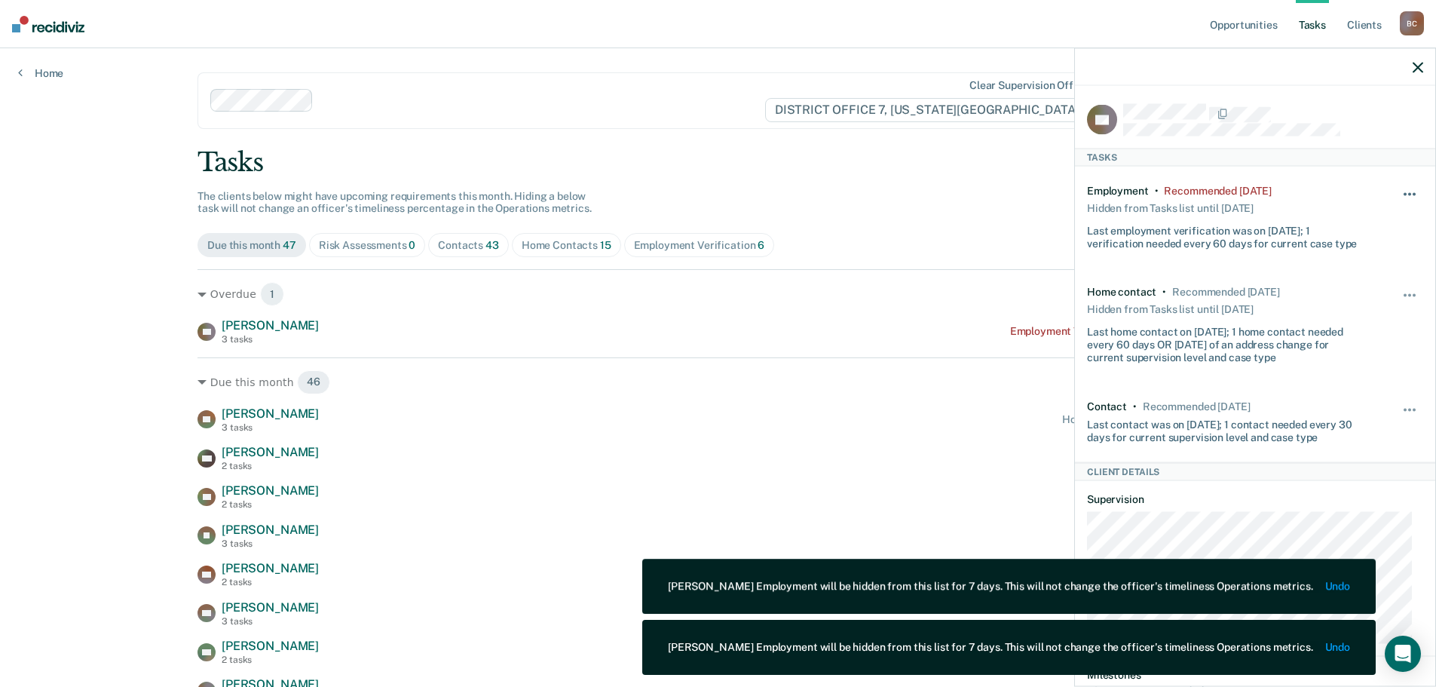
click at [1398, 190] on button "button" at bounding box center [1411, 202] width 26 height 24
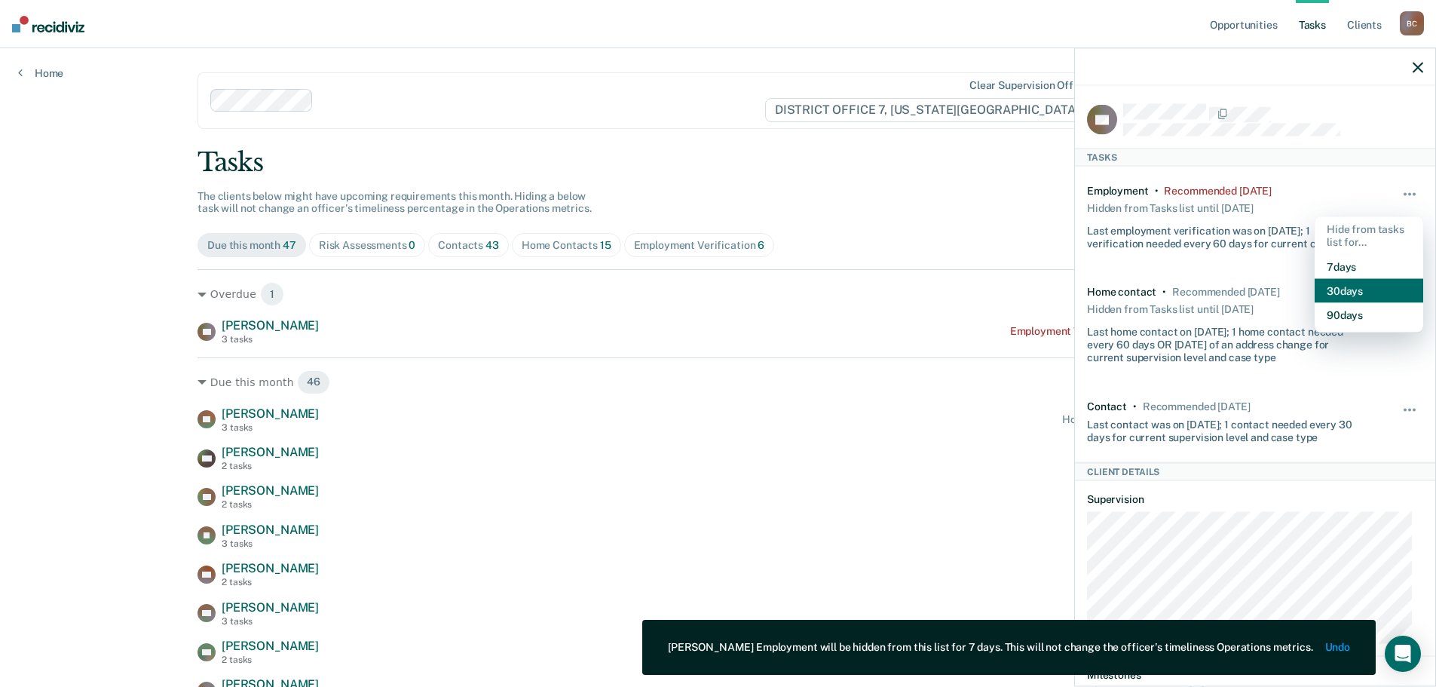
click at [1375, 281] on button "30 days" at bounding box center [1369, 290] width 109 height 24
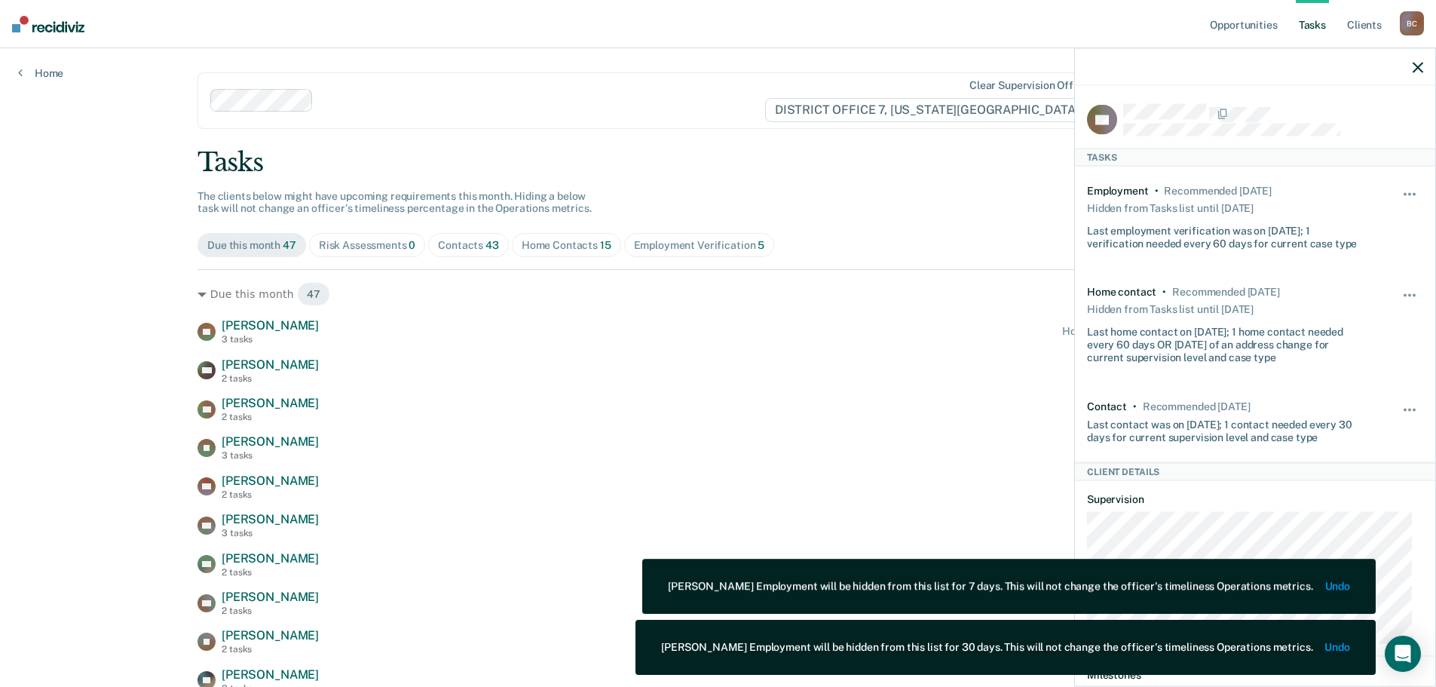
click at [1416, 64] on icon "button" at bounding box center [1418, 67] width 11 height 11
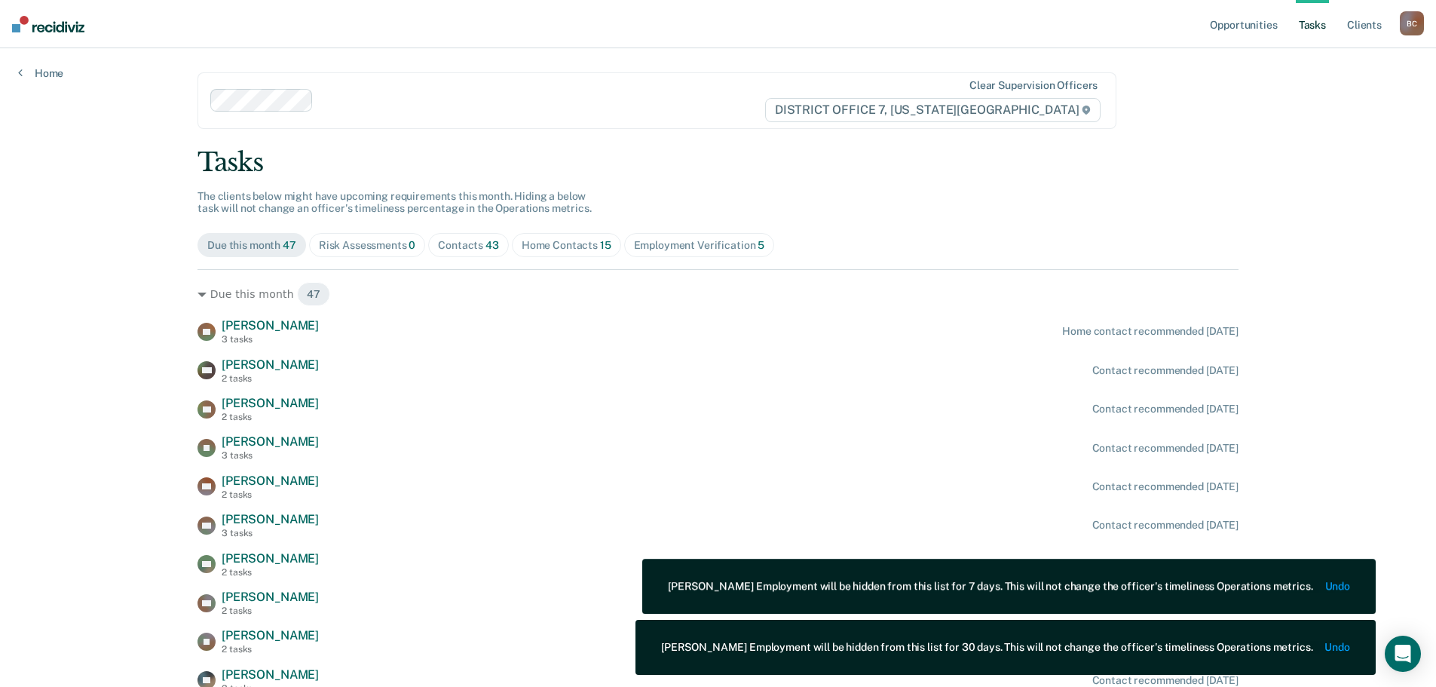
click at [480, 253] on span "Contacts 43" at bounding box center [468, 245] width 81 height 24
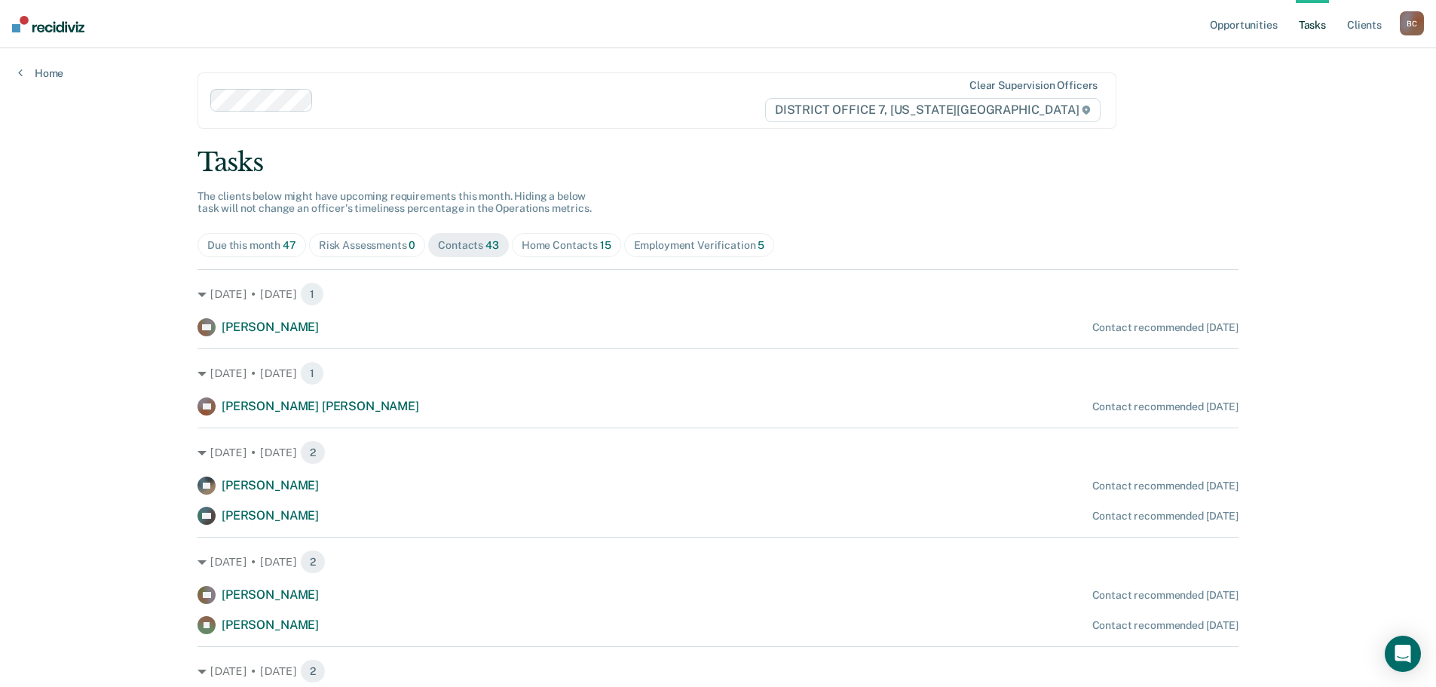
click at [587, 249] on div "Home Contacts 15" at bounding box center [567, 245] width 90 height 13
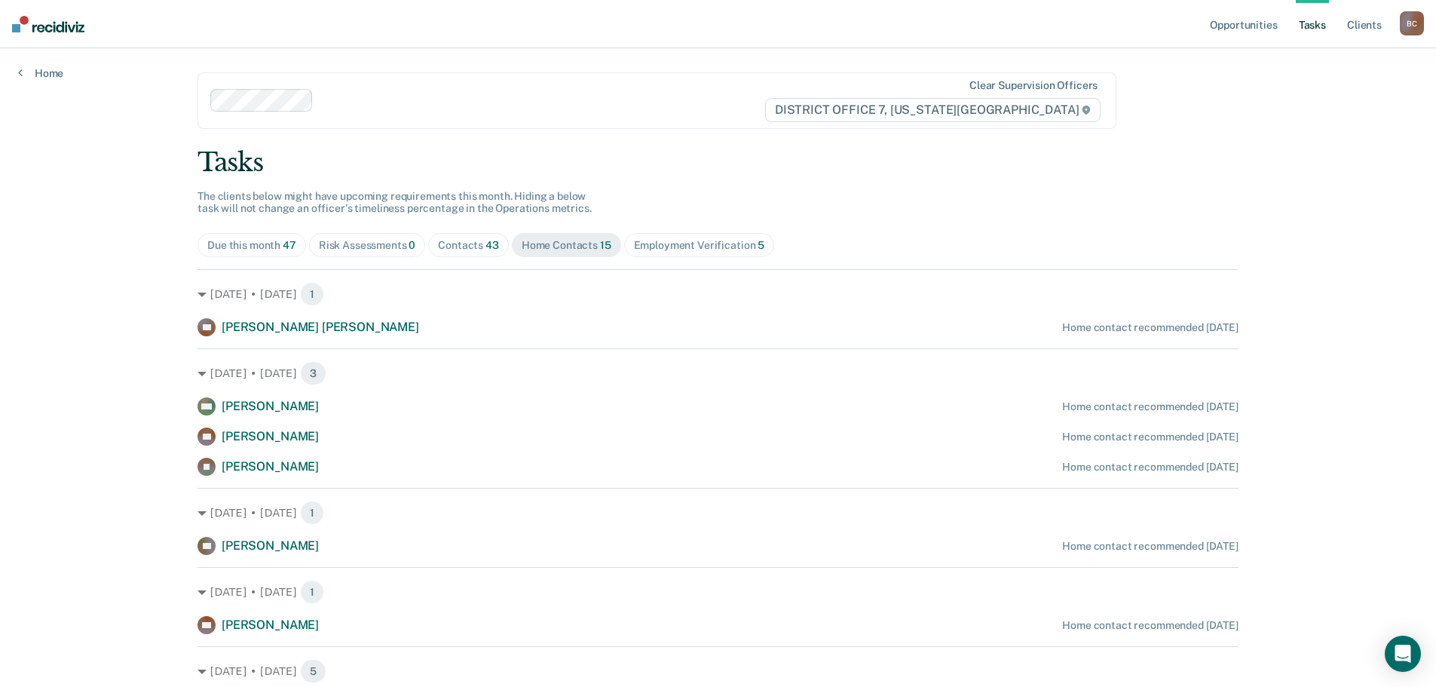
click at [717, 241] on div "Employment Verification 5" at bounding box center [699, 245] width 131 height 13
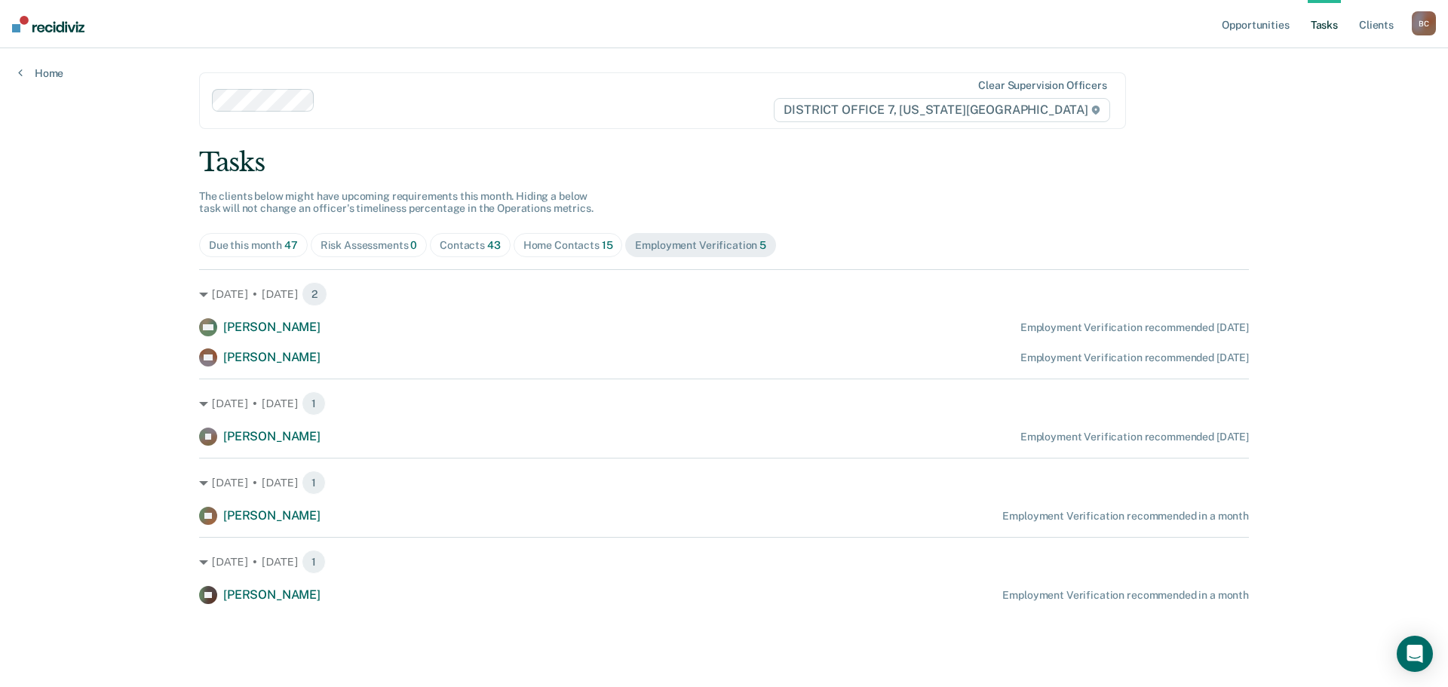
click at [582, 242] on div "Home Contacts 15" at bounding box center [568, 245] width 90 height 13
